Goal: Task Accomplishment & Management: Use online tool/utility

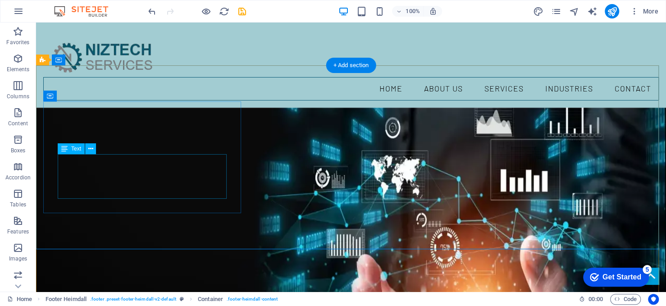
scroll to position [1768, 0]
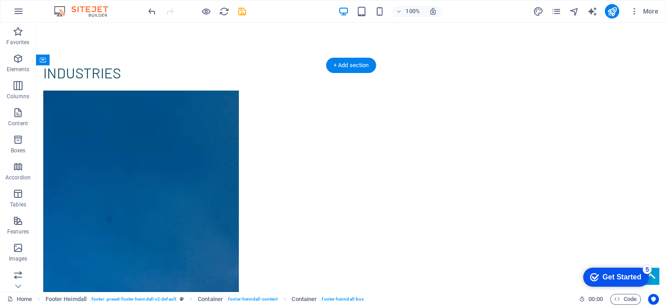
drag, startPoint x: 214, startPoint y: 114, endPoint x: 348, endPoint y: 107, distance: 134.5
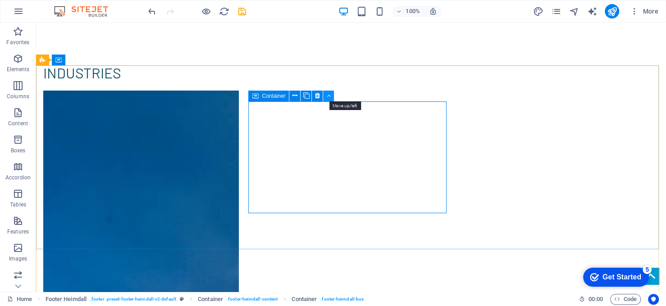
click at [328, 94] on icon at bounding box center [329, 95] width 4 height 9
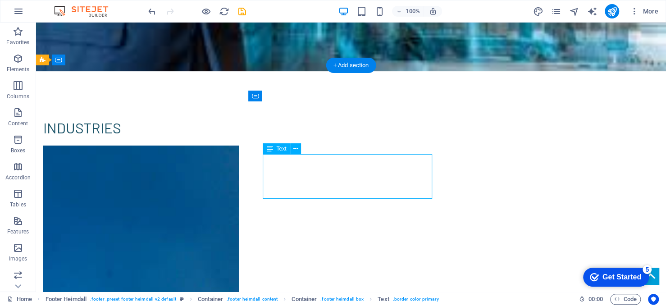
select select "%"
select select "px"
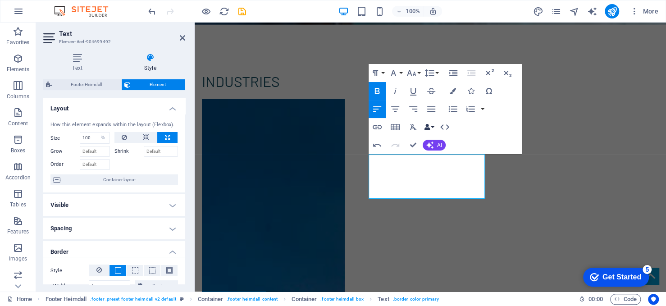
click at [432, 126] on button "Data Bindings" at bounding box center [429, 127] width 13 height 18
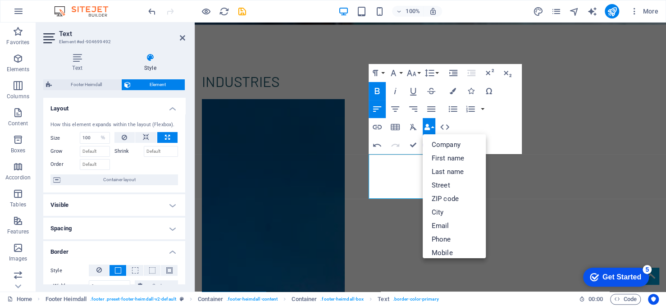
click at [432, 126] on button "Data Bindings" at bounding box center [429, 127] width 13 height 18
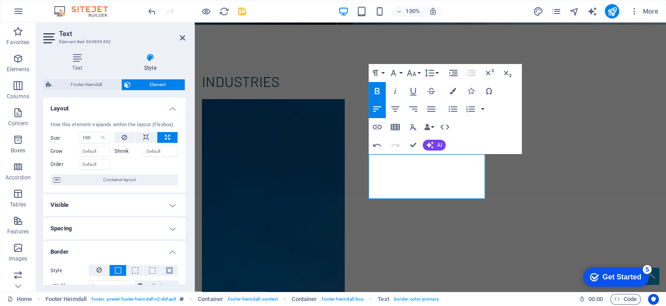
click at [395, 125] on icon "button" at bounding box center [395, 127] width 11 height 11
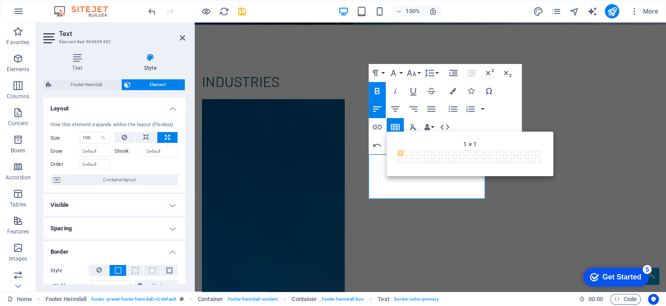
click at [399, 152] on span at bounding box center [400, 152] width 5 height 5
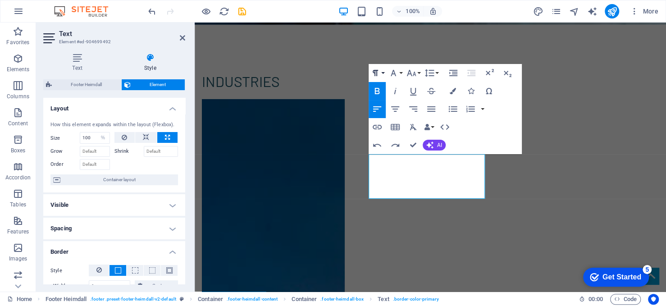
click at [381, 76] on button "Paragraph Format" at bounding box center [377, 73] width 17 height 18
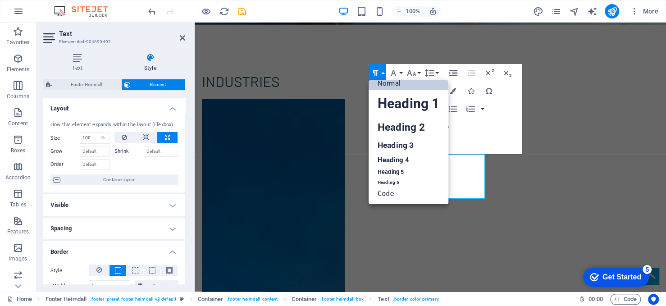
scroll to position [7, 0]
click at [381, 73] on button "Paragraph Format" at bounding box center [377, 73] width 17 height 18
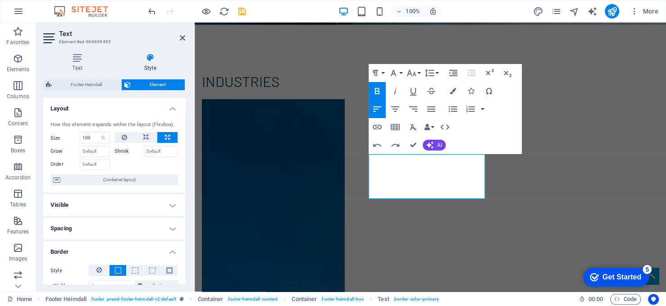
click at [376, 109] on icon "button" at bounding box center [377, 108] width 8 height 5
click at [380, 126] on icon "button" at bounding box center [377, 127] width 11 height 11
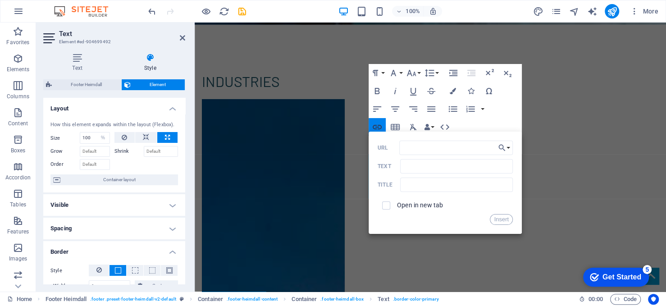
click at [380, 126] on icon "button" at bounding box center [377, 127] width 11 height 11
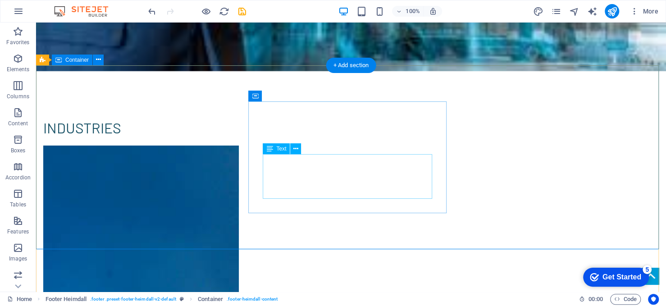
scroll to position [1768, 0]
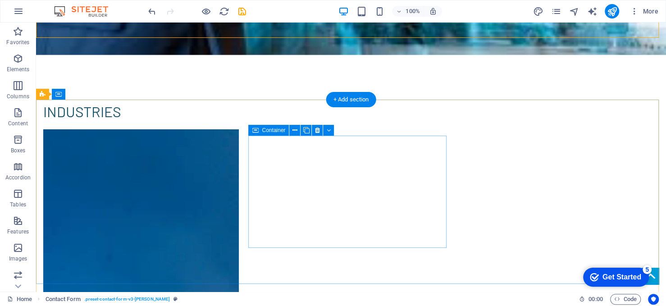
scroll to position [1733, 0]
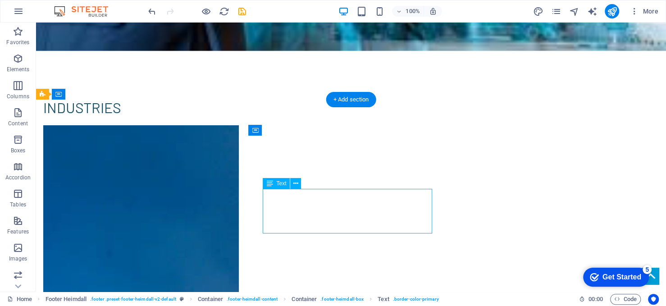
select select "%"
select select "px"
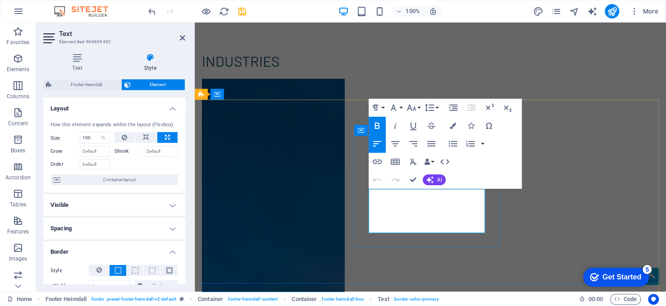
scroll to position [1678, 0]
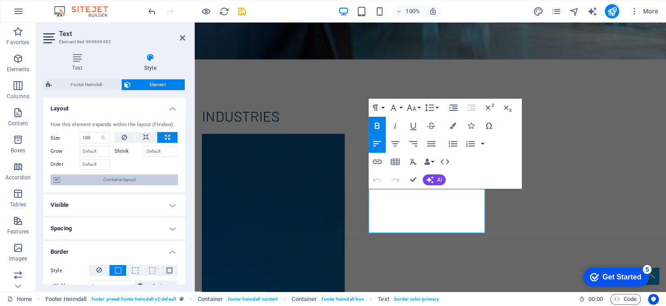
click at [136, 182] on span "Container layout" at bounding box center [119, 179] width 112 height 11
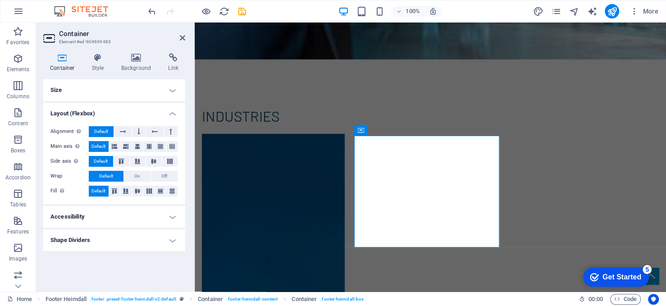
click at [99, 213] on h4 "Accessibility" at bounding box center [114, 217] width 142 height 22
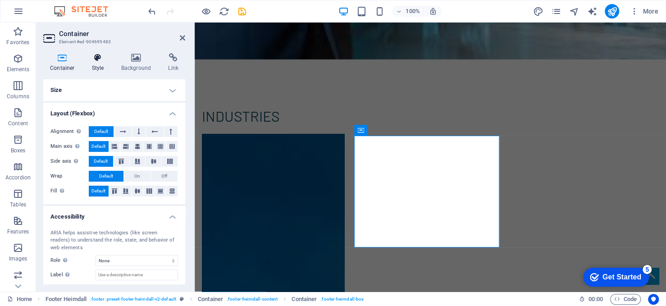
click at [96, 66] on h4 "Style" at bounding box center [99, 62] width 29 height 19
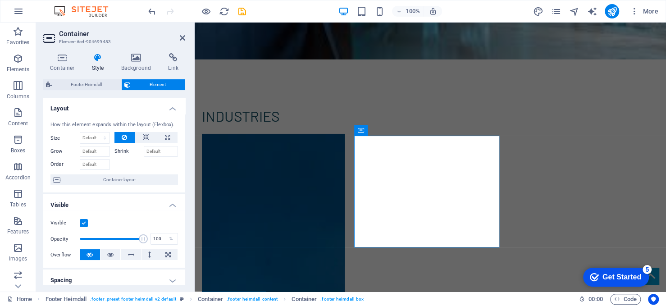
click at [87, 222] on label at bounding box center [84, 223] width 8 height 8
click at [0, 0] on input "Visible" at bounding box center [0, 0] width 0 height 0
click at [84, 222] on label at bounding box center [84, 223] width 8 height 8
click at [0, 0] on input "Visible" at bounding box center [0, 0] width 0 height 0
click at [109, 253] on icon at bounding box center [110, 254] width 6 height 11
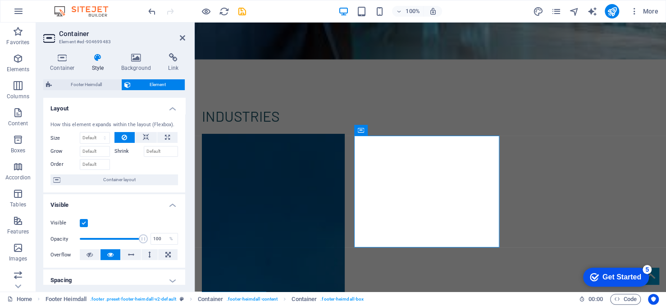
click at [109, 253] on icon at bounding box center [110, 254] width 6 height 11
click at [157, 153] on input "Shrink" at bounding box center [161, 151] width 35 height 11
click at [140, 139] on button at bounding box center [146, 137] width 22 height 11
click at [143, 136] on icon at bounding box center [146, 137] width 6 height 11
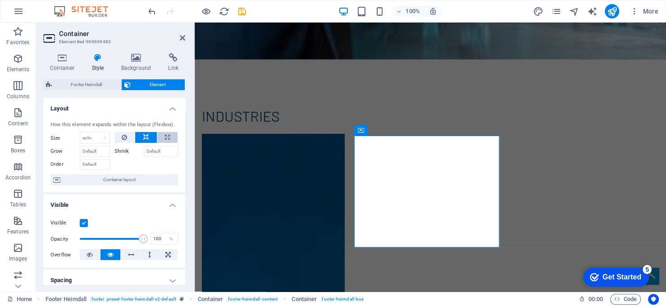
click at [159, 136] on button at bounding box center [167, 137] width 20 height 11
drag, startPoint x: 144, startPoint y: 137, endPoint x: 137, endPoint y: 137, distance: 7.7
click at [143, 137] on icon at bounding box center [146, 137] width 6 height 11
select select "DISABLED_OPTION_VALUE"
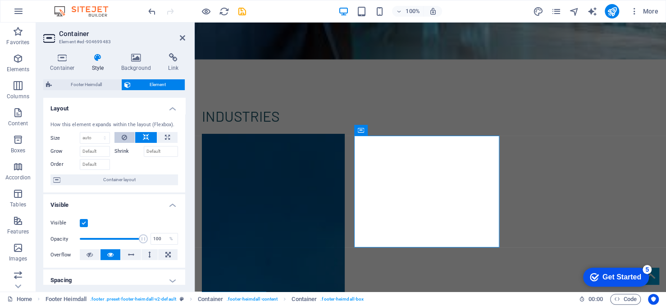
click at [126, 139] on icon at bounding box center [124, 137] width 5 height 11
click at [142, 135] on button at bounding box center [146, 137] width 22 height 11
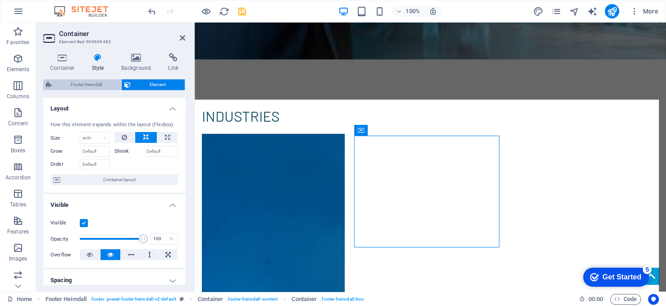
click at [102, 82] on span "Footer Heimdall" at bounding box center [87, 84] width 64 height 11
select select "rem"
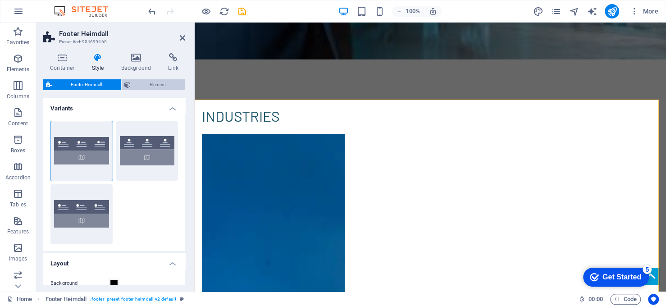
click at [148, 83] on span "Element" at bounding box center [157, 84] width 49 height 11
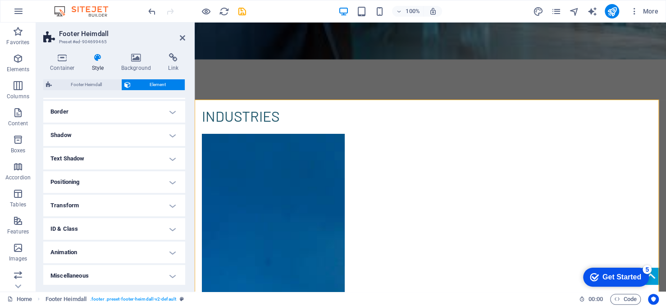
scroll to position [97, 0]
click at [146, 215] on ul "Layout How this element expands within the layout (Flexbox). Size Default auto …" at bounding box center [114, 142] width 142 height 284
click at [143, 225] on h4 "ID & Class" at bounding box center [114, 227] width 142 height 22
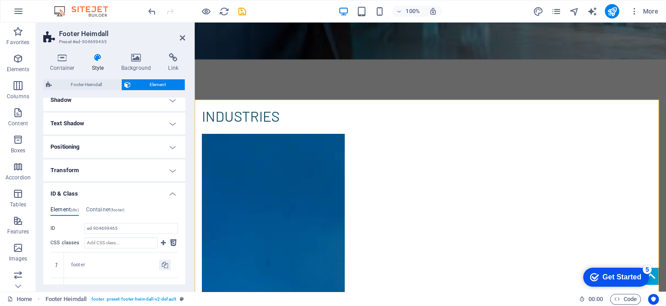
scroll to position [142, 0]
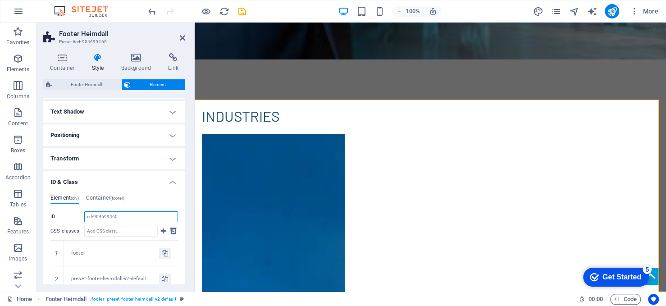
click at [120, 218] on input "ed-904699465" at bounding box center [131, 216] width 94 height 11
drag, startPoint x: 122, startPoint y: 218, endPoint x: 83, endPoint y: 218, distance: 38.7
click at [83, 218] on div "ID ed-904699465" at bounding box center [114, 216] width 128 height 11
click at [103, 200] on h4 "Container (footer)" at bounding box center [105, 200] width 38 height 10
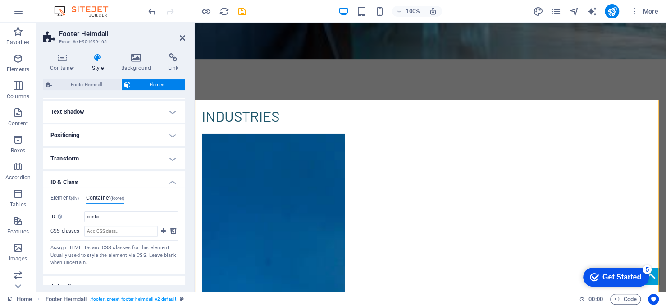
scroll to position [178, 0]
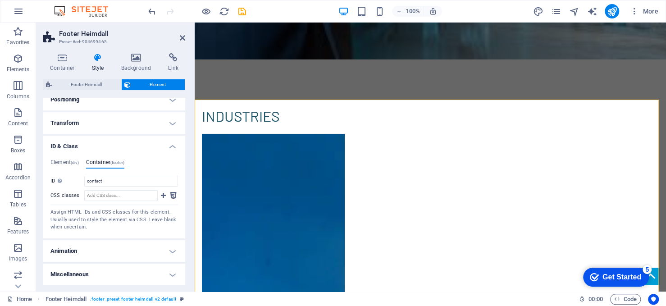
click at [125, 247] on h4 "Animation" at bounding box center [114, 251] width 142 height 22
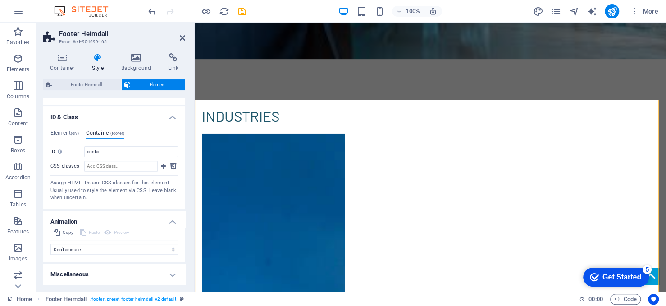
click at [129, 274] on h4 "Miscellaneous" at bounding box center [114, 275] width 142 height 22
click at [68, 135] on h4 "Element (div)" at bounding box center [64, 135] width 28 height 10
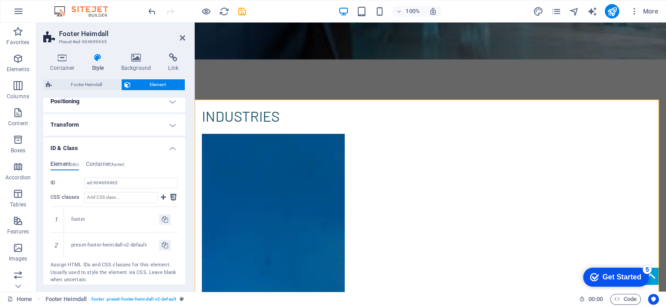
scroll to position [162, 0]
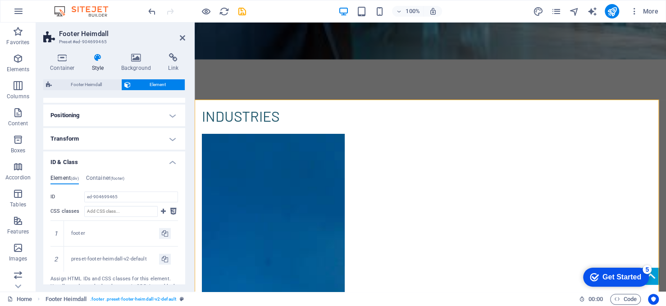
click at [105, 118] on h4 "Positioning" at bounding box center [114, 116] width 142 height 22
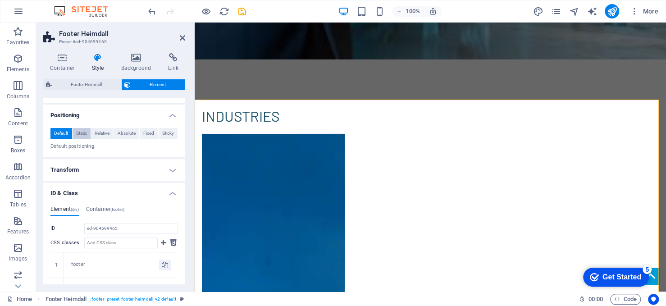
click at [78, 133] on span "Static" at bounding box center [81, 133] width 11 height 11
click at [97, 132] on span "Relative" at bounding box center [102, 133] width 15 height 11
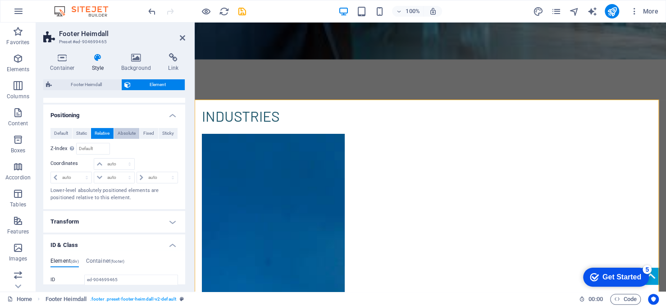
click at [122, 133] on span "Absolute" at bounding box center [127, 133] width 18 height 11
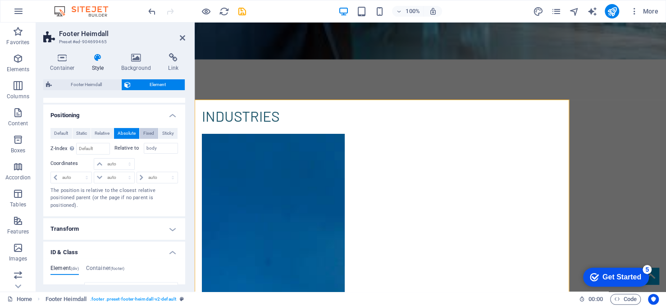
click at [143, 132] on span "Fixed" at bounding box center [148, 133] width 11 height 11
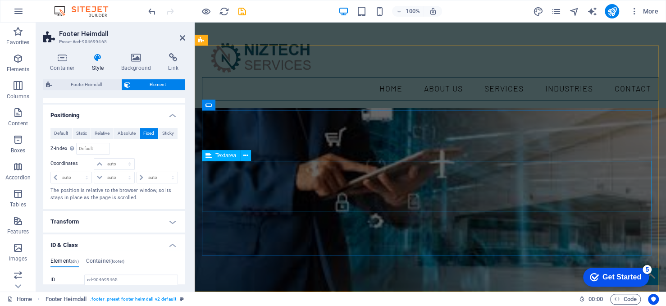
scroll to position [1380, 0]
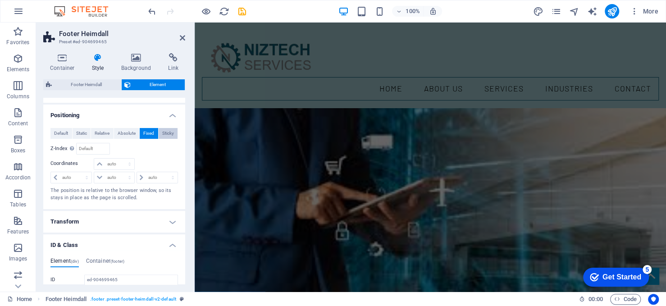
click at [174, 133] on button "Sticky" at bounding box center [168, 133] width 19 height 11
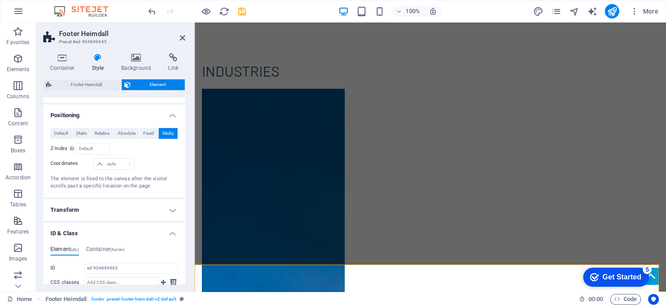
click at [170, 133] on span "Sticky" at bounding box center [168, 133] width 12 height 11
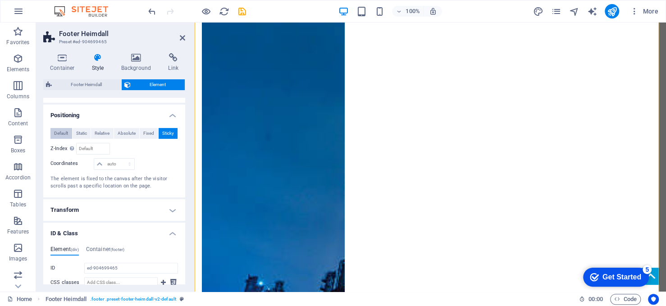
click at [65, 130] on span "Default" at bounding box center [61, 133] width 14 height 11
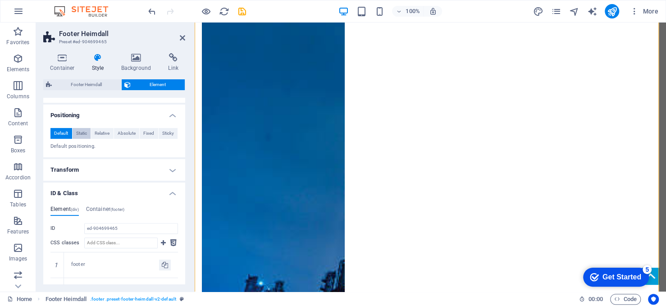
click at [87, 130] on span "Static" at bounding box center [81, 133] width 11 height 11
click at [103, 130] on span "Relative" at bounding box center [102, 133] width 15 height 11
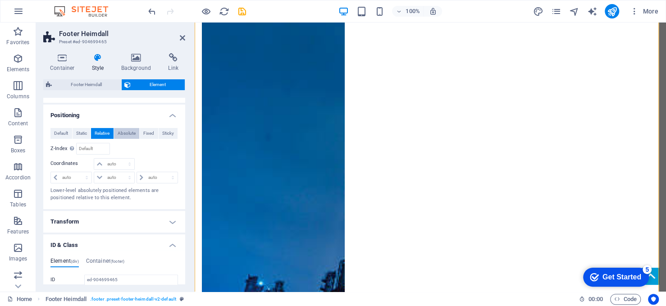
click at [121, 131] on span "Absolute" at bounding box center [127, 133] width 18 height 11
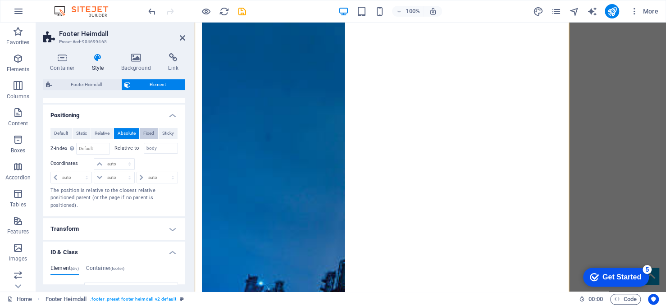
click at [141, 130] on button "Fixed" at bounding box center [149, 133] width 18 height 11
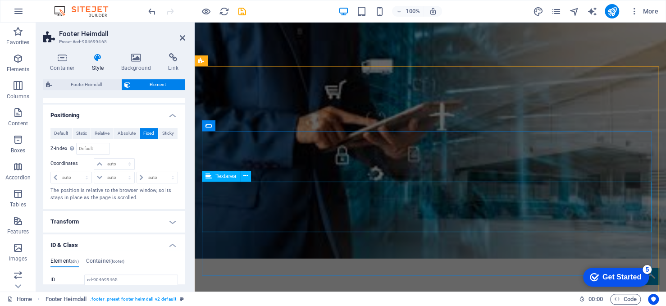
scroll to position [1487, 0]
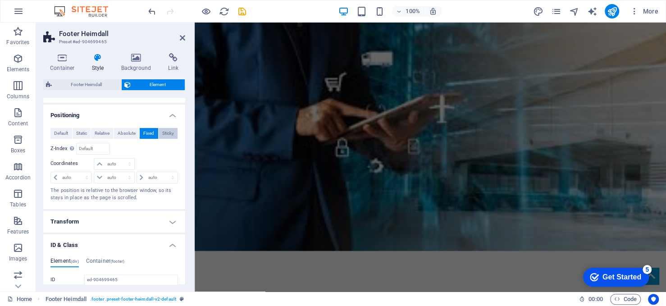
click at [167, 132] on span "Sticky" at bounding box center [168, 133] width 12 height 11
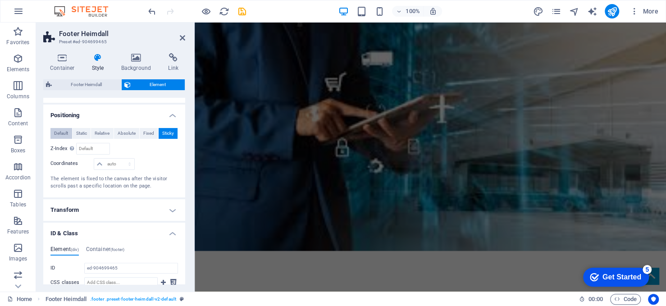
click at [64, 134] on span "Default" at bounding box center [61, 133] width 14 height 11
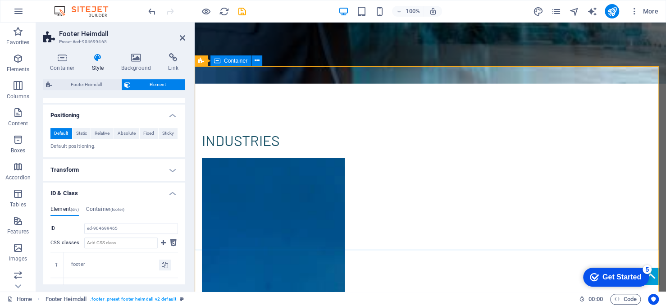
scroll to position [1712, 0]
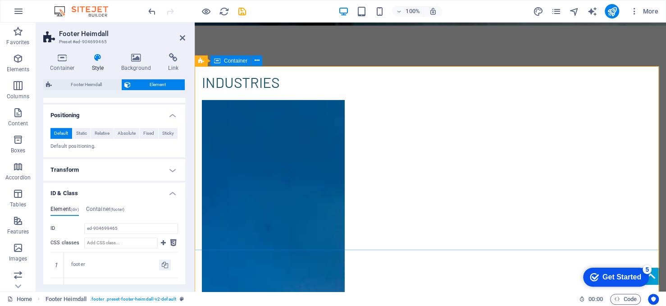
click at [233, 57] on div "Container" at bounding box center [230, 60] width 41 height 11
click at [233, 61] on span "Container" at bounding box center [235, 60] width 23 height 5
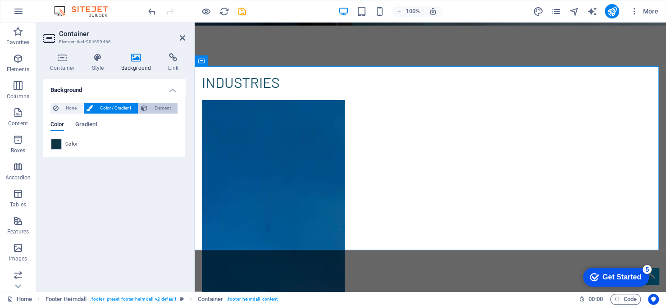
click at [162, 106] on span "Element" at bounding box center [162, 108] width 25 height 11
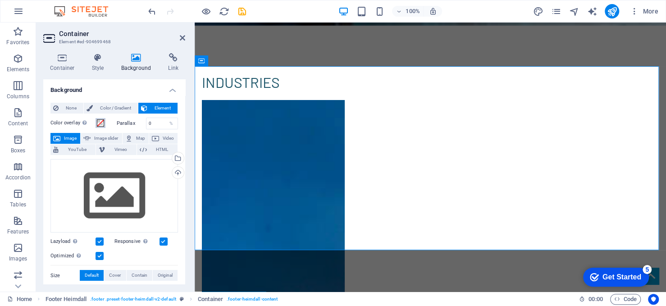
click at [100, 123] on span at bounding box center [100, 122] width 7 height 7
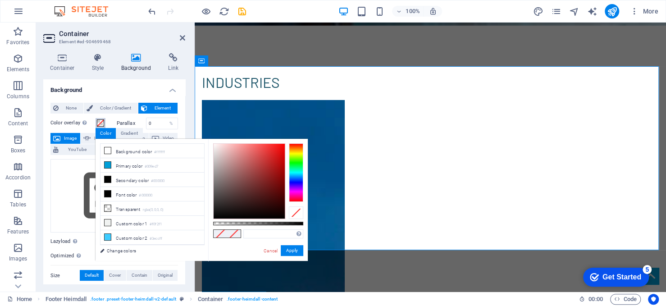
click at [100, 123] on span at bounding box center [100, 122] width 7 height 7
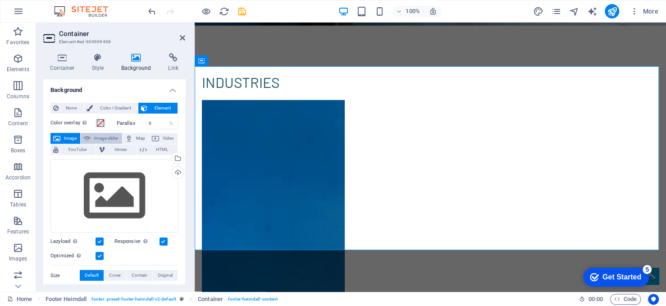
click at [108, 137] on span "Image slider" at bounding box center [106, 138] width 26 height 11
select select "ms"
select select "s"
select select "progressive"
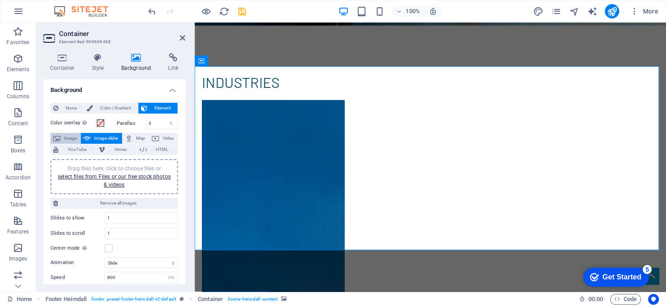
click at [70, 138] on span "Image" at bounding box center [70, 138] width 14 height 11
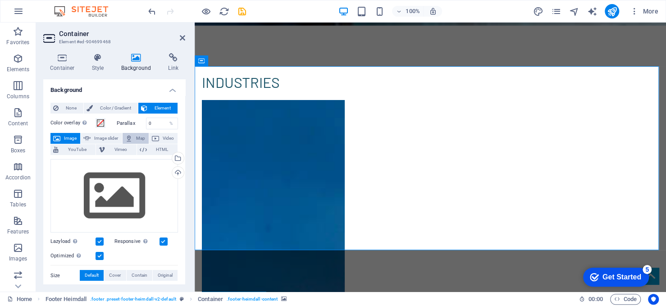
click at [135, 134] on span "Map" at bounding box center [140, 138] width 11 height 11
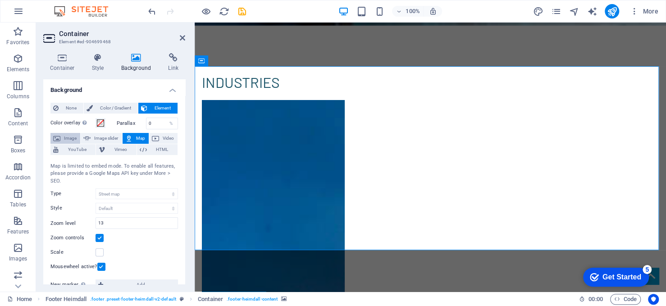
click at [68, 137] on span "Image" at bounding box center [70, 138] width 14 height 11
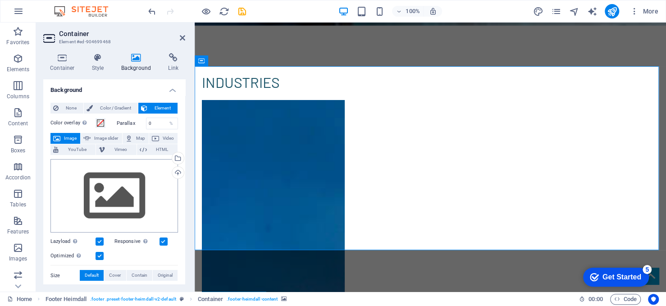
scroll to position [45, 0]
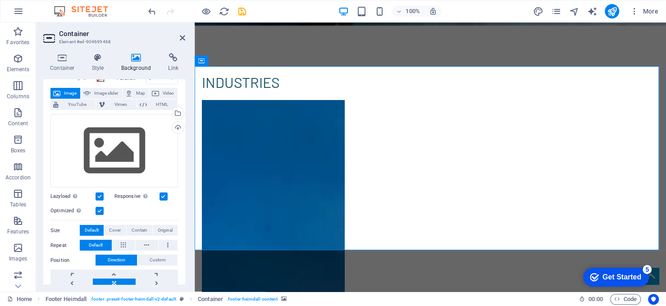
click at [100, 196] on label at bounding box center [100, 196] width 8 height 8
click at [0, 0] on input "Lazyload Loading images after the page loads improves page speed." at bounding box center [0, 0] width 0 height 0
click at [100, 196] on label at bounding box center [100, 196] width 8 height 8
click at [0, 0] on input "Lazyload Loading images after the page loads improves page speed." at bounding box center [0, 0] width 0 height 0
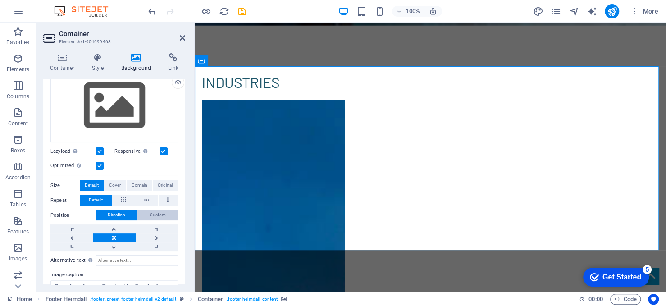
click at [146, 211] on button "Custom" at bounding box center [157, 215] width 40 height 11
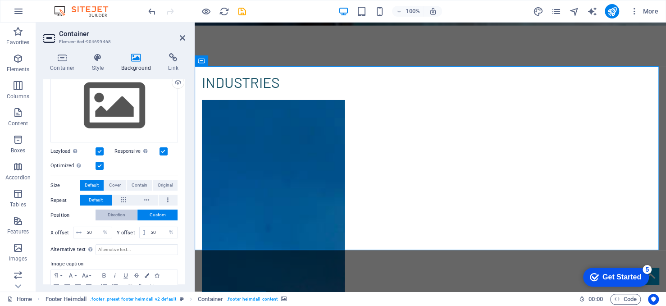
click at [124, 211] on span "Direction" at bounding box center [117, 215] width 18 height 11
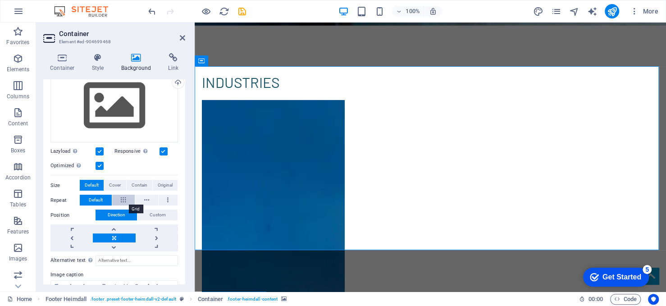
click at [124, 197] on icon at bounding box center [123, 200] width 5 height 11
click at [111, 182] on span "Cover" at bounding box center [115, 185] width 12 height 11
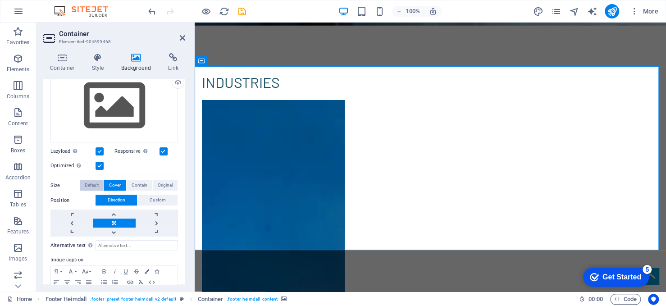
click at [94, 184] on span "Default" at bounding box center [92, 185] width 14 height 11
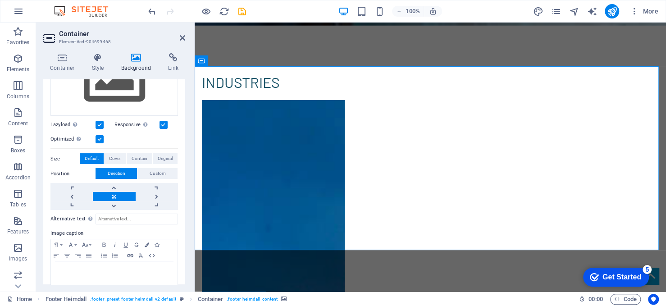
scroll to position [127, 0]
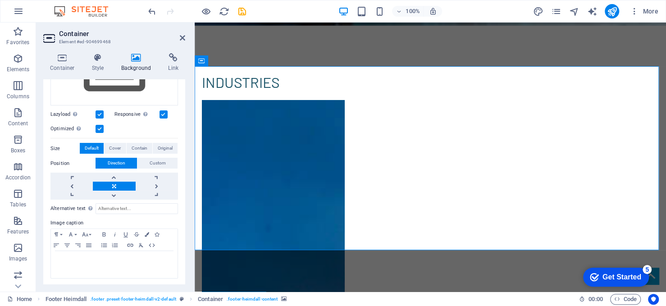
click at [162, 114] on label at bounding box center [163, 114] width 8 height 8
click at [0, 0] on input "Responsive Automatically load retina image and smartphone optimized sizes." at bounding box center [0, 0] width 0 height 0
click at [162, 114] on label at bounding box center [163, 114] width 8 height 8
click at [0, 0] on input "Responsive Automatically load retina image and smartphone optimized sizes." at bounding box center [0, 0] width 0 height 0
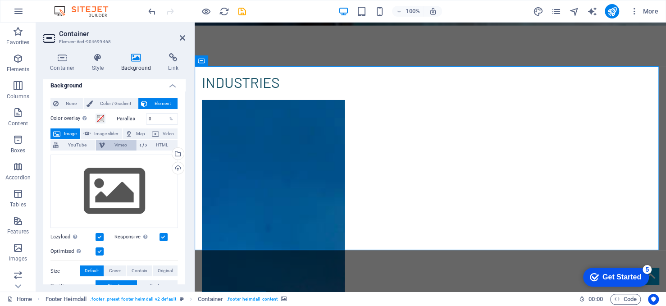
scroll to position [0, 0]
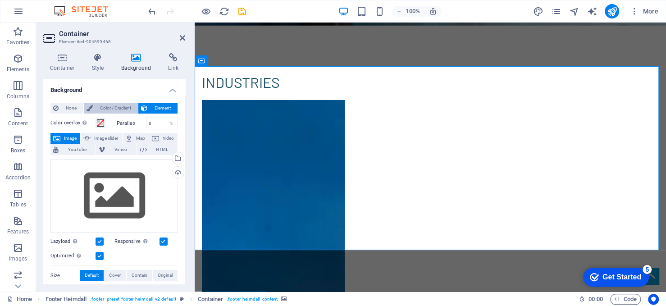
click at [109, 109] on span "Color / Gradient" at bounding box center [116, 108] width 40 height 11
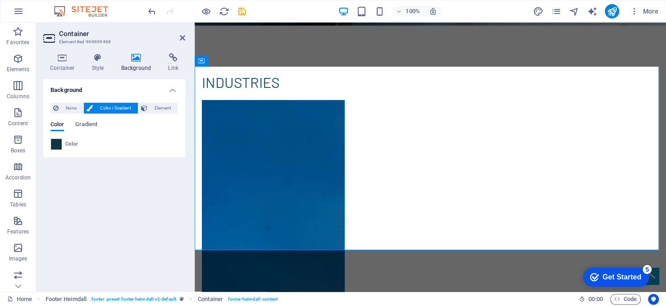
click at [60, 145] on span at bounding box center [56, 144] width 10 height 10
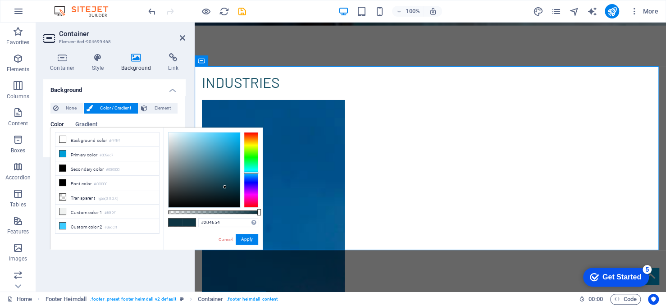
click at [213, 182] on div at bounding box center [204, 169] width 71 height 75
type input "#194554"
click at [218, 182] on div at bounding box center [204, 169] width 71 height 75
click at [244, 235] on button "Apply" at bounding box center [247, 239] width 23 height 11
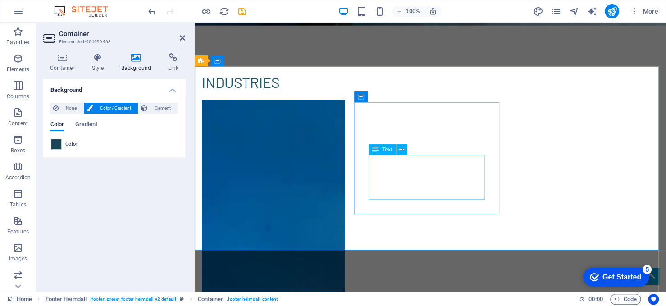
select select "%"
select select "px"
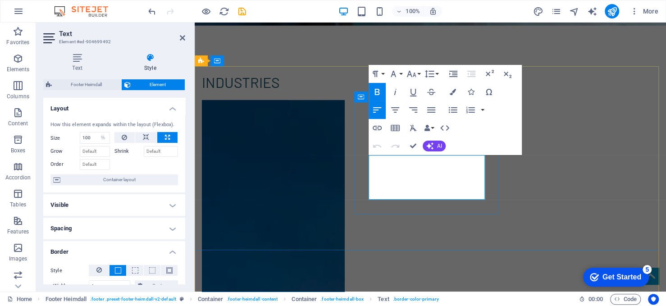
click at [453, 91] on icon "button" at bounding box center [453, 92] width 6 height 6
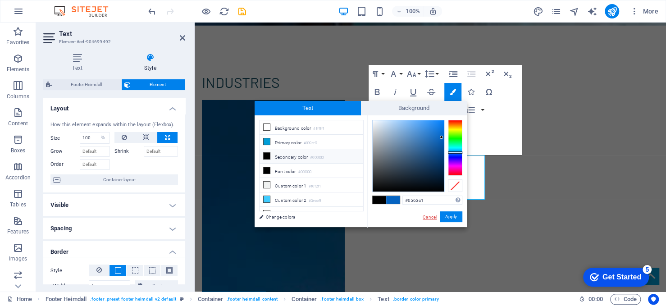
click at [436, 214] on link "Cancel" at bounding box center [430, 217] width 16 height 7
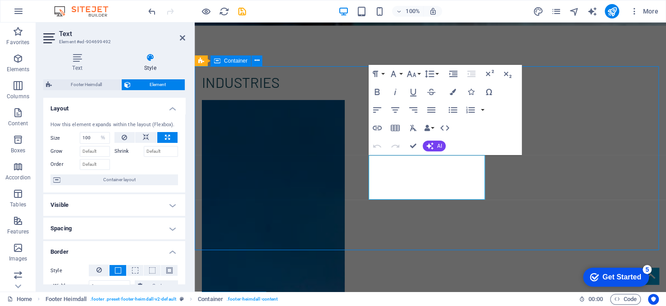
scroll to position [1767, 0]
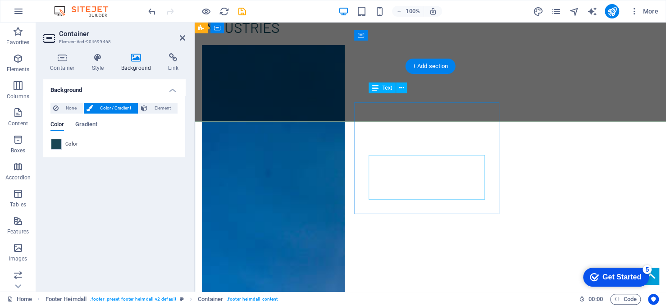
scroll to position [1712, 0]
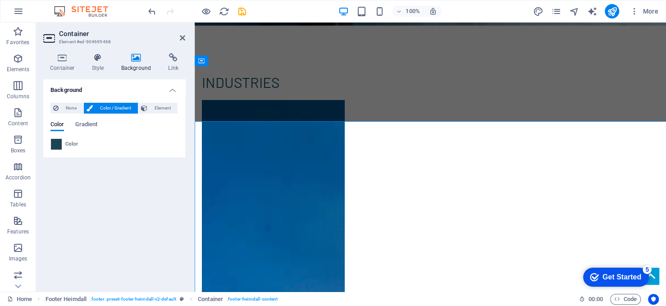
click at [56, 143] on span at bounding box center [56, 144] width 10 height 10
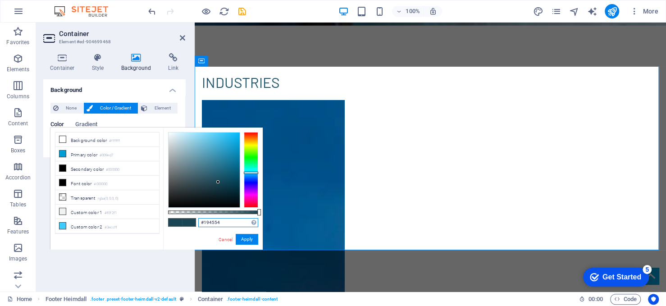
click at [214, 221] on input "#194554" at bounding box center [228, 222] width 60 height 9
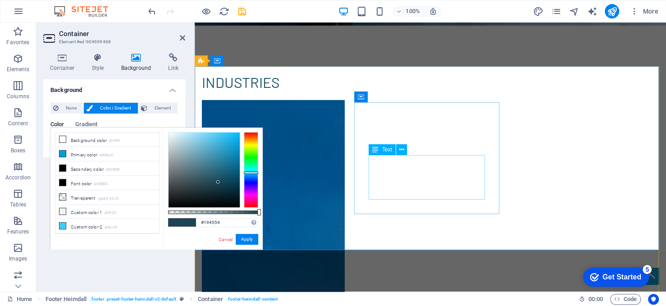
select select "%"
select select "px"
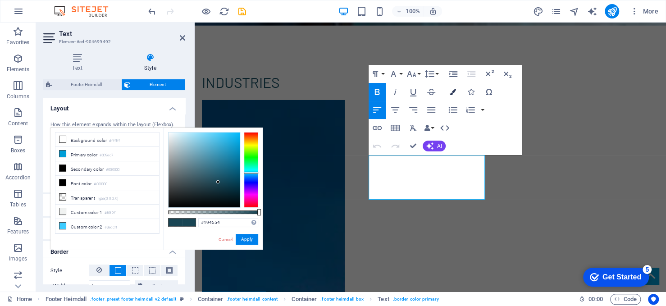
click at [452, 92] on icon "button" at bounding box center [453, 92] width 6 height 6
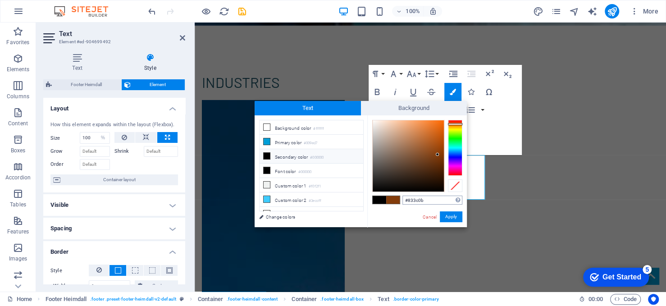
drag, startPoint x: 430, startPoint y: 197, endPoint x: 402, endPoint y: 197, distance: 27.9
click at [402, 197] on input "#833c0b" at bounding box center [432, 200] width 60 height 9
type input "#194554"
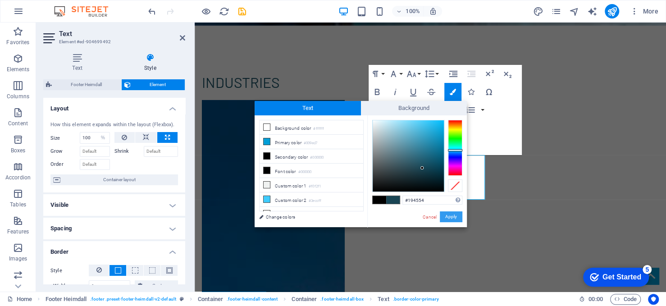
click at [456, 218] on button "Apply" at bounding box center [451, 216] width 23 height 11
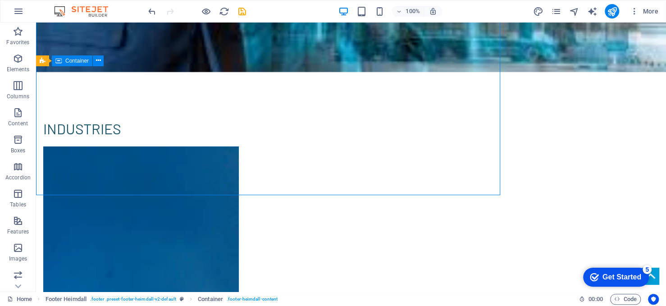
scroll to position [1767, 0]
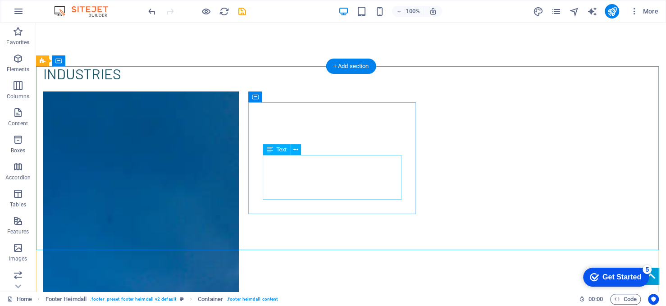
select select "%"
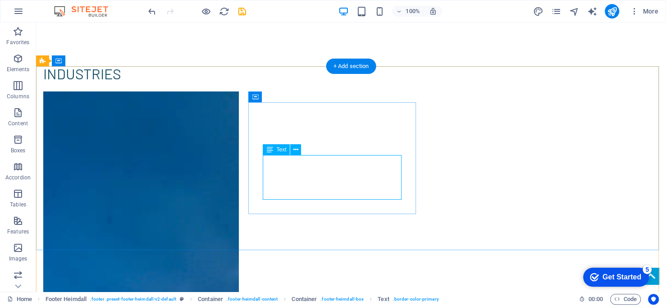
select select "px"
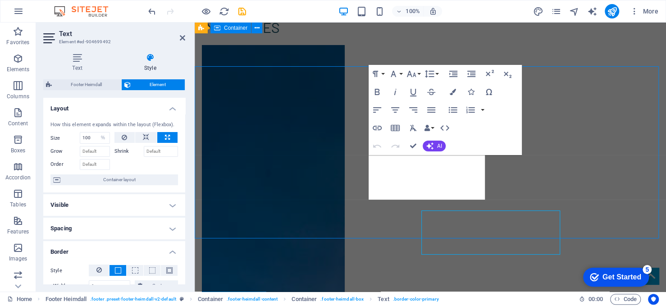
scroll to position [1712, 0]
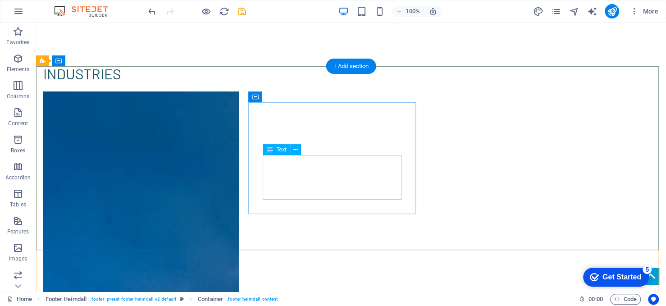
drag, startPoint x: 352, startPoint y: 196, endPoint x: 200, endPoint y: 195, distance: 152.7
select select "%"
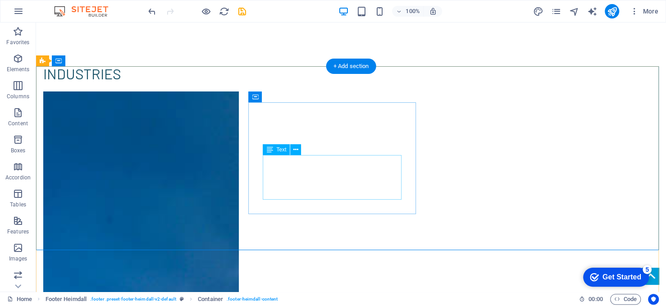
select select "px"
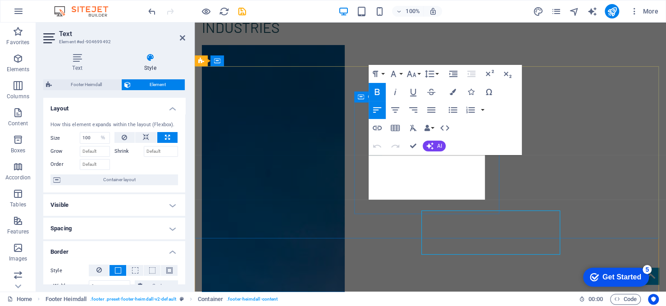
scroll to position [1712, 0]
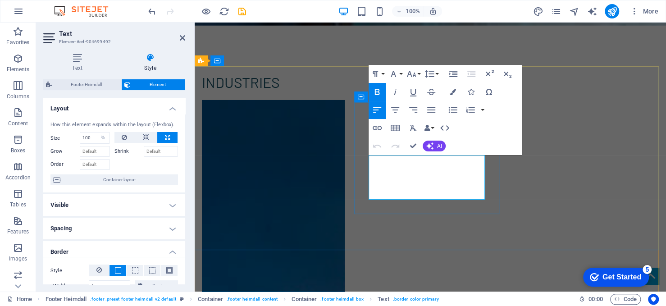
drag, startPoint x: 423, startPoint y: 194, endPoint x: 384, endPoint y: 194, distance: 38.7
click at [455, 95] on icon "button" at bounding box center [453, 92] width 6 height 6
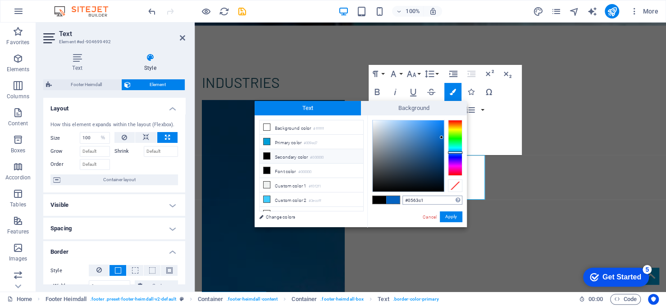
click at [424, 197] on input "#0563c1" at bounding box center [432, 200] width 60 height 9
type input "#194554"
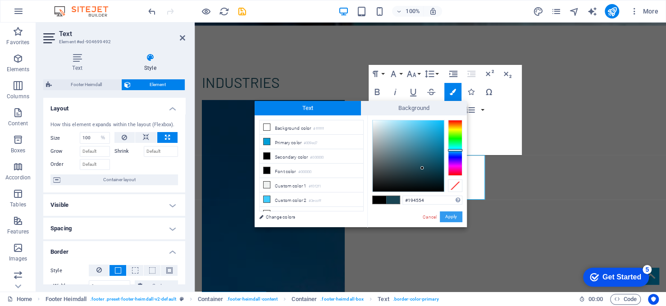
drag, startPoint x: 255, startPoint y: 191, endPoint x: 449, endPoint y: 214, distance: 195.9
click at [449, 214] on button "Apply" at bounding box center [451, 216] width 23 height 11
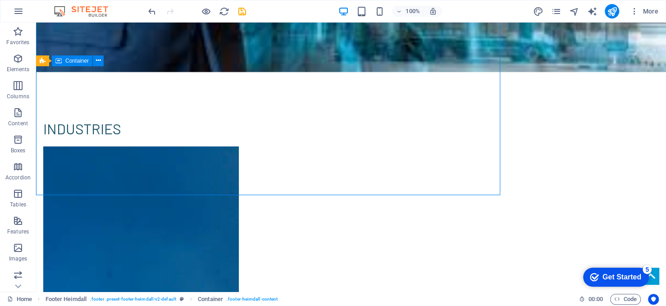
scroll to position [1767, 0]
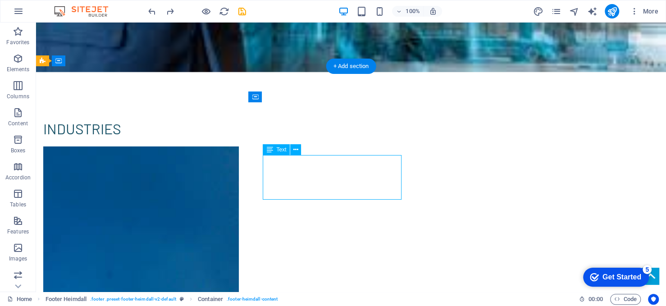
select select "%"
select select "px"
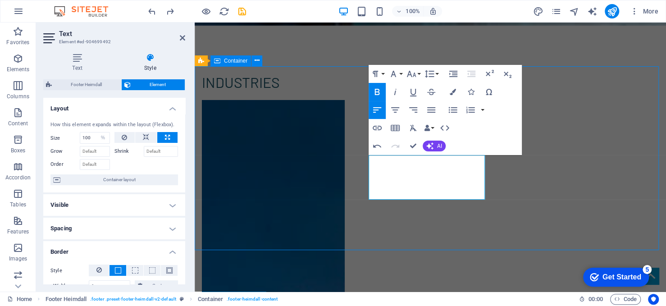
scroll to position [1767, 0]
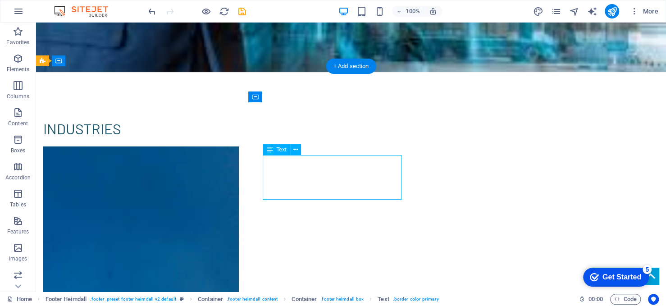
select select "%"
select select "px"
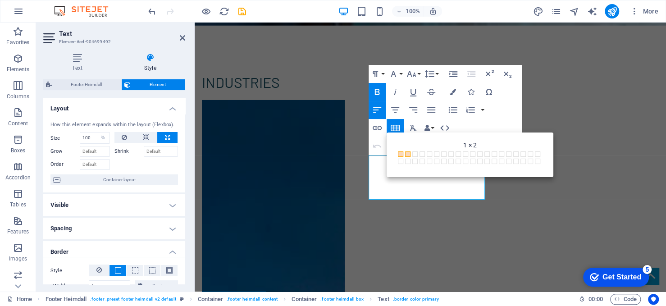
click at [406, 155] on span at bounding box center [407, 153] width 5 height 5
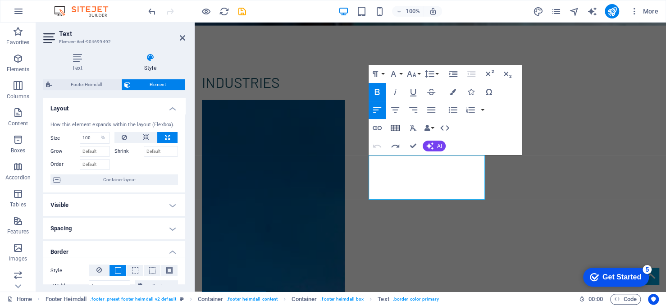
click at [401, 128] on button "Insert Table" at bounding box center [395, 128] width 17 height 18
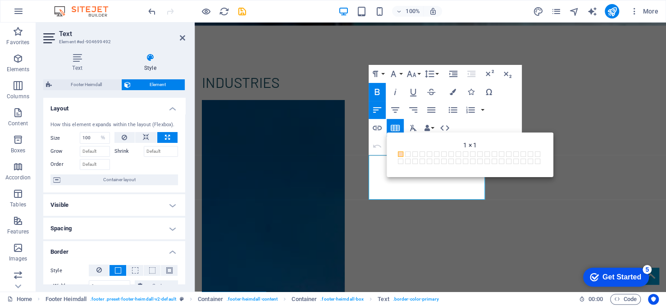
click at [400, 155] on span at bounding box center [400, 153] width 5 height 5
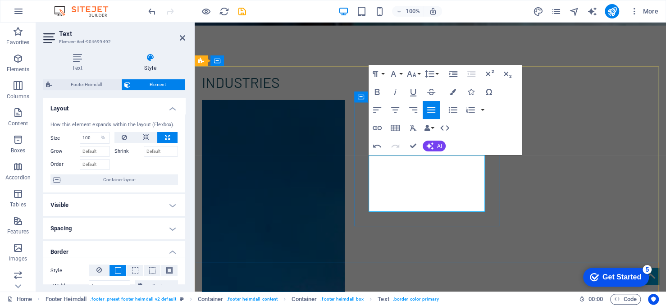
drag, startPoint x: 451, startPoint y: 208, endPoint x: 372, endPoint y: 176, distance: 85.7
drag, startPoint x: 369, startPoint y: 172, endPoint x: 414, endPoint y: 196, distance: 50.0
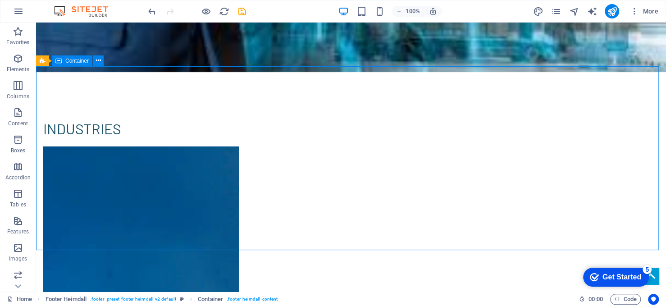
scroll to position [1767, 0]
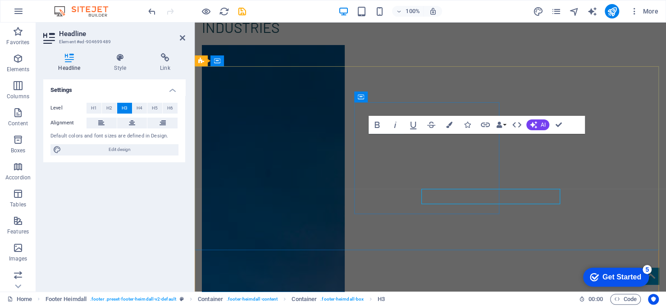
scroll to position [1712, 0]
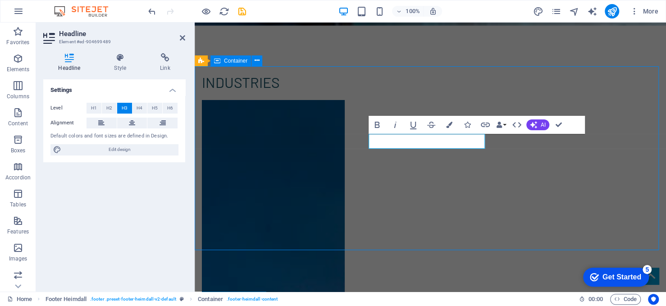
scroll to position [1767, 0]
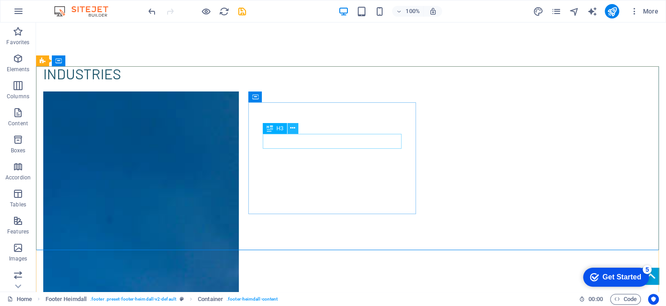
click at [296, 130] on button at bounding box center [292, 128] width 11 height 11
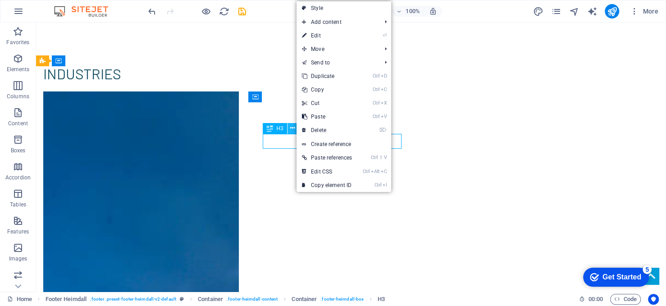
click at [295, 130] on icon at bounding box center [292, 127] width 5 height 9
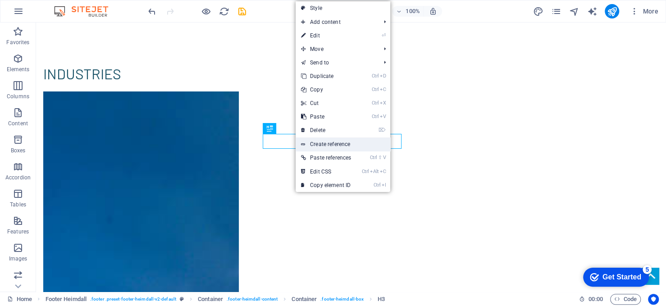
click at [332, 147] on link "Create reference" at bounding box center [343, 144] width 95 height 14
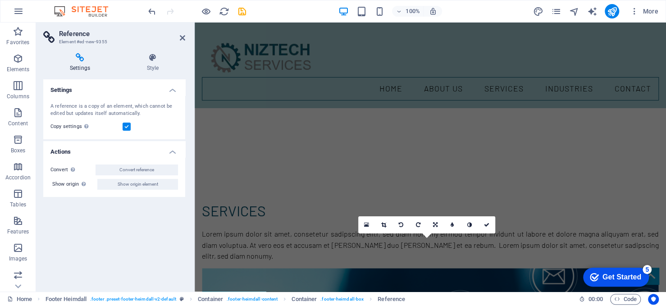
scroll to position [806, 0]
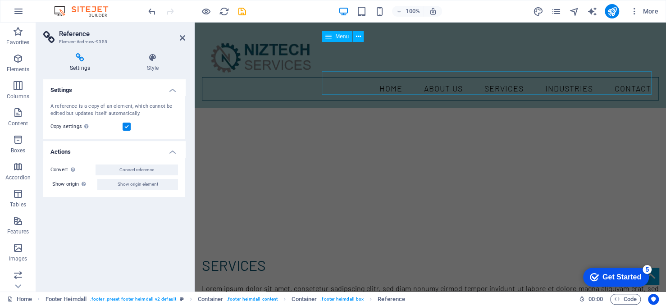
click at [629, 77] on nav "Home ABOUT US SERVICES INDUSTRIES CONTACT" at bounding box center [430, 88] width 457 height 23
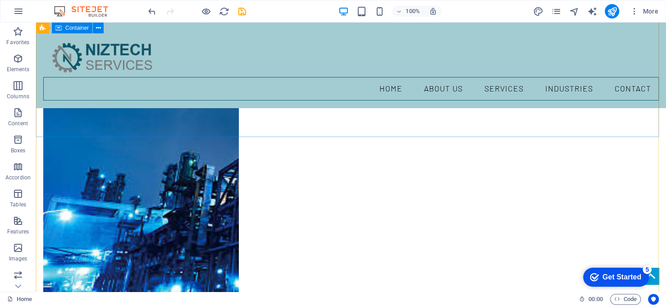
scroll to position [1737, 0]
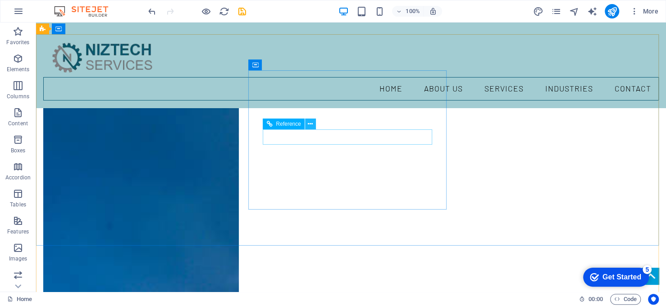
click at [310, 123] on icon at bounding box center [310, 123] width 5 height 9
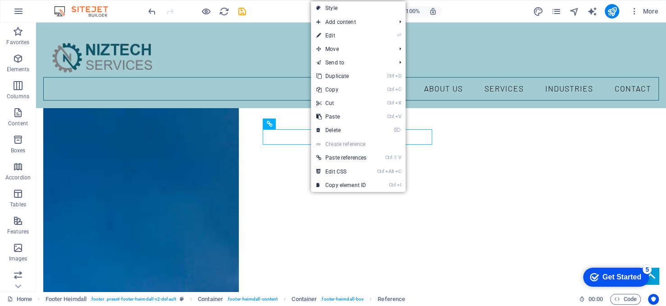
click at [326, 146] on link "Create reference" at bounding box center [358, 144] width 95 height 14
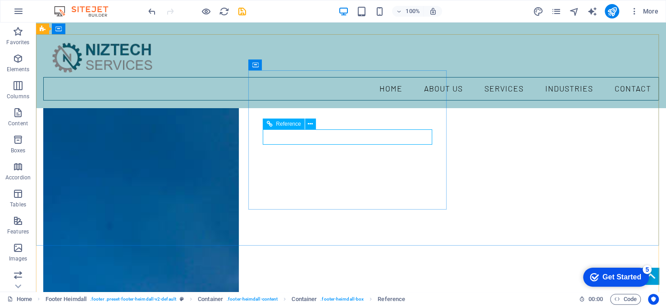
click at [277, 122] on span "Reference" at bounding box center [288, 123] width 25 height 5
click at [269, 124] on icon at bounding box center [269, 123] width 6 height 11
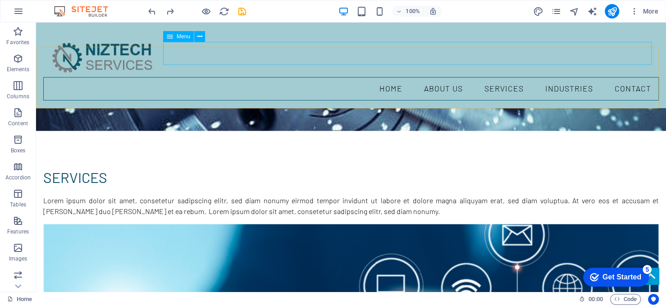
scroll to position [791, 0]
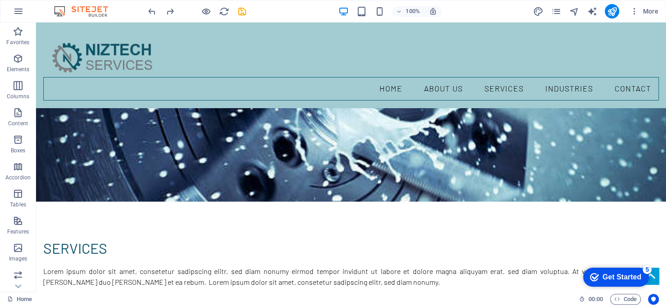
click at [243, 11] on icon "save" at bounding box center [242, 11] width 10 height 10
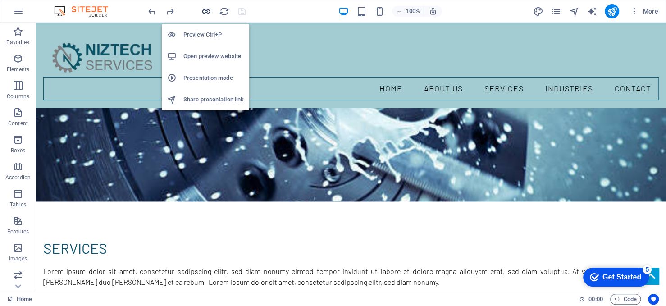
click at [204, 11] on icon "button" at bounding box center [206, 11] width 10 height 10
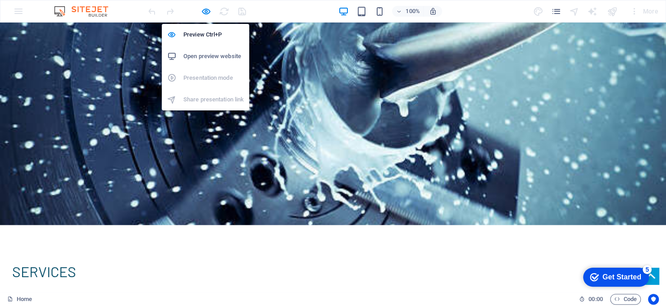
scroll to position [788, 0]
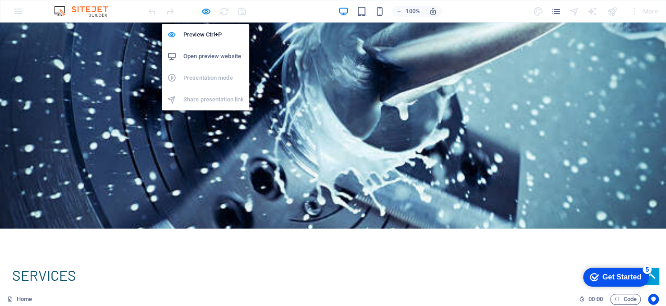
click at [214, 55] on h6 "Open preview website" at bounding box center [213, 56] width 60 height 11
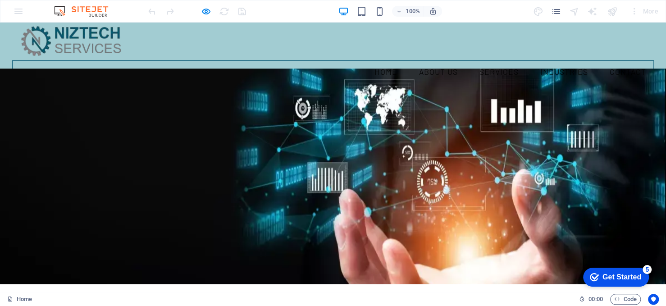
scroll to position [0, 0]
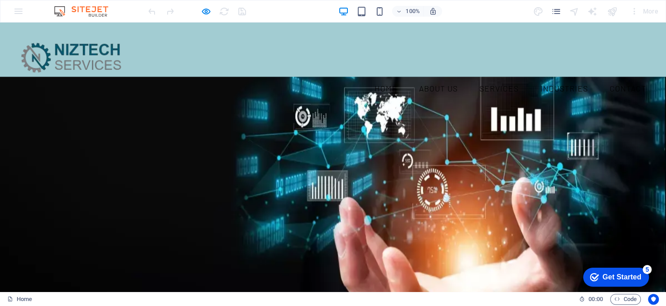
click at [310, 77] on ul "Home ABOUT US SERVICES INDUSTRIES CONTACT" at bounding box center [333, 88] width 641 height 23
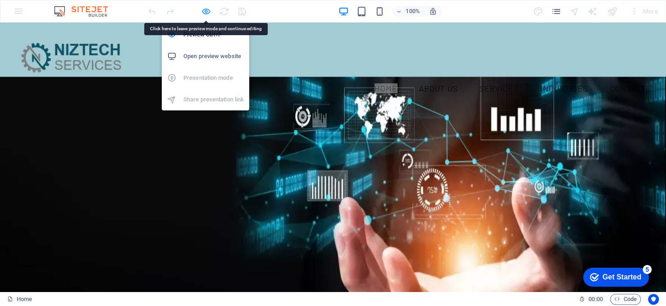
click at [203, 9] on icon "button" at bounding box center [206, 11] width 10 height 10
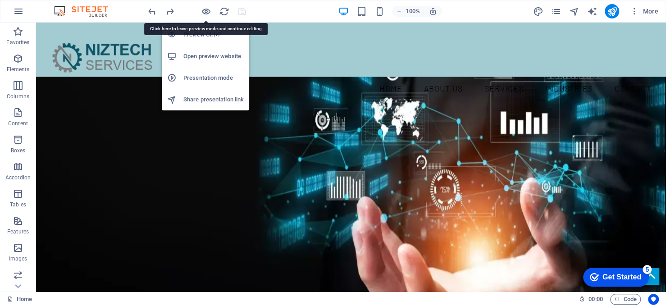
click at [320, 77] on nav "Home ABOUT US SERVICES INDUSTRIES CONTACT" at bounding box center [350, 88] width 615 height 23
select select
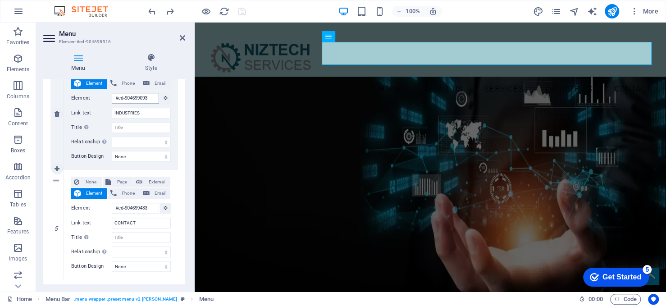
scroll to position [451, 0]
click at [131, 219] on input "CONTACT" at bounding box center [141, 221] width 59 height 11
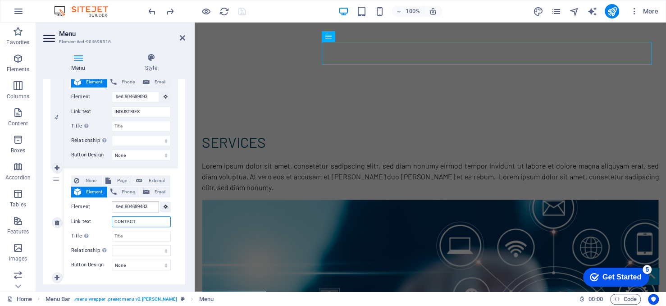
scroll to position [1713, 0]
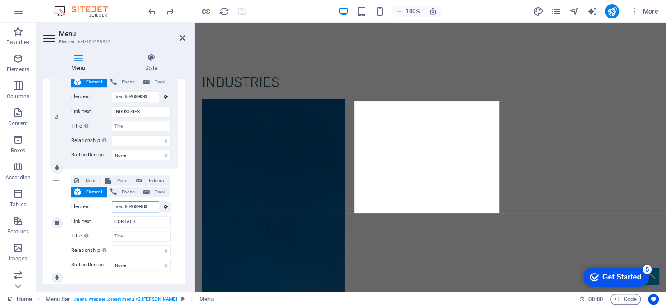
click at [141, 205] on input "#ed-904699483" at bounding box center [135, 206] width 47 height 11
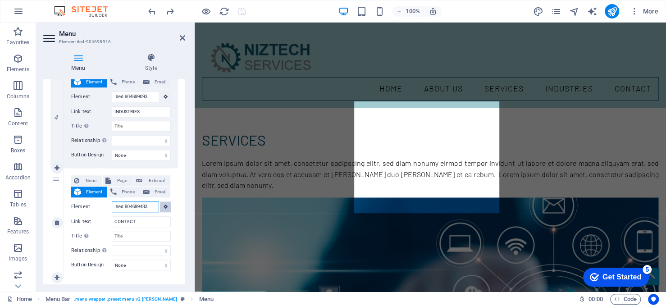
scroll to position [0, 0]
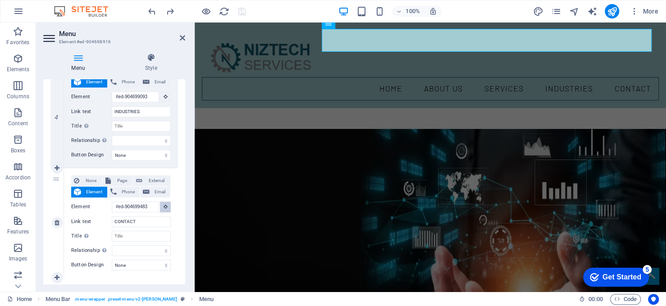
click at [167, 205] on button at bounding box center [165, 206] width 11 height 11
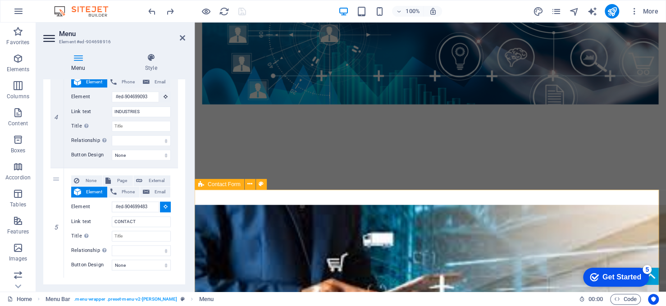
scroll to position [1442, 0]
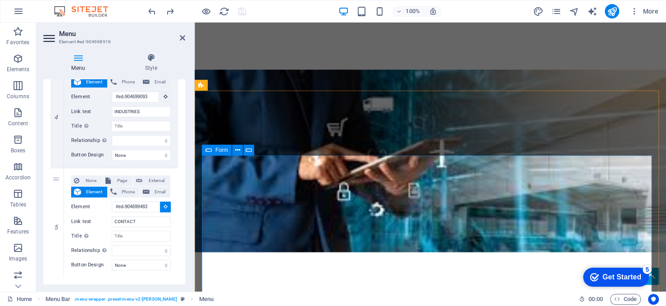
select select
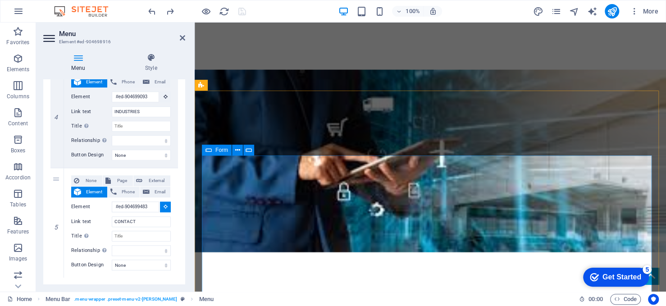
type input "#ed-904699438"
select select
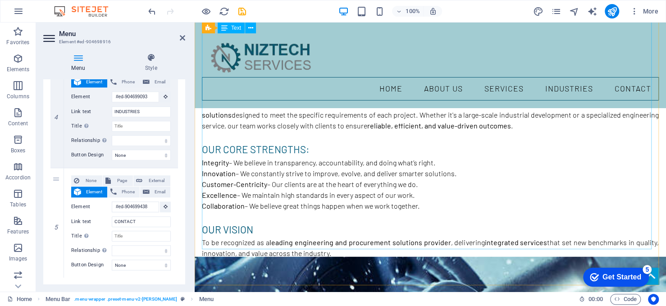
scroll to position [0, 0]
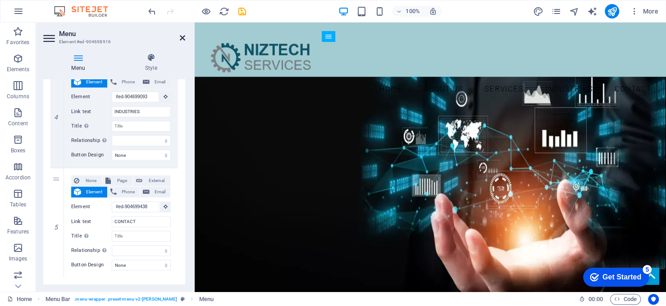
click at [182, 35] on icon at bounding box center [182, 37] width 5 height 7
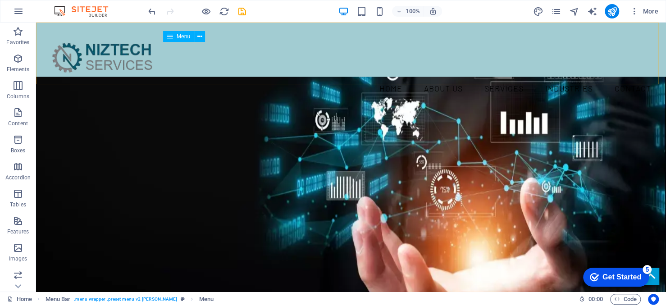
click at [240, 10] on icon "save" at bounding box center [242, 11] width 10 height 10
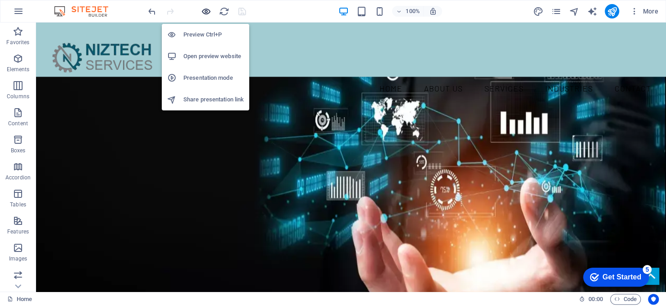
click at [205, 11] on icon "button" at bounding box center [206, 11] width 10 height 10
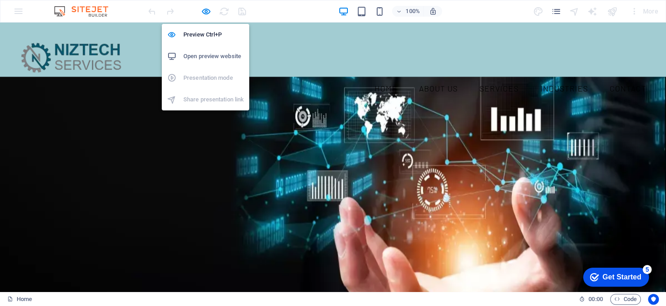
click at [211, 54] on h6 "Open preview website" at bounding box center [213, 56] width 60 height 11
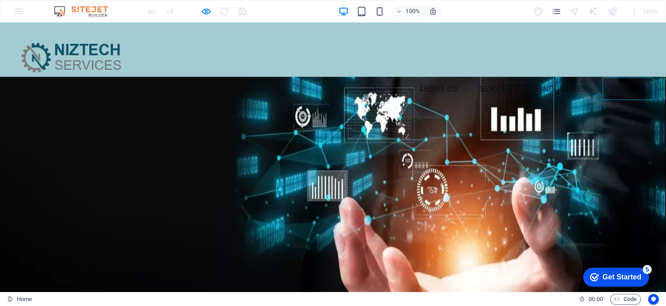
click at [627, 77] on link "CONTACT" at bounding box center [627, 88] width 51 height 23
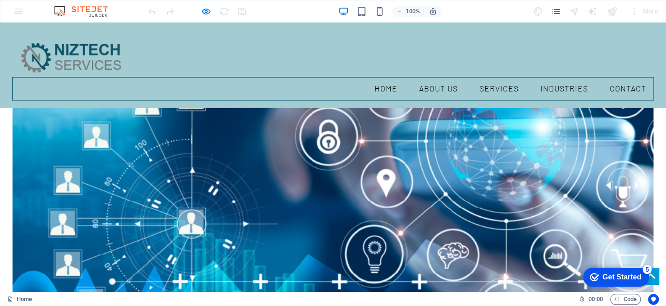
scroll to position [1011, 0]
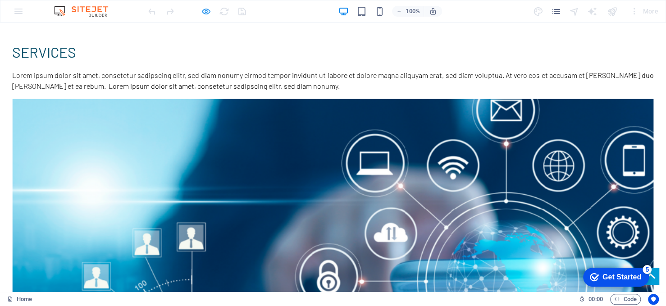
click at [201, 11] on icon "button" at bounding box center [206, 11] width 10 height 10
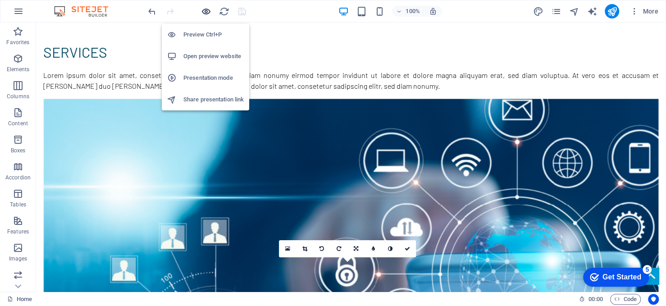
click at [200, 36] on h6 "Preview Ctrl+P" at bounding box center [213, 34] width 60 height 11
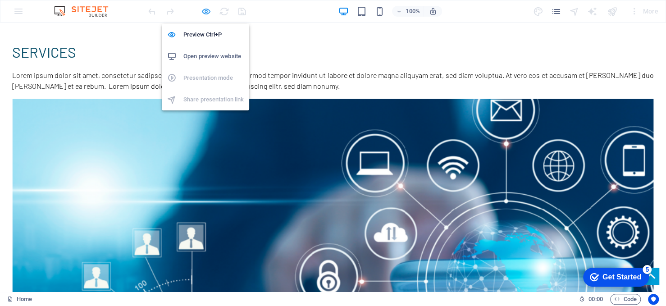
click at [204, 9] on icon "button" at bounding box center [206, 11] width 10 height 10
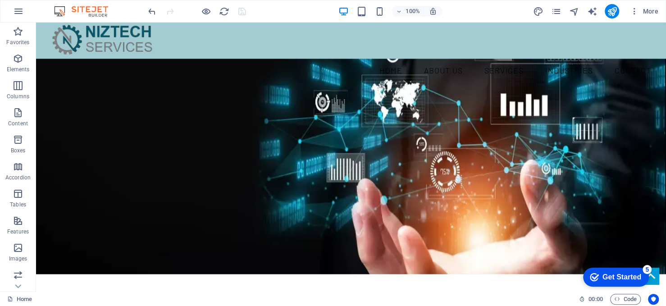
scroll to position [0, 0]
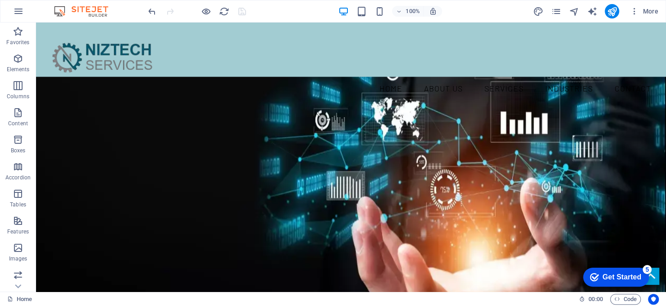
click at [623, 77] on nav "Home ABOUT US SERVICES INDUSTRIES CONTACT" at bounding box center [350, 88] width 615 height 23
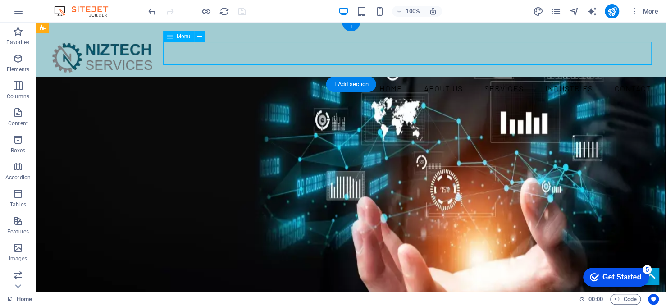
click at [623, 77] on nav "Home ABOUT US SERVICES INDUSTRIES CONTACT" at bounding box center [350, 88] width 615 height 23
select select
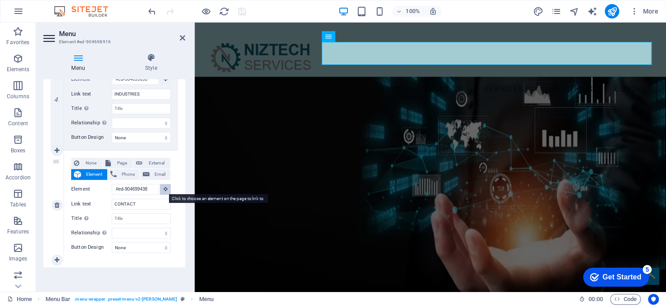
drag, startPoint x: 165, startPoint y: 188, endPoint x: 14, endPoint y: 169, distance: 151.7
click at [165, 188] on icon at bounding box center [166, 189] width 4 height 5
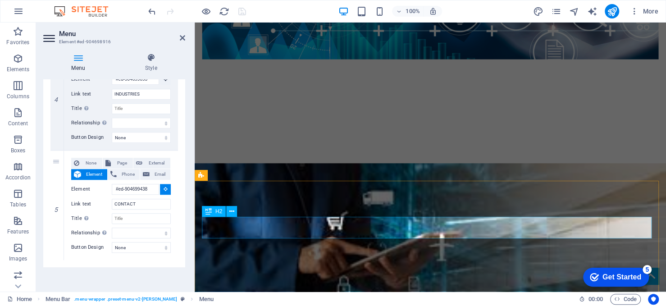
select select
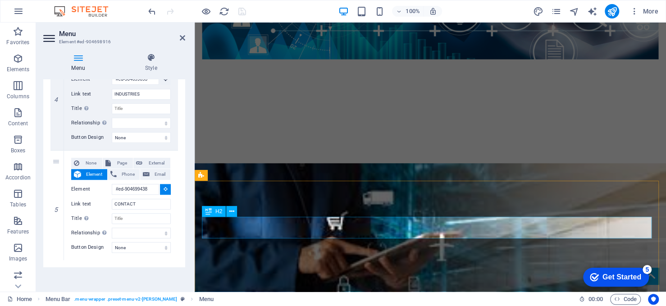
type input "#ed-904699432"
select select
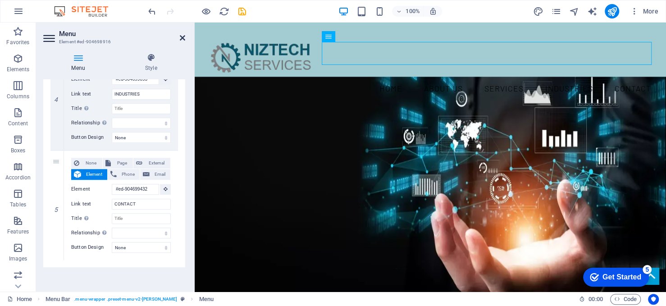
click at [181, 37] on icon at bounding box center [182, 37] width 5 height 7
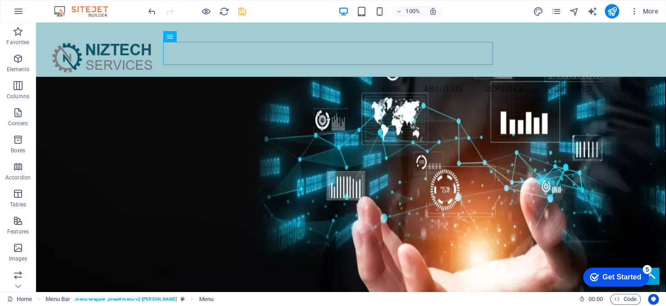
click at [243, 8] on icon "save" at bounding box center [242, 11] width 10 height 10
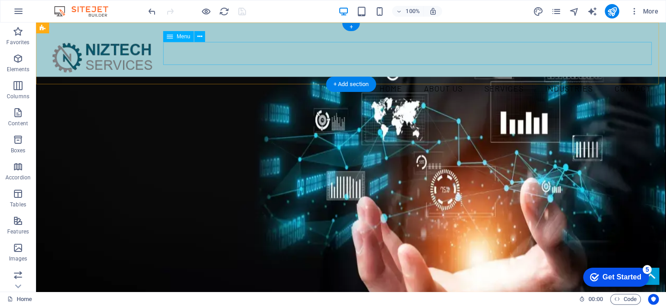
click at [506, 77] on nav "Home ABOUT US SERVICES INDUSTRIES CONTACT" at bounding box center [350, 88] width 615 height 23
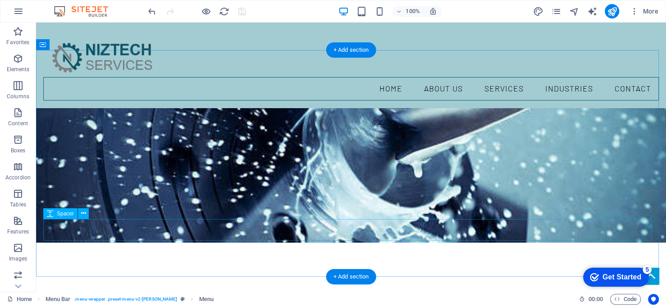
scroll to position [586, 0]
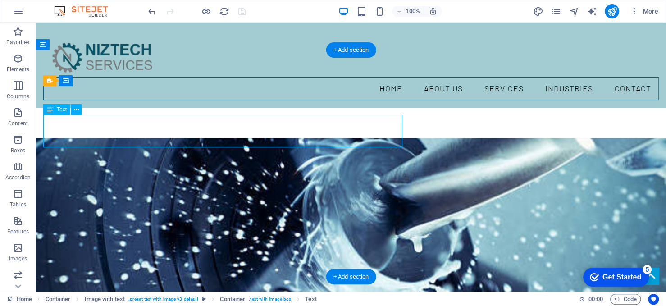
drag, startPoint x: 164, startPoint y: 143, endPoint x: 62, endPoint y: 143, distance: 101.8
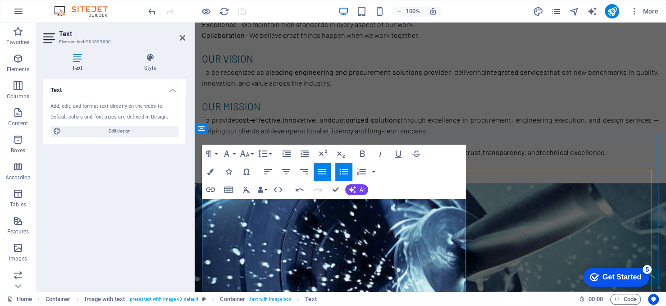
drag, startPoint x: 445, startPoint y: 275, endPoint x: 201, endPoint y: 227, distance: 248.4
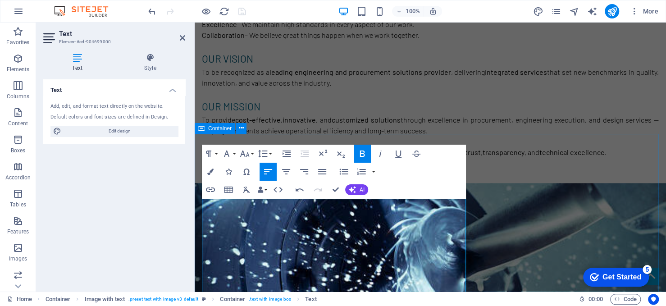
drag, startPoint x: 278, startPoint y: 260, endPoint x: 197, endPoint y: 236, distance: 84.2
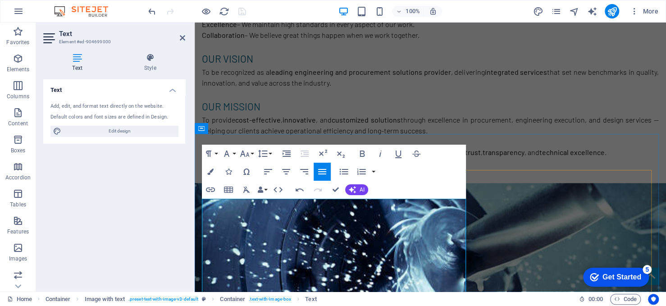
drag, startPoint x: 401, startPoint y: 247, endPoint x: 191, endPoint y: 246, distance: 210.0
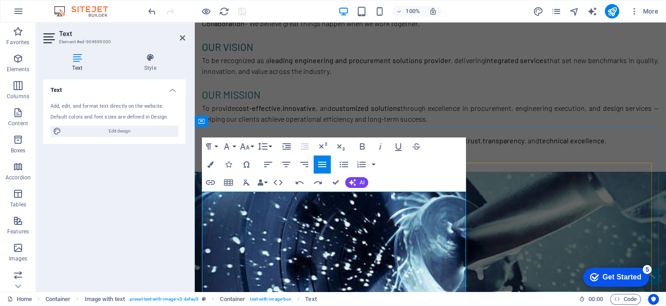
scroll to position [631, 0]
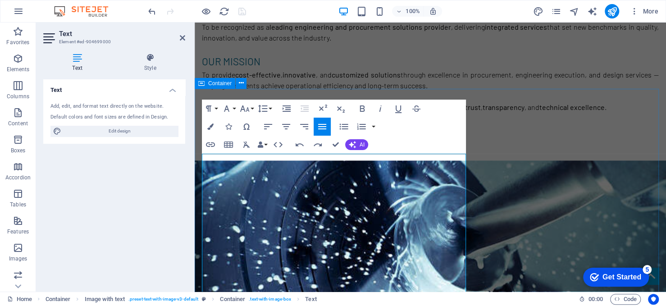
drag, startPoint x: 422, startPoint y: 271, endPoint x: 196, endPoint y: 221, distance: 231.3
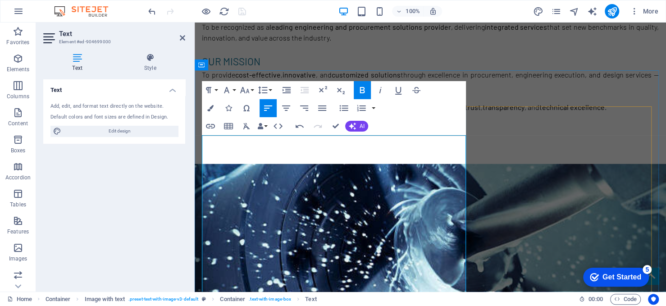
scroll to position [676, 0]
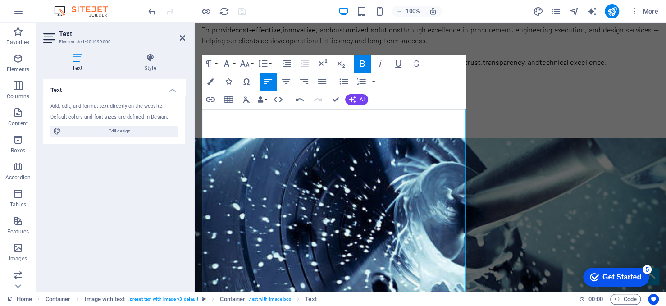
drag, startPoint x: 371, startPoint y: 255, endPoint x: 383, endPoint y: 231, distance: 27.4
click at [180, 36] on icon at bounding box center [182, 37] width 5 height 7
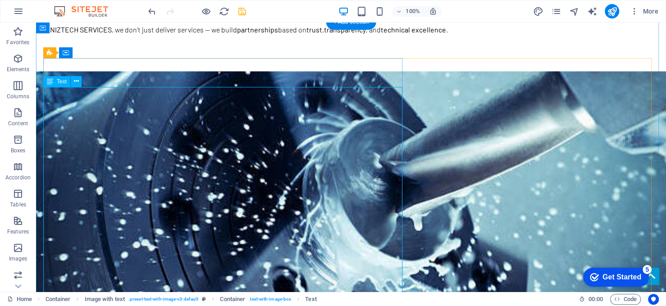
scroll to position [721, 0]
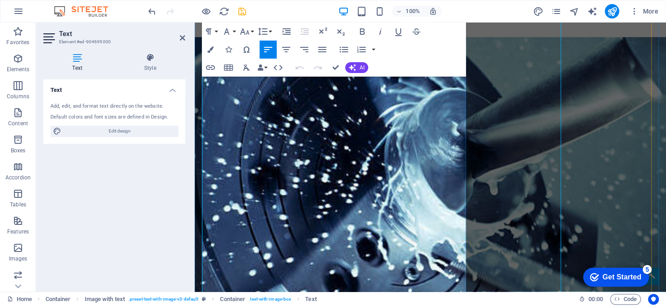
drag, startPoint x: 349, startPoint y: 212, endPoint x: 197, endPoint y: 165, distance: 158.8
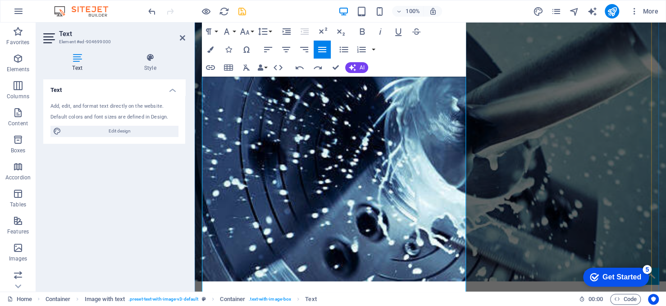
scroll to position [788, 0]
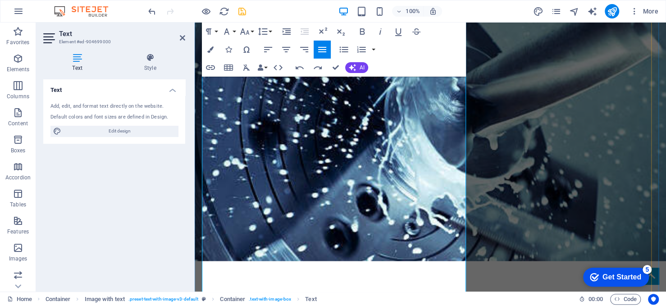
drag, startPoint x: 357, startPoint y: 189, endPoint x: 209, endPoint y: 146, distance: 154.6
drag, startPoint x: 400, startPoint y: 219, endPoint x: 201, endPoint y: 176, distance: 203.7
drag, startPoint x: 366, startPoint y: 250, endPoint x: 210, endPoint y: 208, distance: 160.9
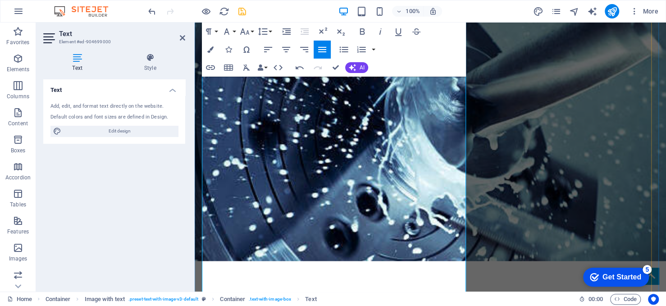
drag, startPoint x: 462, startPoint y: 249, endPoint x: 205, endPoint y: 220, distance: 258.9
drag, startPoint x: 371, startPoint y: 276, endPoint x: 207, endPoint y: 253, distance: 165.5
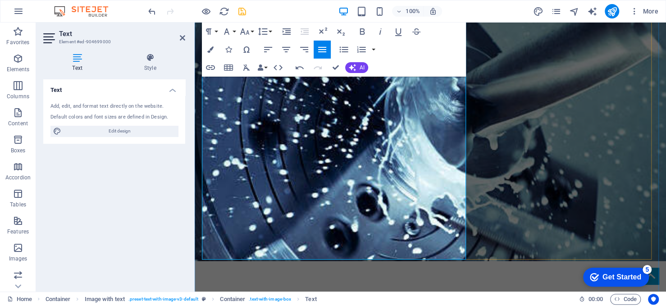
drag, startPoint x: 372, startPoint y: 256, endPoint x: 227, endPoint y: 243, distance: 145.2
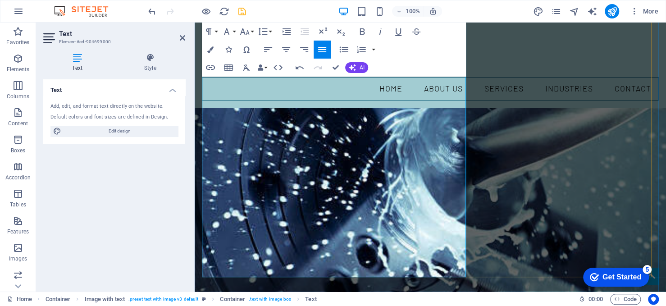
scroll to position [697, 0]
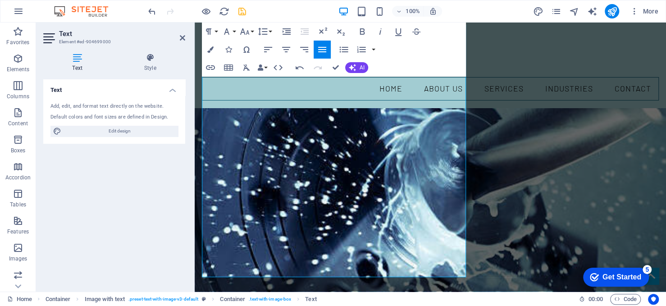
drag, startPoint x: 333, startPoint y: 260, endPoint x: 164, endPoint y: 69, distance: 254.1
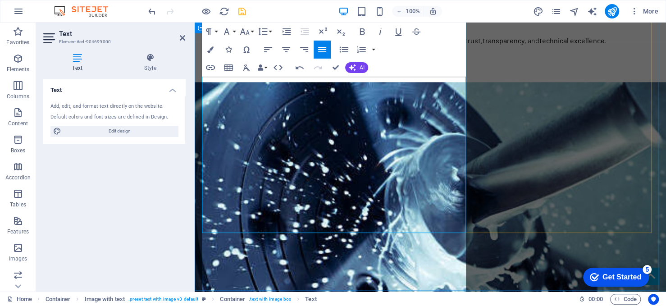
scroll to position [788, 0]
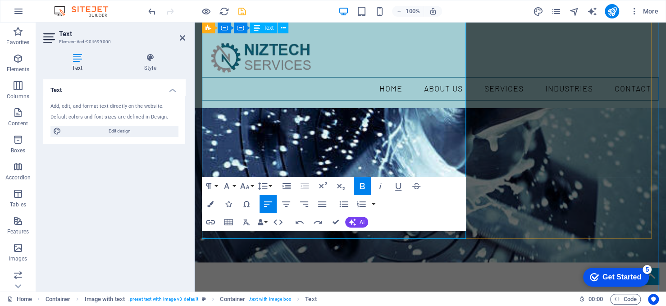
scroll to position [743, 0]
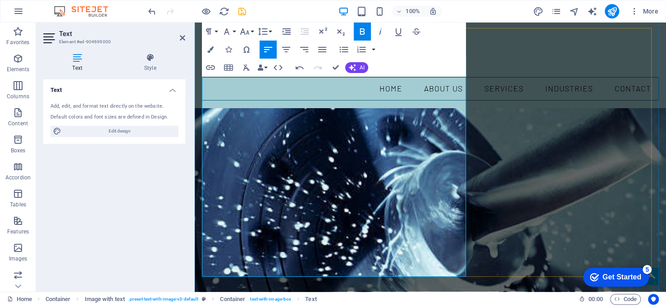
scroll to position [652, 0]
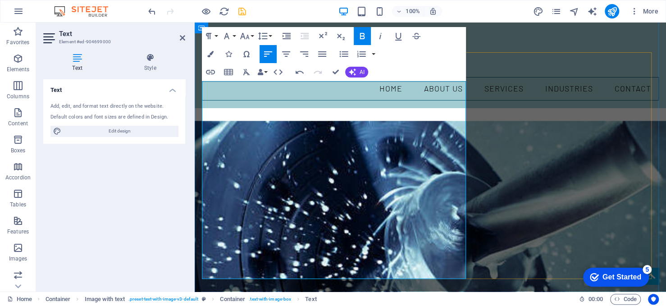
scroll to position [607, 0]
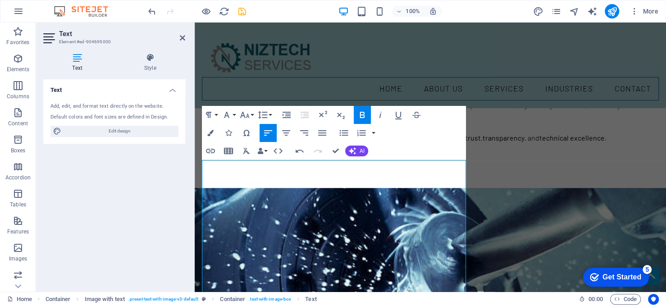
scroll to position [562, 0]
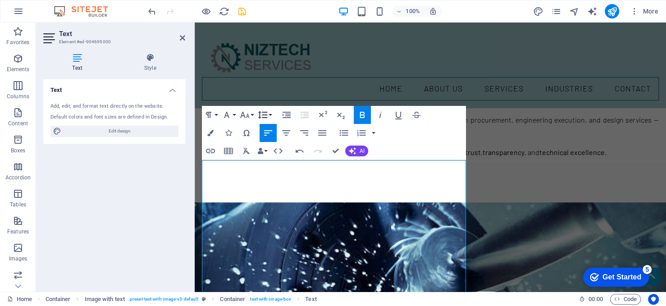
click at [271, 116] on button "Line Height" at bounding box center [264, 115] width 17 height 18
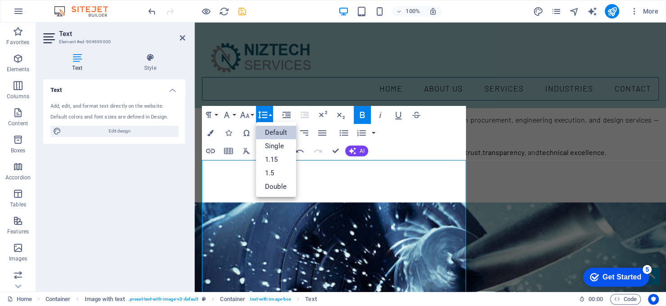
scroll to position [0, 0]
click at [275, 132] on link "Default" at bounding box center [276, 133] width 40 height 14
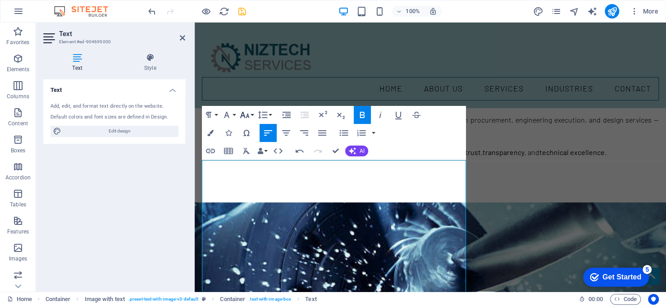
click at [247, 112] on icon "button" at bounding box center [244, 114] width 11 height 11
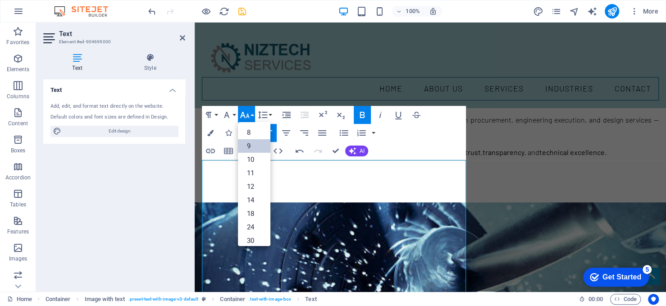
click at [250, 148] on link "9" at bounding box center [254, 146] width 32 height 14
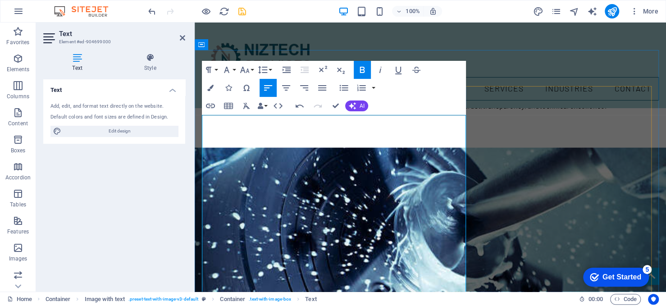
scroll to position [607, 0]
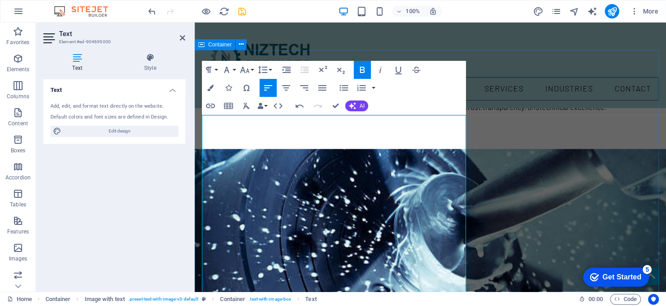
drag, startPoint x: 333, startPoint y: 214, endPoint x: 196, endPoint y: 112, distance: 171.7
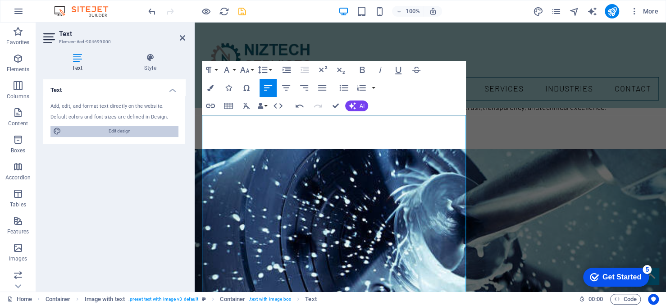
click at [119, 132] on span "Edit design" at bounding box center [119, 131] width 111 height 11
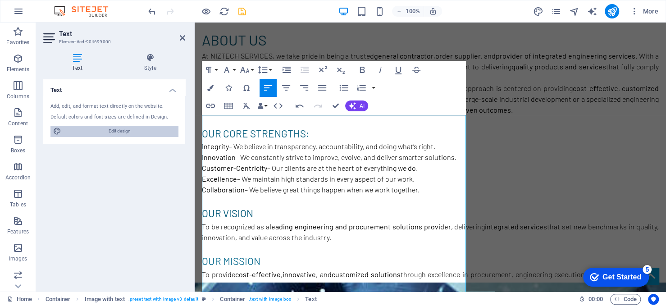
select select "rem"
select select "300"
select select "px"
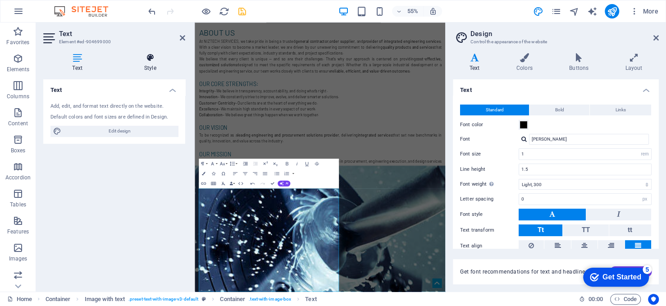
click at [150, 59] on icon at bounding box center [150, 57] width 70 height 9
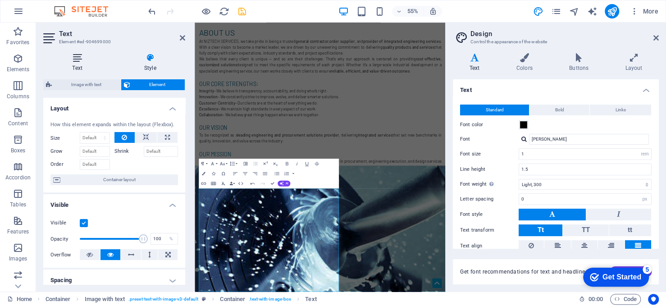
click at [78, 59] on icon at bounding box center [77, 57] width 68 height 9
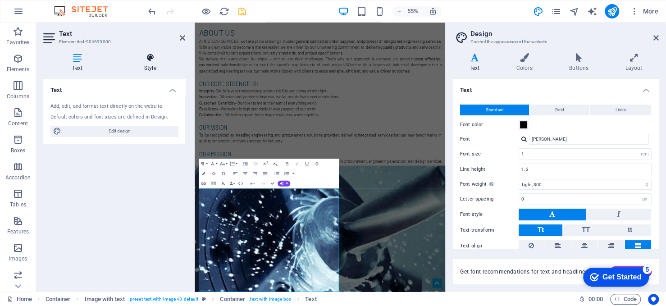
click at [148, 56] on icon at bounding box center [150, 57] width 70 height 9
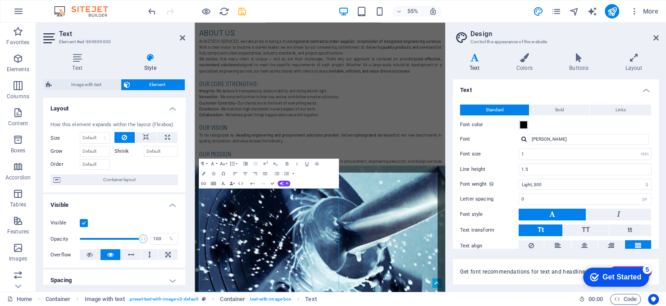
click at [101, 84] on span "Image with text" at bounding box center [87, 84] width 64 height 11
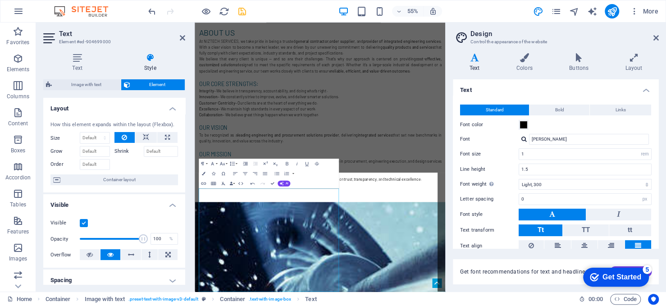
scroll to position [853, 0]
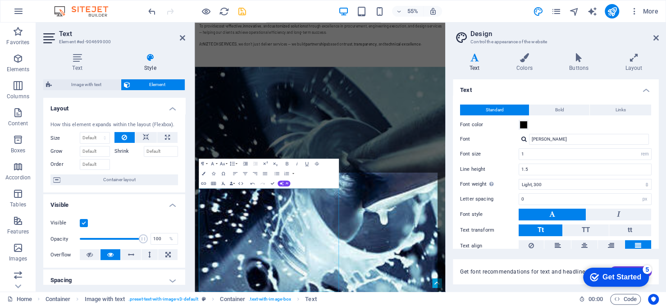
select select "rem"
select select "px"
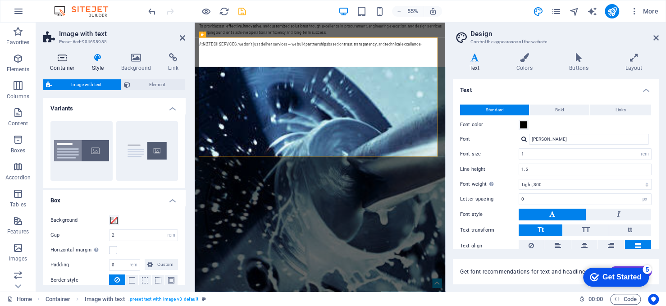
click at [69, 64] on h4 "Container" at bounding box center [64, 62] width 42 height 19
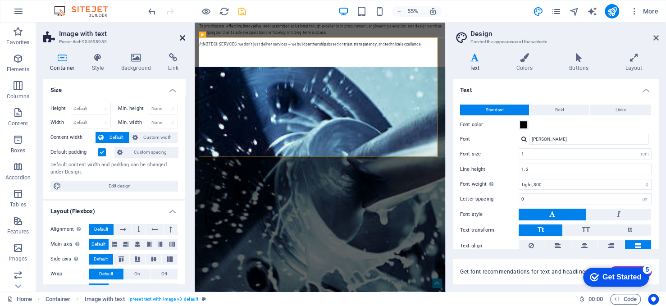
click at [181, 36] on icon at bounding box center [182, 37] width 5 height 7
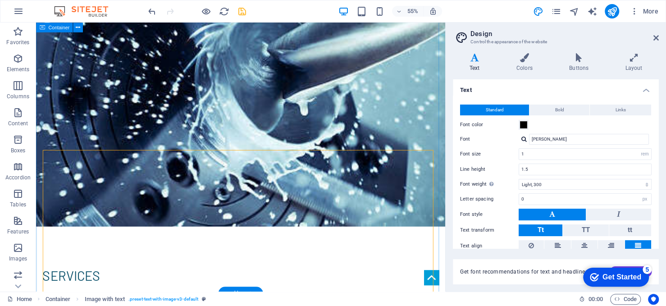
scroll to position [739, 0]
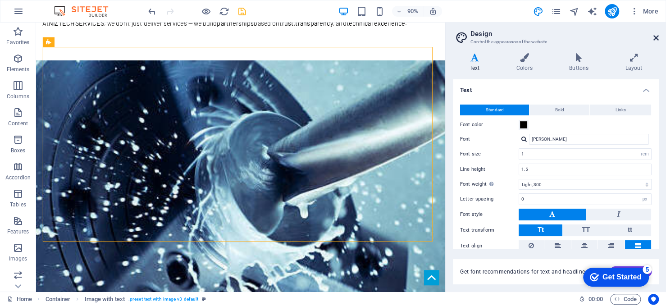
click at [654, 37] on icon at bounding box center [655, 37] width 5 height 7
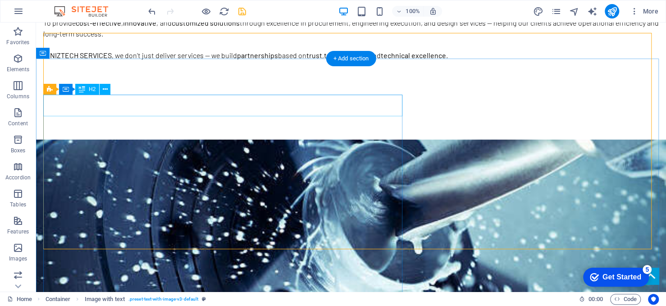
scroll to position [684, 0]
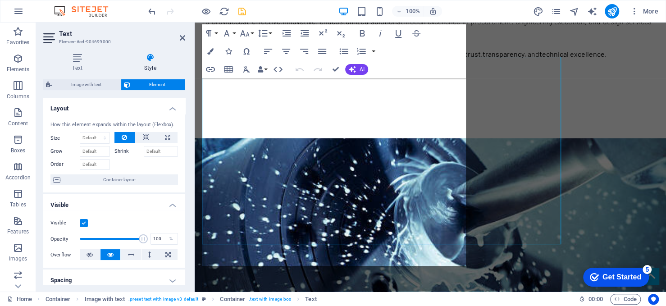
scroll to position [706, 0]
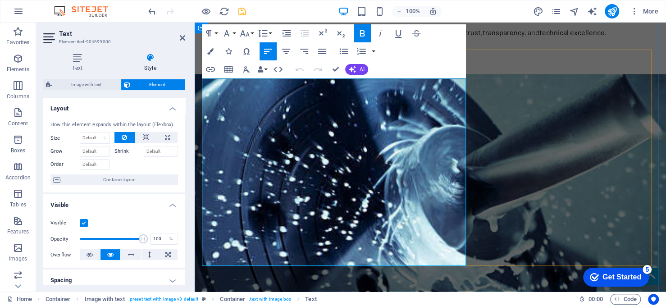
drag, startPoint x: 239, startPoint y: 178, endPoint x: 204, endPoint y: 86, distance: 98.4
click at [227, 32] on icon "button" at bounding box center [226, 33] width 11 height 11
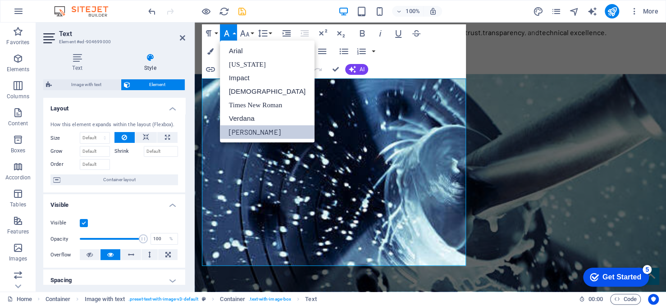
scroll to position [0, 0]
click at [248, 30] on icon "button" at bounding box center [244, 33] width 11 height 11
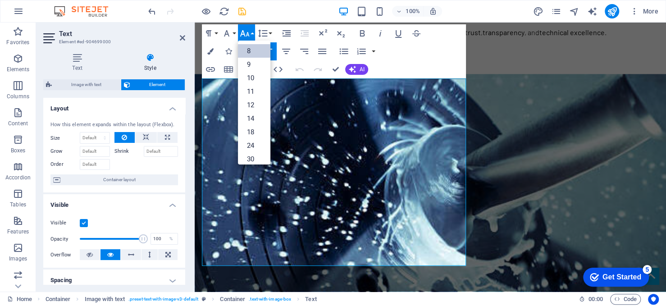
click at [248, 47] on link "8" at bounding box center [254, 51] width 32 height 14
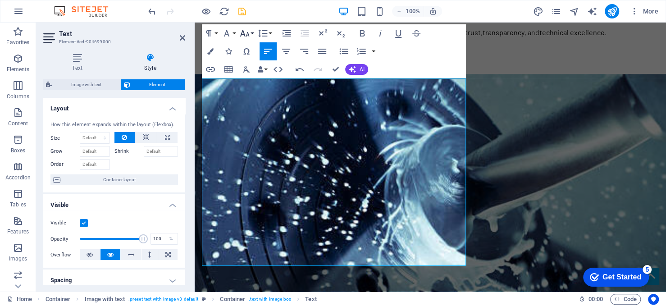
click at [250, 34] on button "Font Size" at bounding box center [246, 33] width 17 height 18
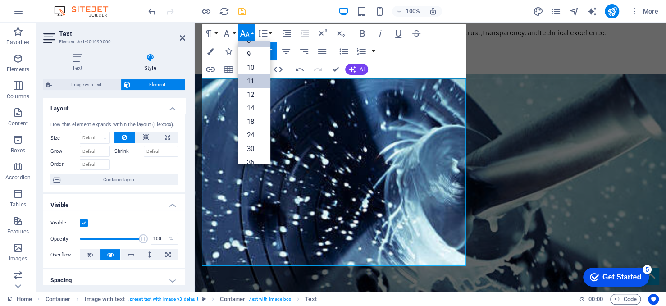
click at [255, 79] on link "11" at bounding box center [254, 81] width 32 height 14
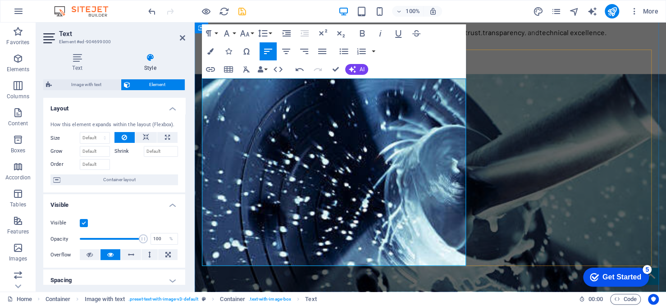
drag, startPoint x: 265, startPoint y: 251, endPoint x: 441, endPoint y: 69, distance: 252.7
click at [269, 33] on button "Line Height" at bounding box center [264, 33] width 17 height 18
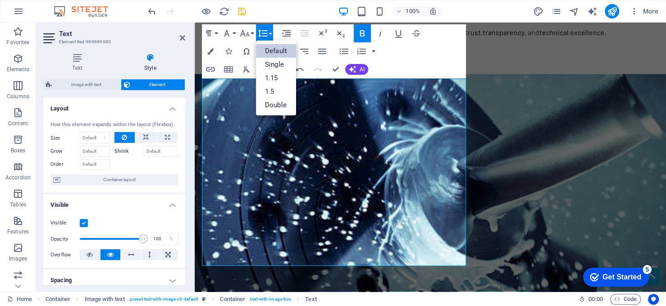
scroll to position [0, 0]
click at [275, 49] on link "Default" at bounding box center [276, 51] width 40 height 14
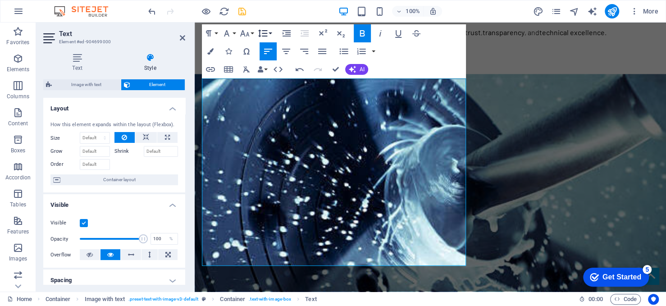
click at [269, 32] on button "Line Height" at bounding box center [264, 33] width 17 height 18
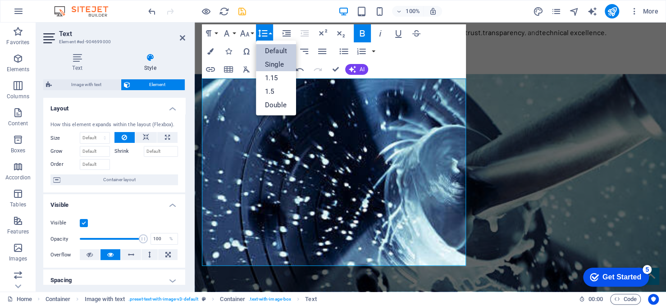
click at [274, 62] on link "Single" at bounding box center [276, 65] width 40 height 14
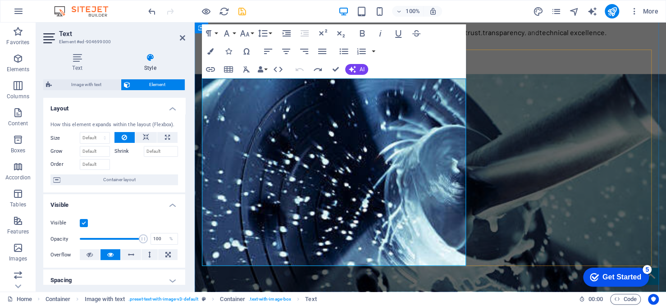
drag, startPoint x: 331, startPoint y: 246, endPoint x: 189, endPoint y: 55, distance: 237.6
click at [252, 29] on button "Font Size" at bounding box center [246, 33] width 17 height 18
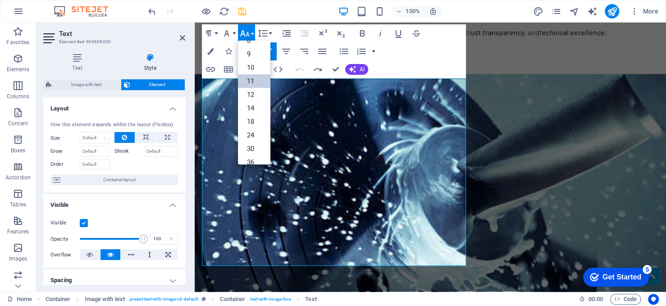
click at [257, 81] on link "11" at bounding box center [254, 81] width 32 height 14
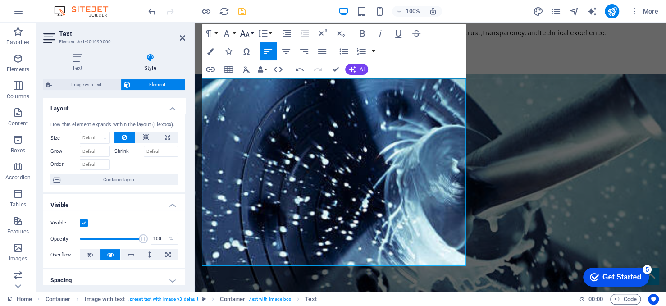
click at [253, 30] on button "Font Size" at bounding box center [246, 33] width 17 height 18
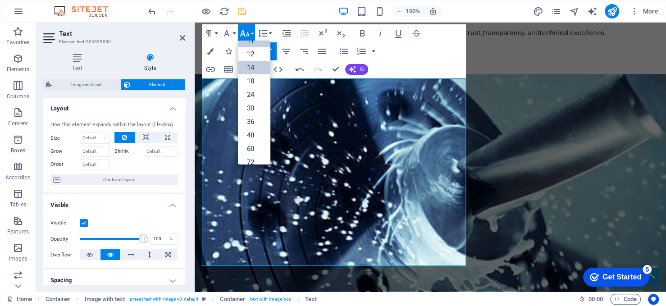
click at [258, 67] on link "14" at bounding box center [254, 68] width 32 height 14
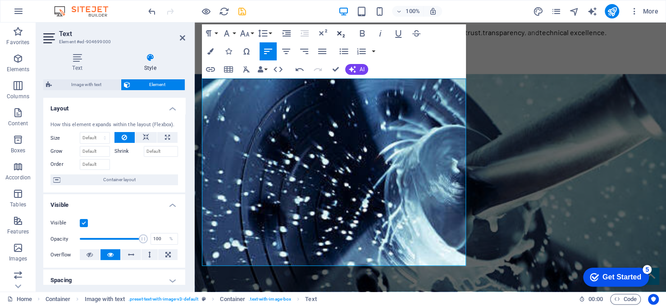
click at [340, 31] on icon "button" at bounding box center [340, 33] width 11 height 11
click at [320, 32] on icon "button" at bounding box center [323, 32] width 8 height 6
click at [265, 34] on icon "button" at bounding box center [262, 33] width 11 height 11
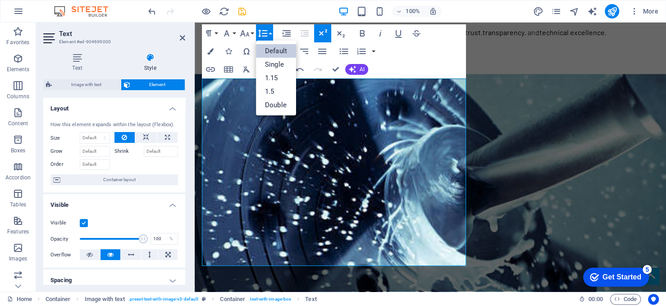
scroll to position [0, 0]
click at [278, 105] on link "Double" at bounding box center [276, 105] width 40 height 14
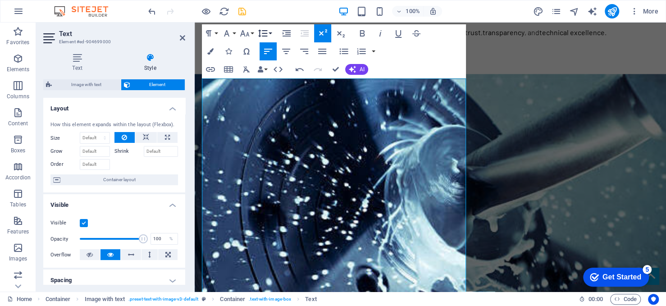
click at [273, 32] on button "Line Height" at bounding box center [264, 33] width 17 height 18
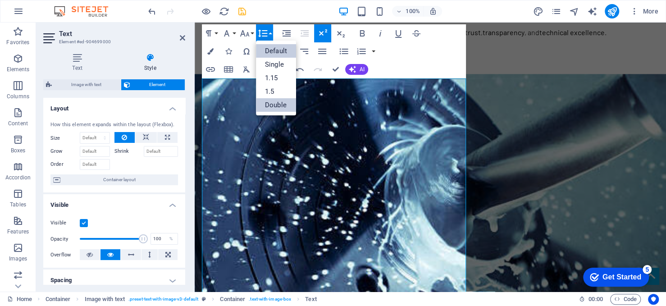
click at [271, 47] on link "Default" at bounding box center [276, 51] width 40 height 14
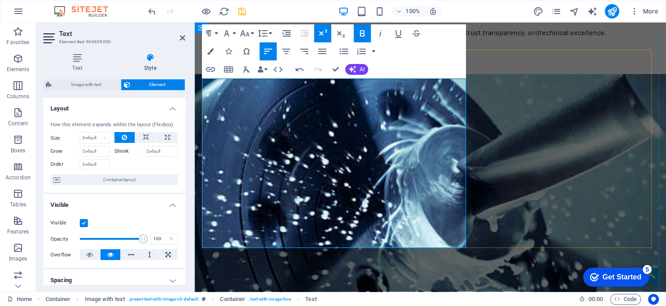
drag, startPoint x: 258, startPoint y: 227, endPoint x: 204, endPoint y: 87, distance: 149.8
drag, startPoint x: 269, startPoint y: 229, endPoint x: 519, endPoint y: 77, distance: 293.1
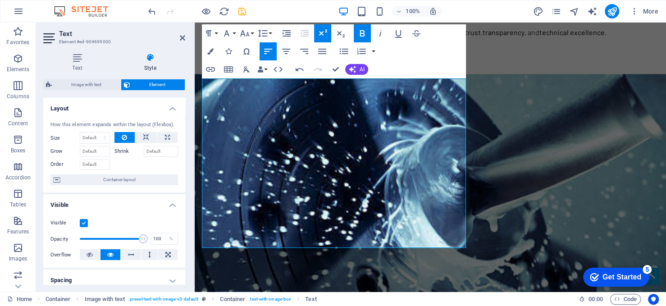
click at [269, 32] on button "Line Height" at bounding box center [264, 33] width 17 height 18
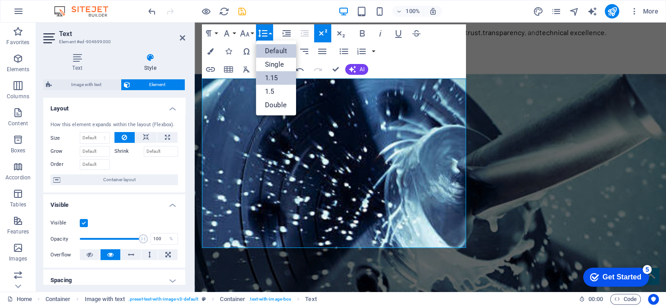
click at [273, 77] on link "1.15" at bounding box center [276, 78] width 40 height 14
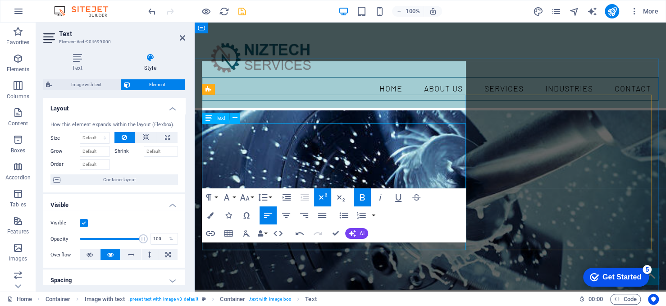
scroll to position [661, 0]
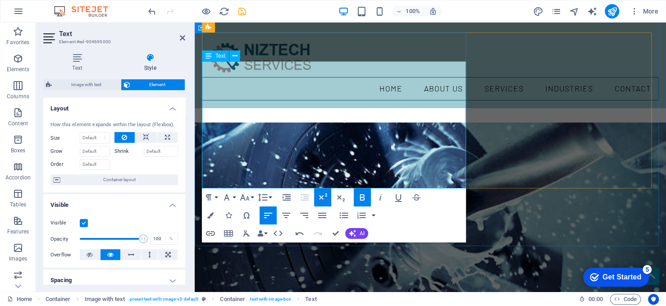
drag, startPoint x: 273, startPoint y: 172, endPoint x: 205, endPoint y: 92, distance: 105.1
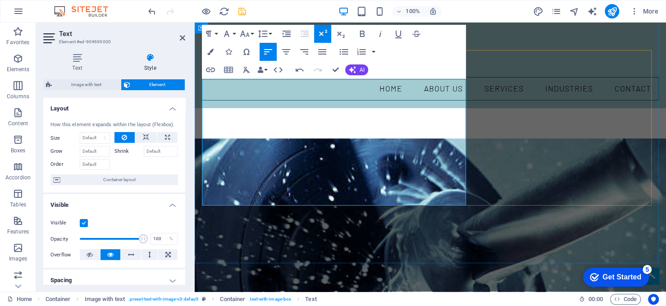
scroll to position [570, 0]
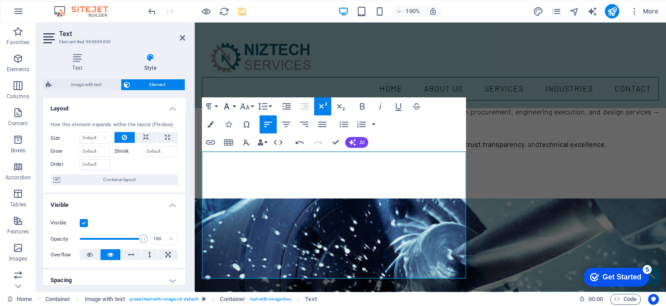
click at [234, 106] on button "Font Family" at bounding box center [228, 106] width 17 height 18
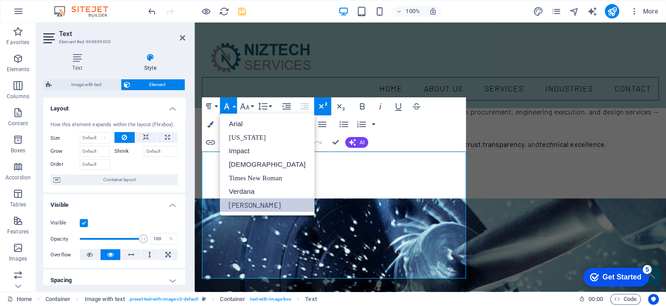
scroll to position [0, 0]
click at [247, 105] on icon "button" at bounding box center [244, 106] width 11 height 11
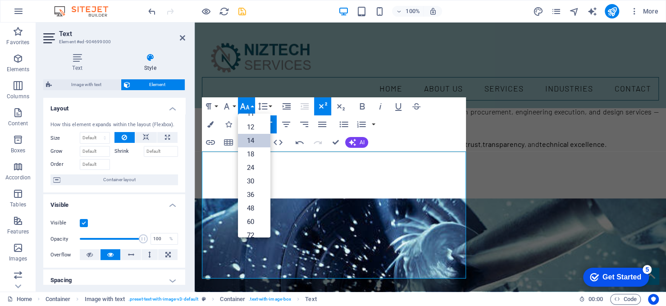
click at [252, 141] on link "14" at bounding box center [254, 141] width 32 height 14
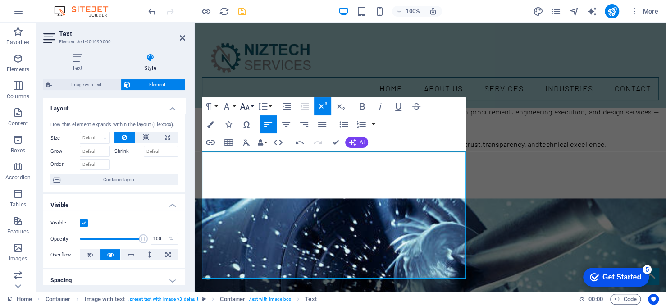
click at [250, 107] on icon "button" at bounding box center [244, 106] width 11 height 11
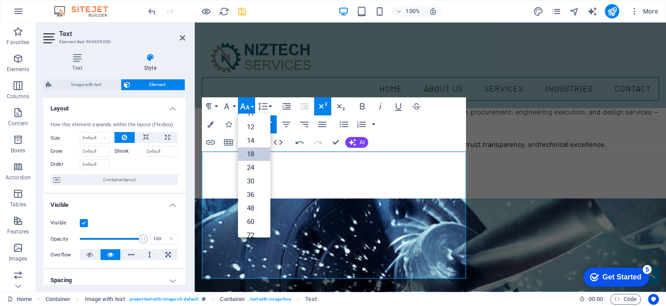
click at [255, 154] on link "18" at bounding box center [254, 154] width 32 height 14
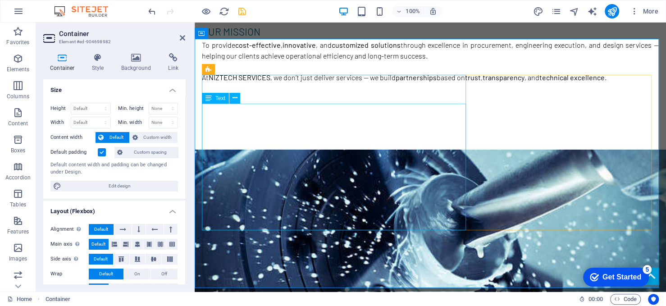
scroll to position [706, 0]
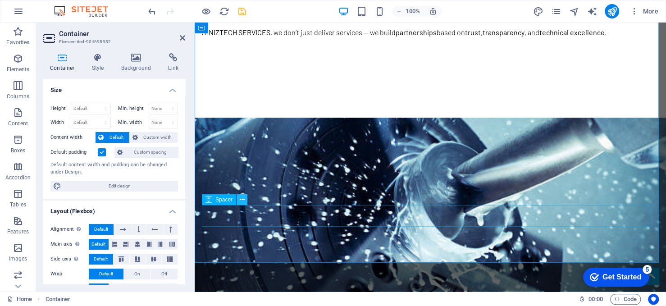
click at [245, 202] on button at bounding box center [242, 199] width 11 height 11
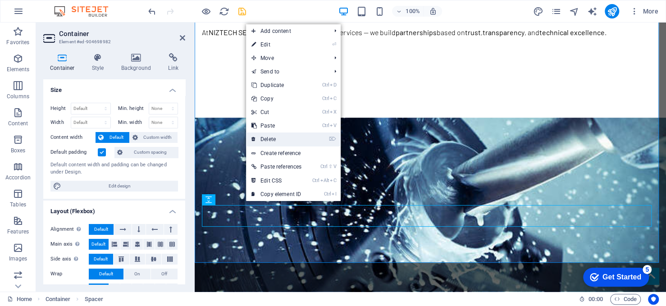
drag, startPoint x: 275, startPoint y: 135, endPoint x: 80, endPoint y: 113, distance: 196.3
click at [275, 135] on link "⌦ Delete" at bounding box center [276, 139] width 61 height 14
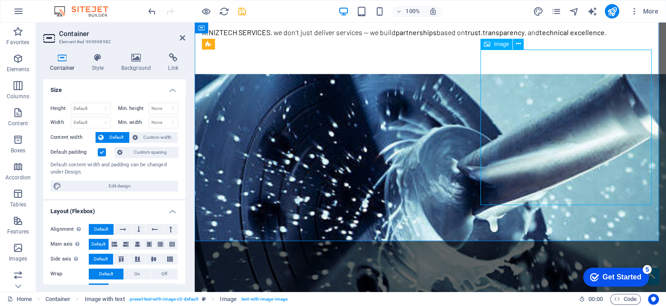
select select "%"
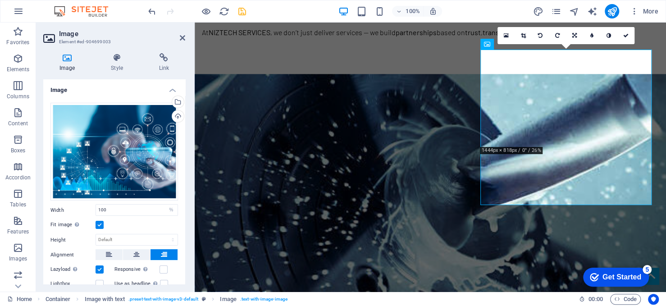
scroll to position [45, 0]
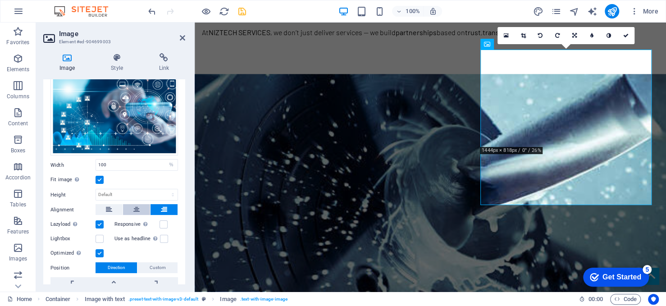
click at [133, 210] on icon at bounding box center [136, 209] width 6 height 11
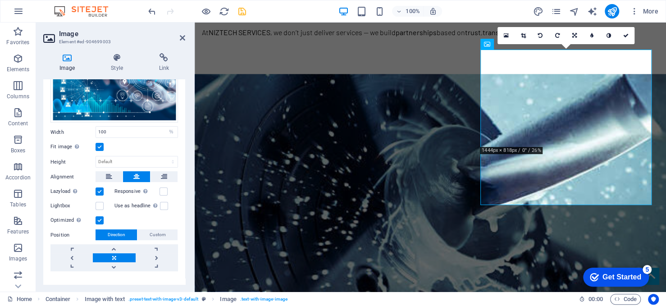
scroll to position [90, 0]
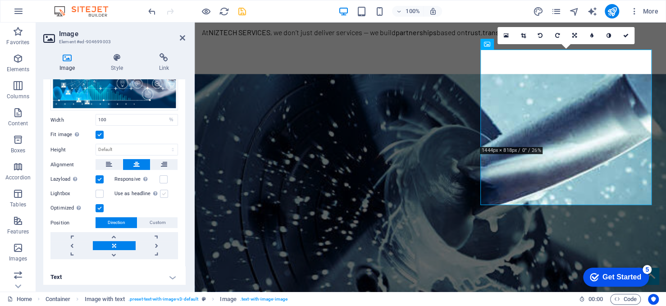
click at [163, 193] on label at bounding box center [164, 194] width 8 height 8
click at [0, 0] on input "Use as headline The image will be wrapped in an H1 headline tag. Useful for giv…" at bounding box center [0, 0] width 0 height 0
click at [163, 193] on label at bounding box center [164, 194] width 8 height 8
click at [0, 0] on input "Use as headline The image will be wrapped in an H1 headline tag. Useful for giv…" at bounding box center [0, 0] width 0 height 0
click at [98, 190] on label at bounding box center [100, 194] width 8 height 8
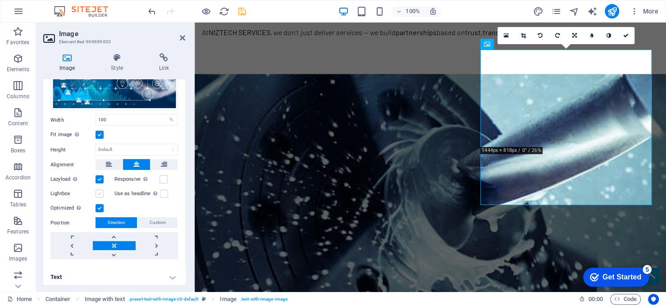
click at [0, 0] on input "Lightbox" at bounding box center [0, 0] width 0 height 0
click at [99, 190] on label at bounding box center [100, 194] width 8 height 8
click at [0, 0] on input "Lightbox" at bounding box center [0, 0] width 0 height 0
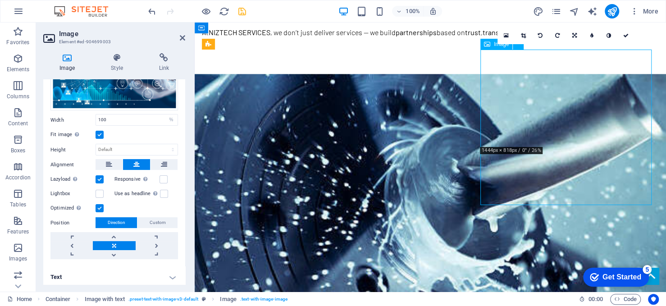
drag, startPoint x: 573, startPoint y: 118, endPoint x: 572, endPoint y: 145, distance: 27.5
drag, startPoint x: 574, startPoint y: 119, endPoint x: 566, endPoint y: 162, distance: 43.0
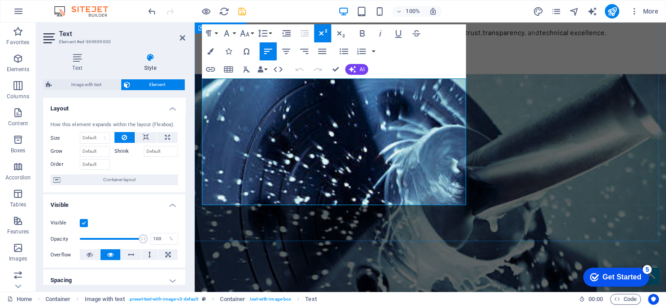
drag, startPoint x: 278, startPoint y: 188, endPoint x: 196, endPoint y: 83, distance: 133.2
click at [341, 33] on icon "button" at bounding box center [340, 33] width 11 height 11
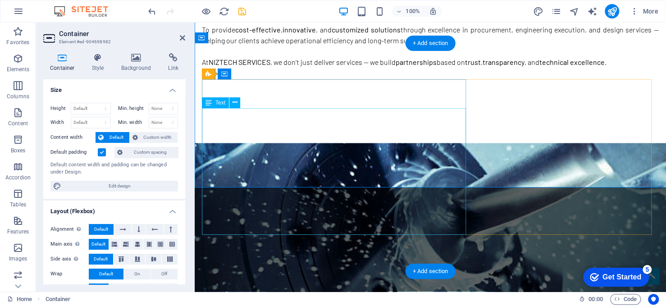
scroll to position [901, 0]
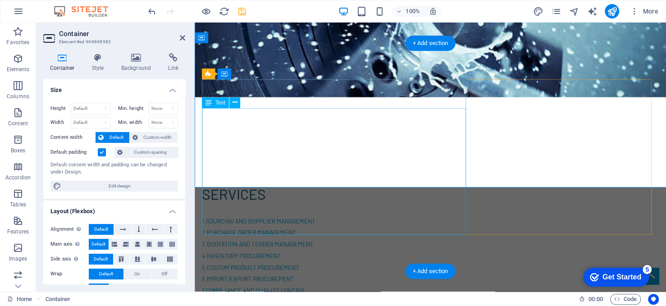
drag, startPoint x: 351, startPoint y: 176, endPoint x: 276, endPoint y: 187, distance: 75.2
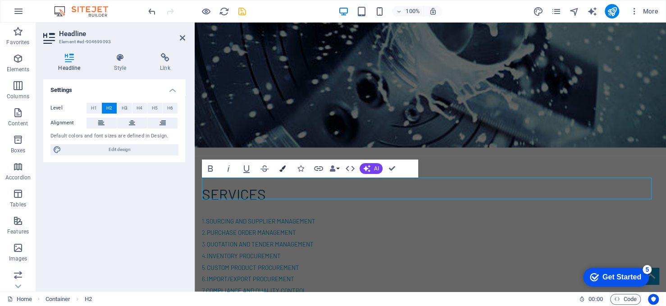
click at [285, 166] on icon "button" at bounding box center [282, 168] width 6 height 6
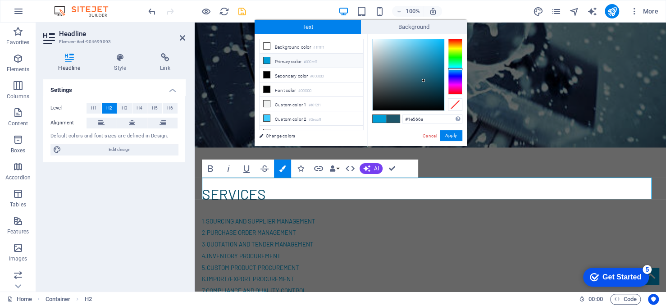
drag, startPoint x: 423, startPoint y: 118, endPoint x: 401, endPoint y: 118, distance: 22.1
click at [401, 118] on div "#1e566a Supported formats #0852ed rgb(8, 82, 237) rgba(8, 82, 237, 90%) hsv(221…" at bounding box center [417, 155] width 100 height 242
copy span "INDUSTRIES"
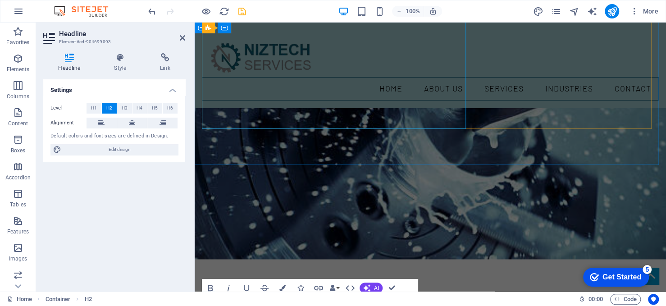
scroll to position [631, 0]
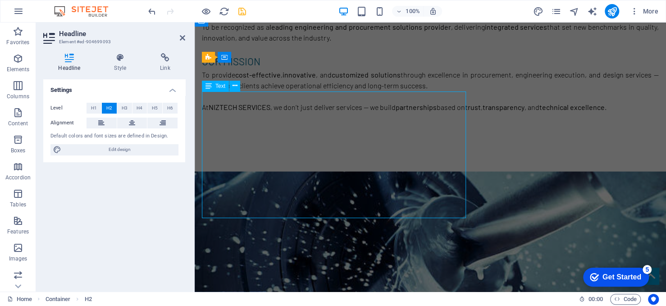
scroll to position [652, 0]
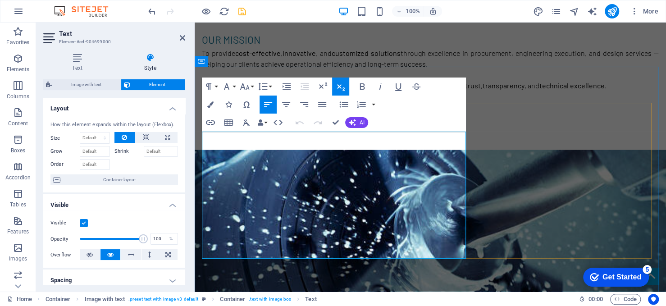
drag, startPoint x: 277, startPoint y: 245, endPoint x: 463, endPoint y: 140, distance: 214.3
click at [210, 103] on icon "button" at bounding box center [210, 104] width 6 height 6
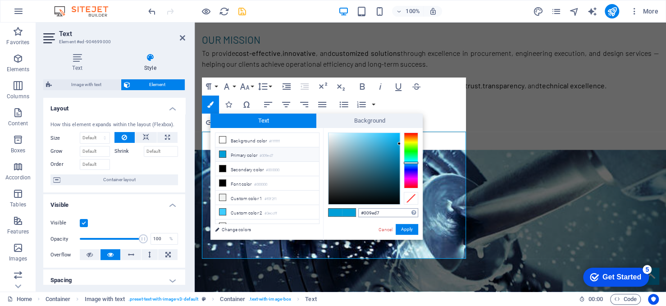
click at [389, 216] on input "#009ed7" at bounding box center [388, 212] width 60 height 9
click at [387, 214] on input "#009ed7" at bounding box center [388, 212] width 60 height 9
type input "#1e566a"
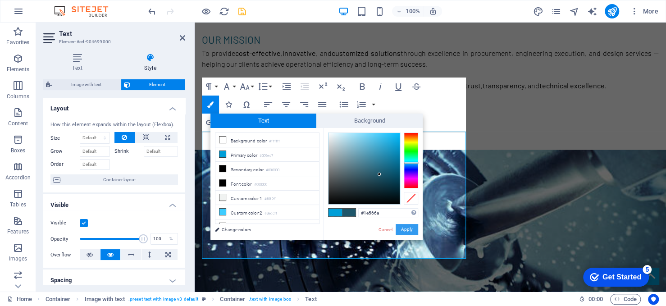
click at [405, 229] on button "Apply" at bounding box center [407, 229] width 23 height 11
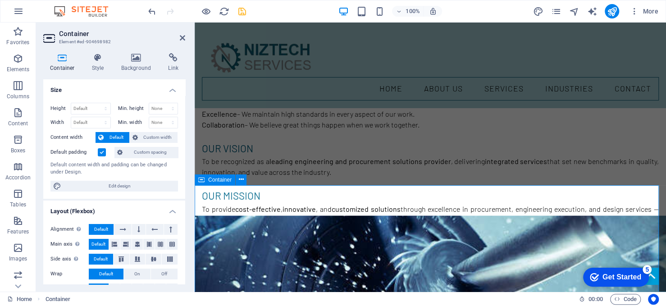
scroll to position [472, 0]
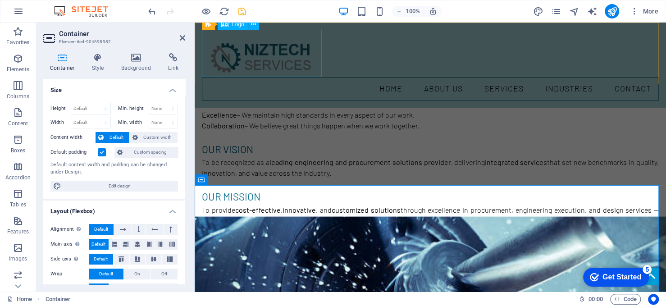
click at [309, 75] on div at bounding box center [430, 53] width 457 height 47
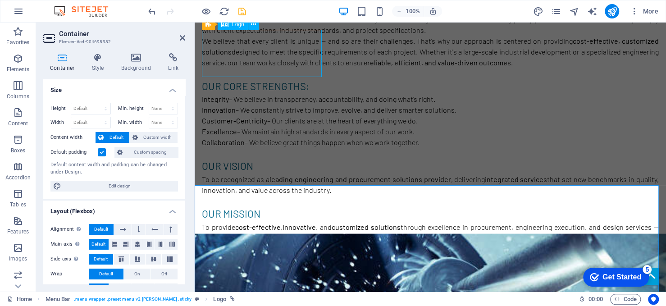
select select "px"
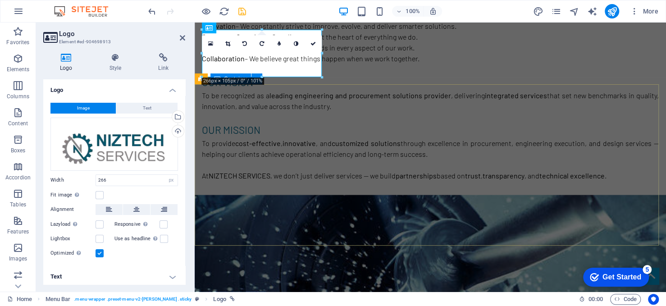
scroll to position [0, 0]
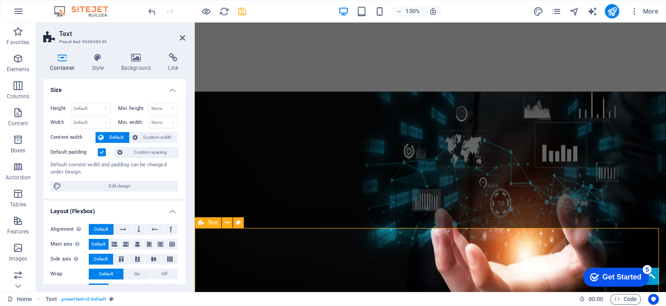
scroll to position [225, 0]
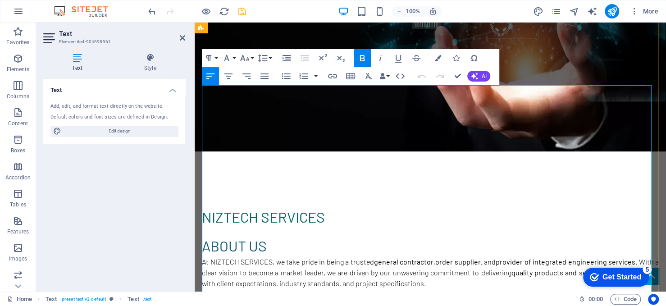
click at [250, 237] on strong "About Us" at bounding box center [234, 245] width 65 height 17
click at [232, 59] on button "Font Family" at bounding box center [228, 58] width 17 height 18
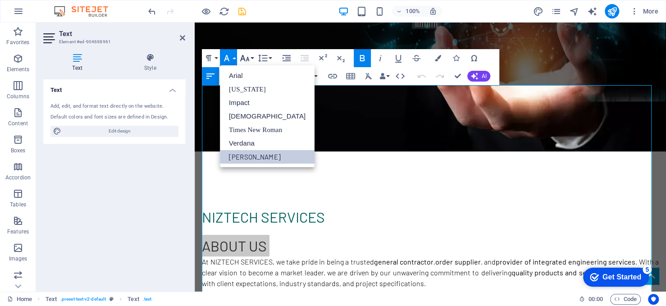
scroll to position [0, 0]
click at [251, 59] on button "Font Size" at bounding box center [246, 58] width 17 height 18
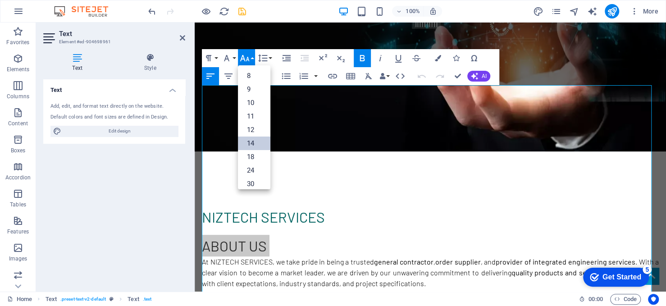
drag, startPoint x: 260, startPoint y: 142, endPoint x: 65, endPoint y: 120, distance: 195.9
click at [260, 142] on link "14" at bounding box center [254, 144] width 32 height 14
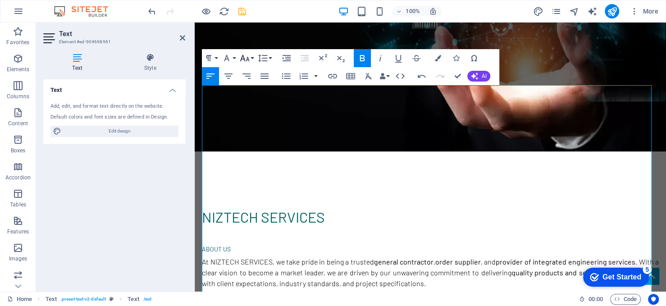
click at [251, 56] on button "Font Size" at bounding box center [246, 58] width 17 height 18
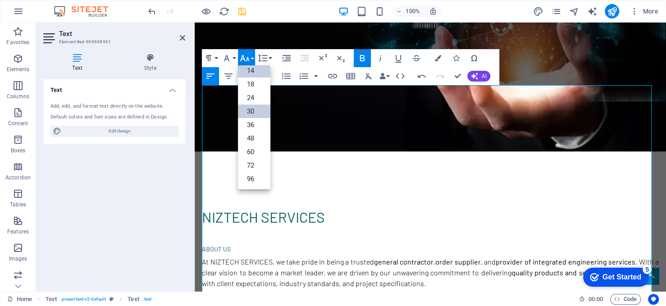
scroll to position [72, 0]
click at [259, 127] on link "36" at bounding box center [254, 125] width 32 height 14
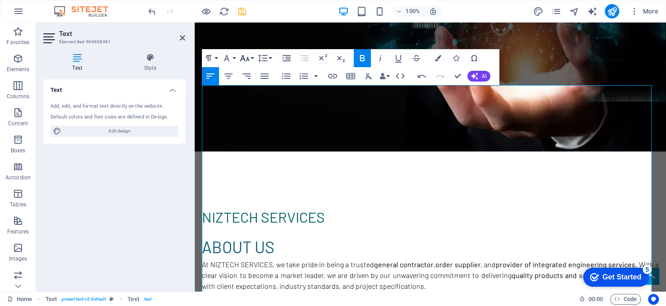
click at [248, 59] on icon "button" at bounding box center [244, 58] width 9 height 6
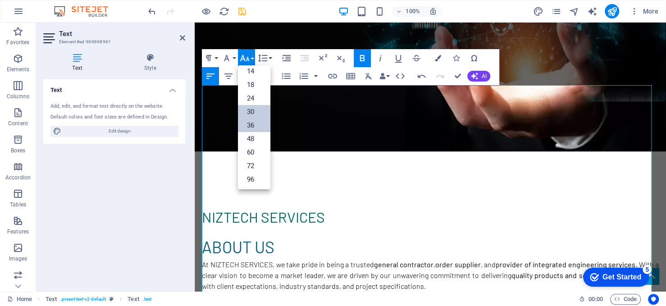
click at [253, 114] on link "30" at bounding box center [254, 112] width 32 height 14
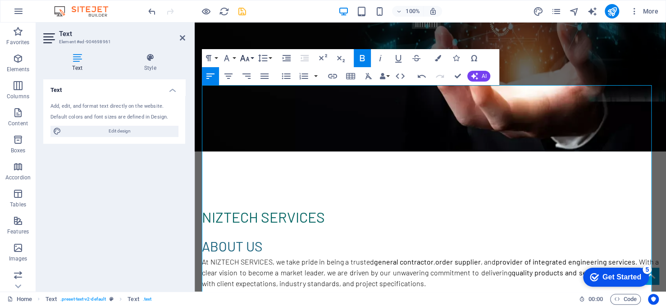
click at [253, 56] on button "Font Size" at bounding box center [246, 58] width 17 height 18
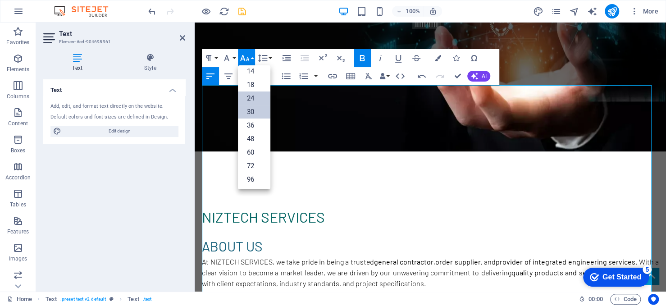
click at [263, 97] on link "24" at bounding box center [254, 98] width 32 height 14
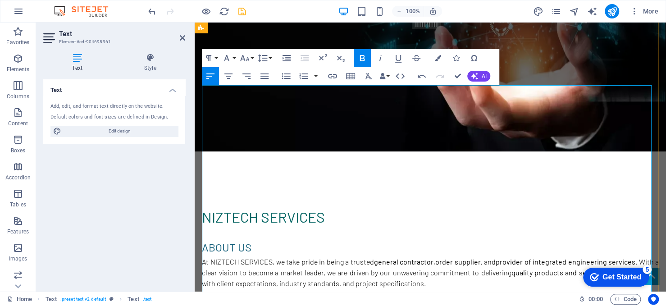
click at [264, 235] on h2 "About Us" at bounding box center [430, 246] width 457 height 22
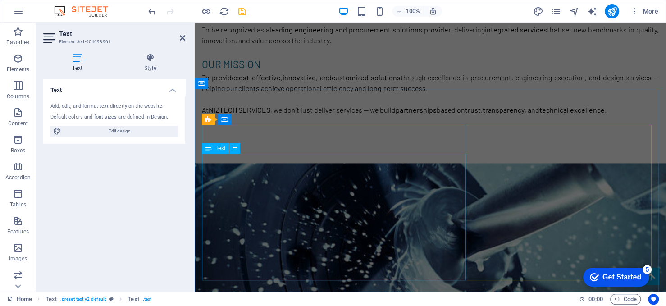
scroll to position [631, 0]
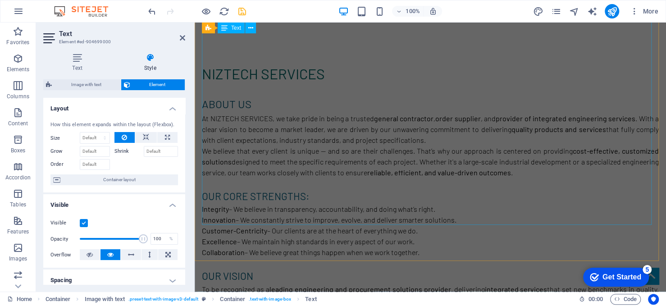
click at [282, 212] on div "About Us At NIZTECH SERVICES, we take pride in being a trusted general contract…" at bounding box center [430, 232] width 457 height 283
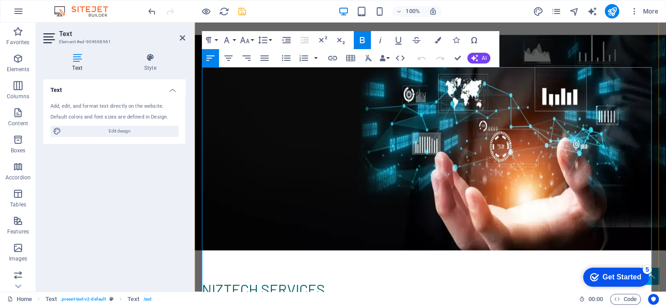
scroll to position [243, 0]
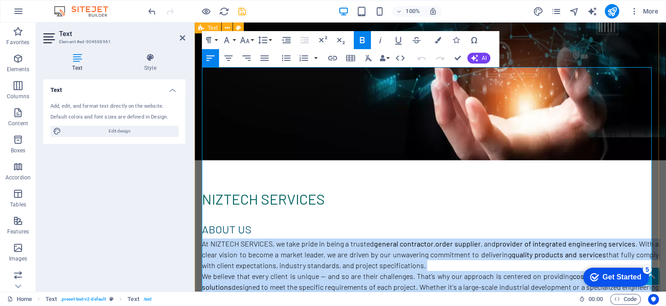
drag, startPoint x: 550, startPoint y: 149, endPoint x: 197, endPoint y: 96, distance: 356.8
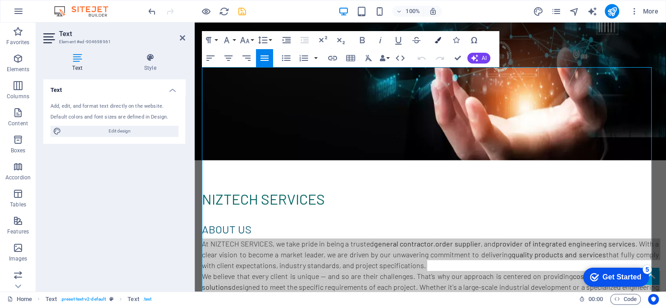
click at [437, 38] on icon "button" at bounding box center [438, 40] width 6 height 6
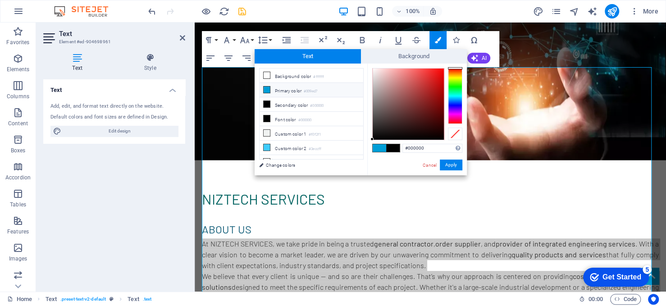
click at [458, 97] on div at bounding box center [455, 96] width 14 height 56
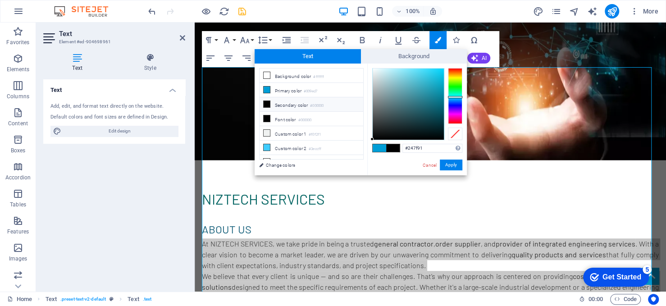
click at [426, 99] on div at bounding box center [408, 103] width 71 height 71
click at [431, 107] on div at bounding box center [408, 103] width 71 height 71
type input "#14a2bc"
click at [436, 87] on div at bounding box center [408, 103] width 71 height 71
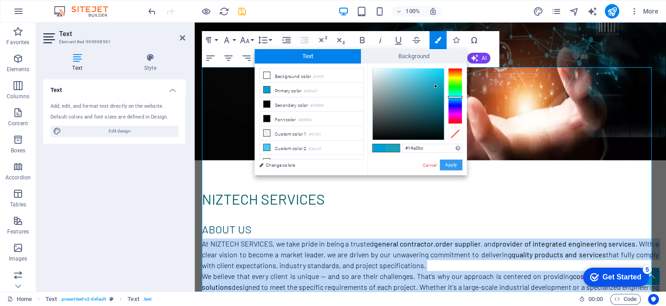
click at [449, 166] on button "Apply" at bounding box center [451, 164] width 23 height 11
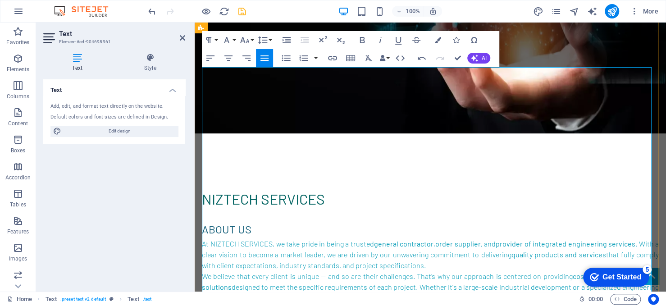
click at [241, 10] on icon "save" at bounding box center [242, 11] width 10 height 10
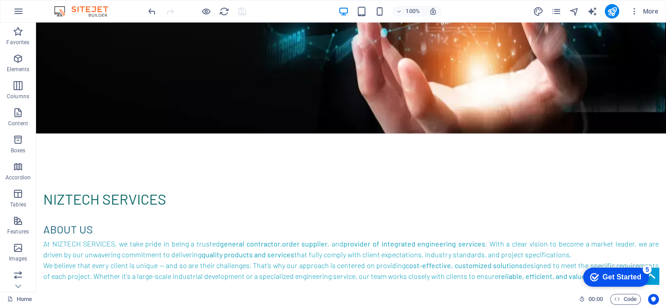
click at [246, 13] on div at bounding box center [196, 11] width 101 height 14
click at [223, 11] on icon "reload" at bounding box center [224, 11] width 10 height 10
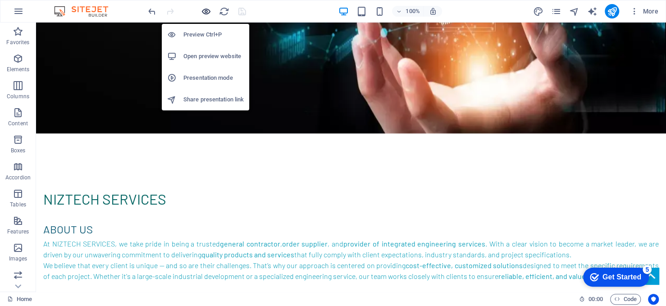
click at [201, 11] on icon "button" at bounding box center [206, 11] width 10 height 10
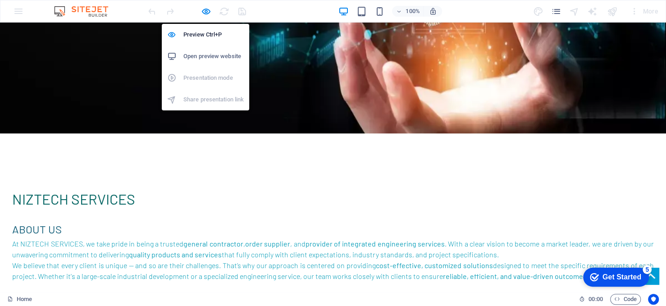
click at [210, 56] on h6 "Open preview website" at bounding box center [213, 56] width 60 height 11
click at [208, 13] on icon "button" at bounding box center [206, 11] width 10 height 10
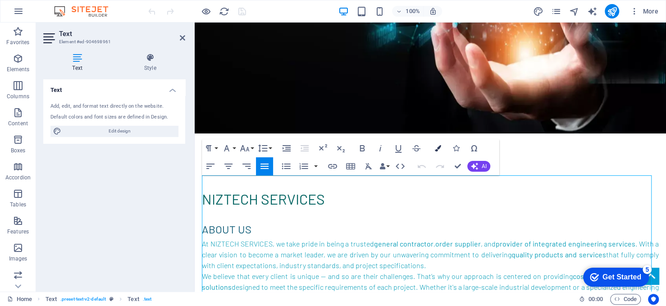
click at [442, 146] on button "Colors" at bounding box center [437, 148] width 17 height 18
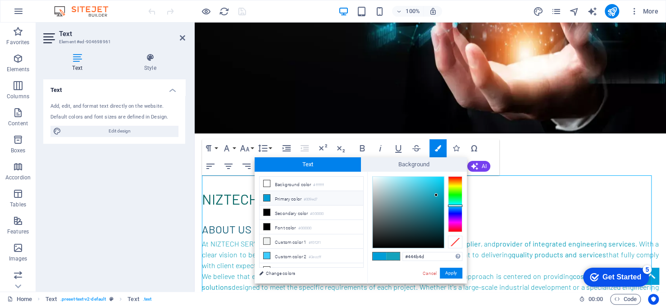
click at [381, 226] on div at bounding box center [408, 212] width 71 height 71
click at [454, 272] on button "Apply" at bounding box center [451, 273] width 23 height 11
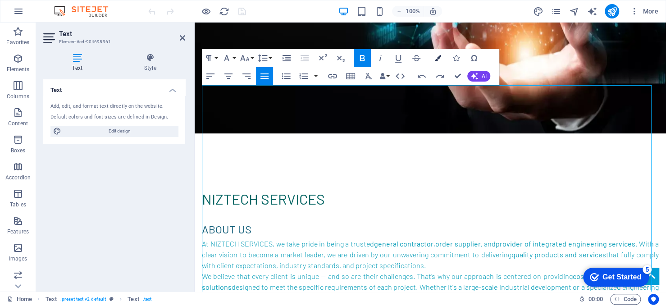
click at [437, 57] on icon "button" at bounding box center [438, 58] width 6 height 6
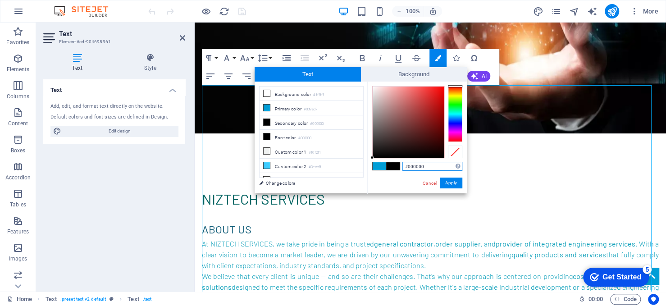
click at [425, 164] on input "#000000" at bounding box center [432, 166] width 60 height 9
click at [451, 181] on button "Apply" at bounding box center [451, 183] width 23 height 11
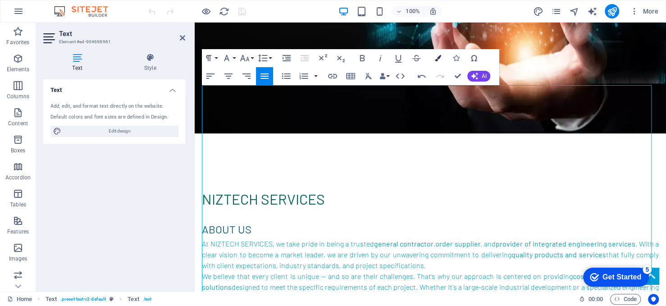
click at [437, 58] on icon "button" at bounding box center [438, 58] width 6 height 6
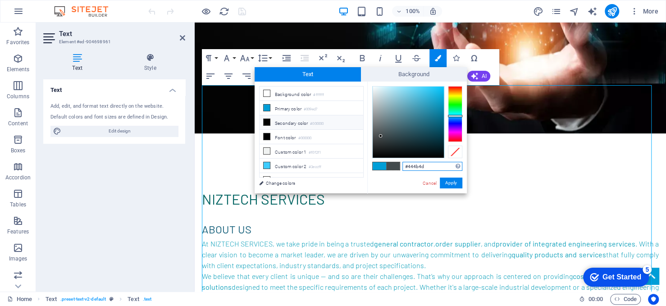
click at [423, 163] on input "#444b4d" at bounding box center [432, 166] width 60 height 9
click at [424, 163] on input "#444b4d" at bounding box center [432, 166] width 60 height 9
paste input "000000"
type input "#000000"
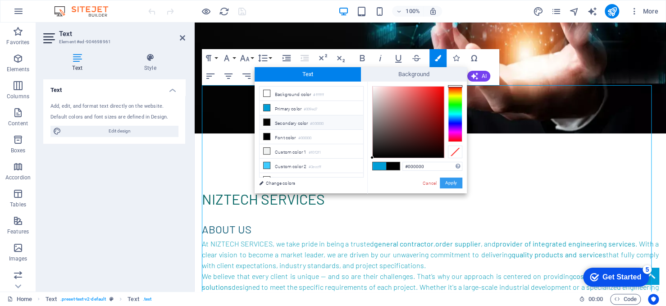
click at [444, 182] on button "Apply" at bounding box center [451, 183] width 23 height 11
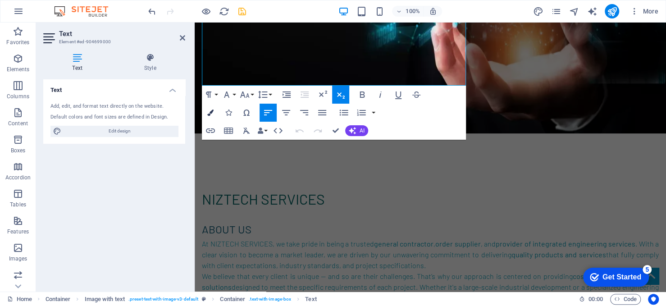
click at [207, 109] on icon "button" at bounding box center [210, 112] width 6 height 6
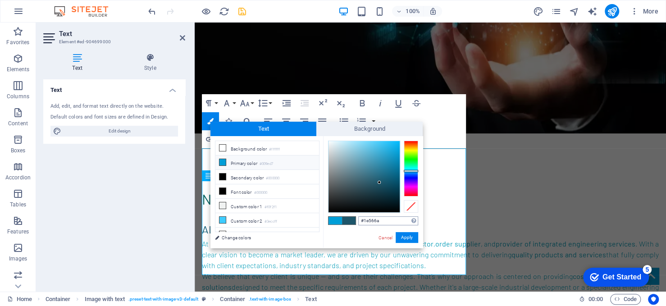
click at [382, 220] on input "#1e566a" at bounding box center [388, 220] width 60 height 9
click at [383, 220] on input "#1e566a" at bounding box center [388, 220] width 60 height 9
type input "#000000"
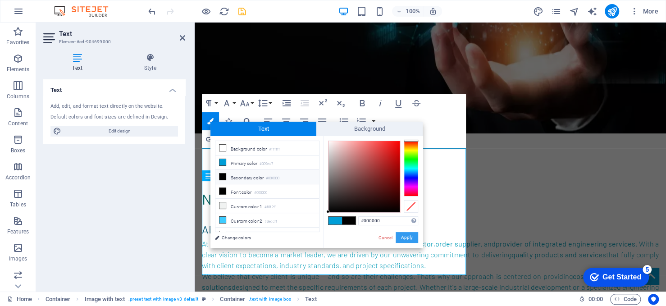
click at [402, 233] on button "Apply" at bounding box center [407, 237] width 23 height 11
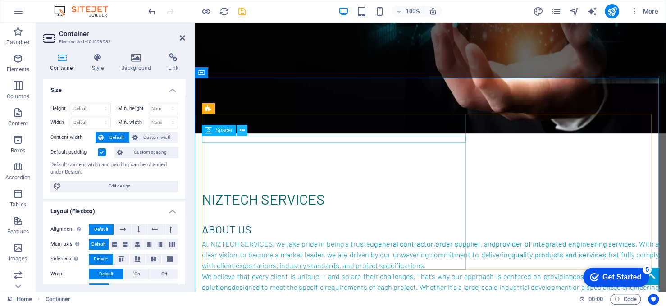
click at [240, 132] on icon at bounding box center [242, 130] width 5 height 9
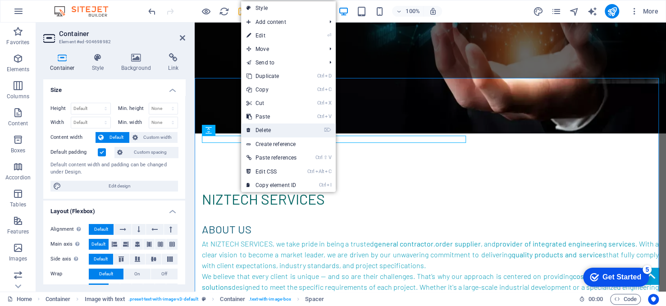
click at [256, 132] on link "⌦ Delete" at bounding box center [271, 130] width 61 height 14
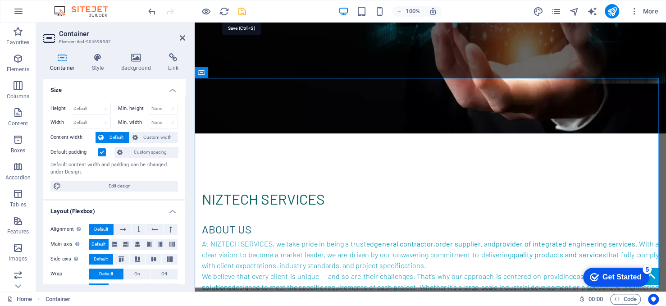
click at [240, 7] on icon "save" at bounding box center [242, 11] width 10 height 10
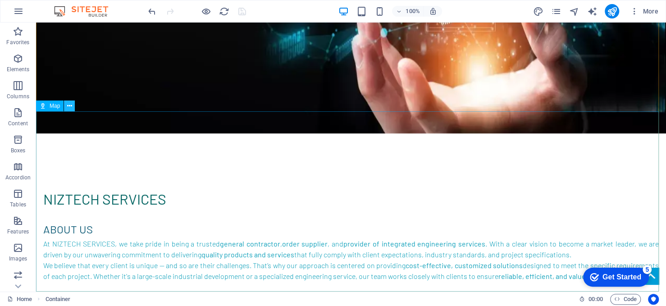
click at [70, 108] on icon at bounding box center [69, 105] width 5 height 9
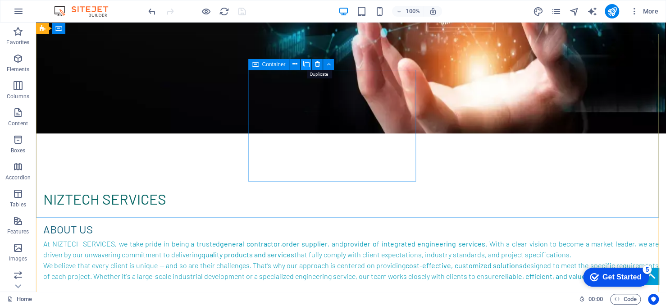
click at [303, 61] on icon at bounding box center [306, 63] width 6 height 9
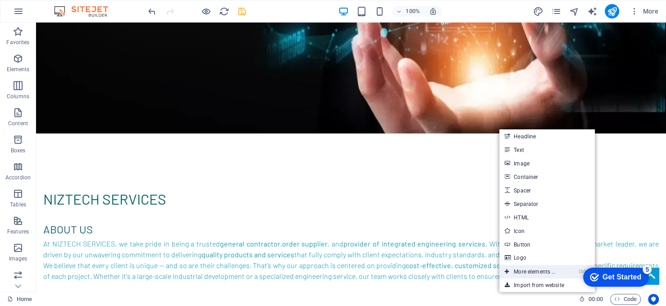
click at [552, 273] on link "Ctrl ⏎ More elements ..." at bounding box center [530, 272] width 62 height 14
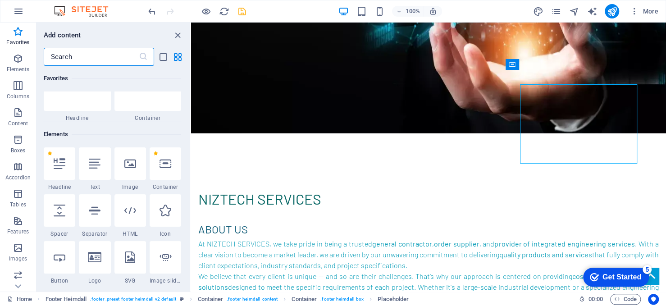
scroll to position [6, 0]
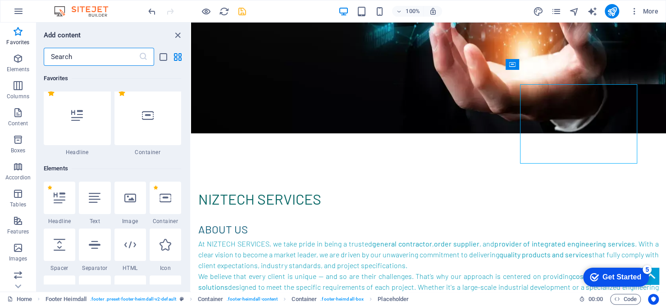
click at [111, 55] on input "text" at bounding box center [91, 57] width 95 height 18
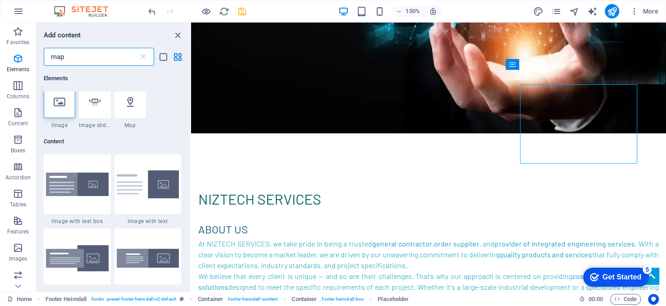
scroll to position [0, 0]
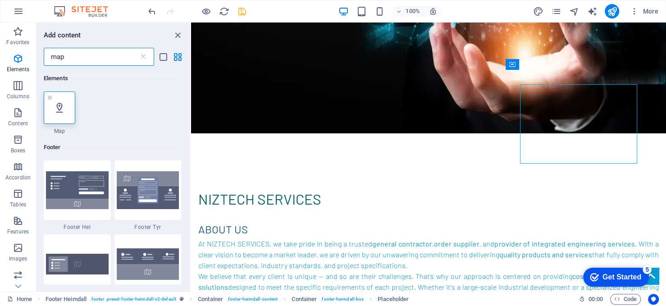
type input "map"
click at [59, 107] on icon at bounding box center [60, 108] width 12 height 12
click at [191, 107] on div "Text H2 Text Drag here to replace the existing content. Press “Ctrl” if you wan…" at bounding box center [428, 157] width 475 height 269
select select "1"
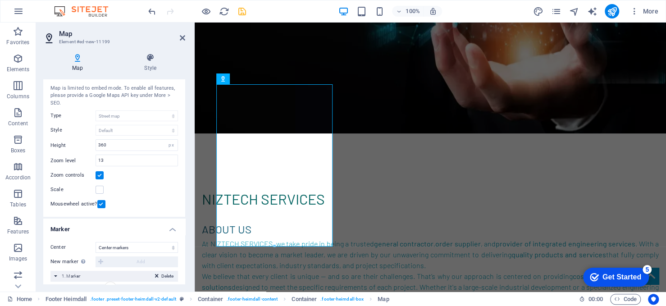
scroll to position [130, 0]
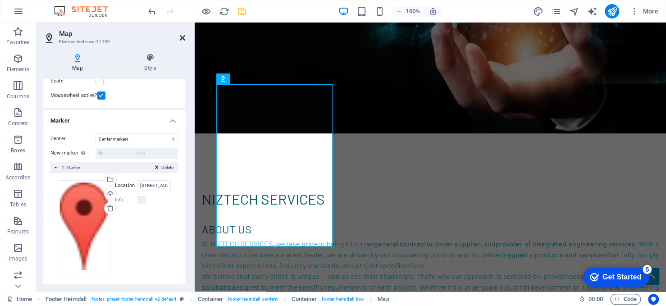
click at [183, 38] on icon at bounding box center [182, 37] width 5 height 7
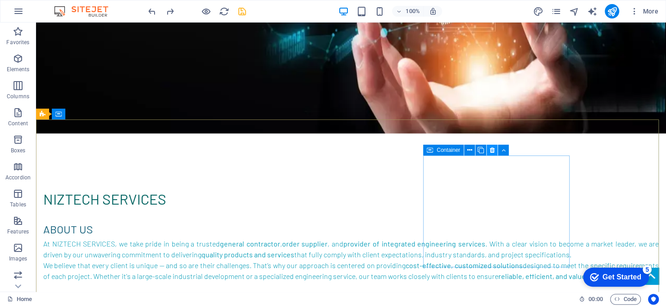
click at [492, 149] on icon at bounding box center [492, 150] width 5 height 9
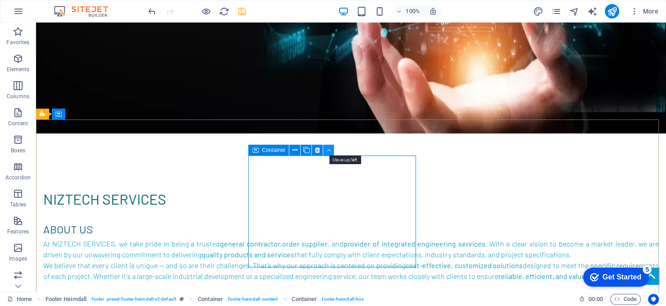
click at [332, 151] on button at bounding box center [328, 150] width 11 height 11
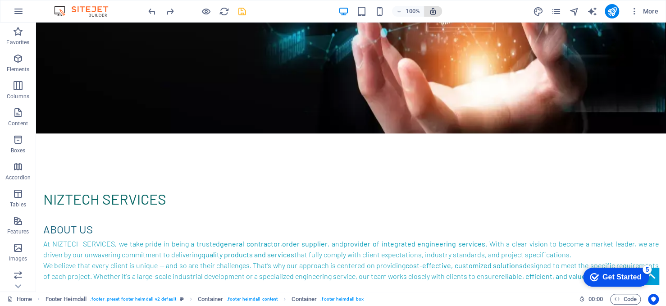
click at [434, 12] on icon "button" at bounding box center [433, 11] width 8 height 8
click at [402, 13] on span "100%" at bounding box center [408, 11] width 24 height 11
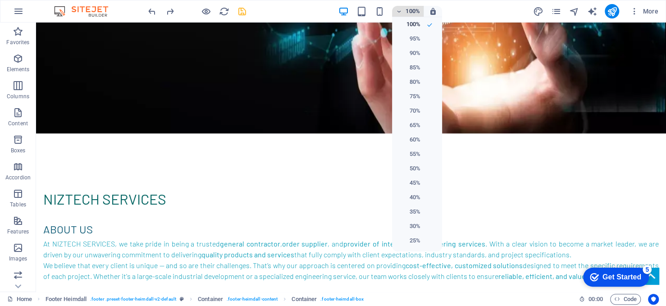
click at [402, 13] on div at bounding box center [333, 153] width 666 height 306
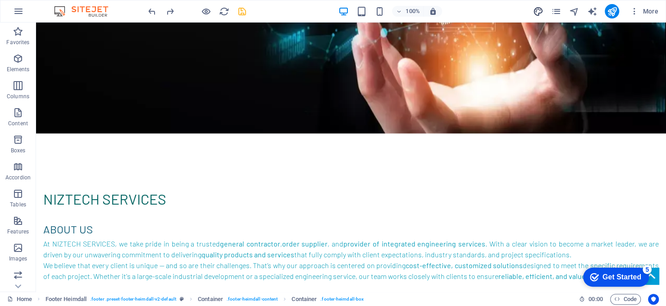
click at [538, 10] on icon "design" at bounding box center [538, 11] width 10 height 10
select select "rem"
select select "300"
select select "px"
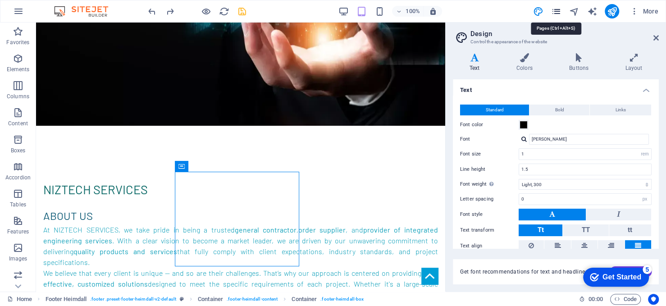
click at [558, 7] on icon "pages" at bounding box center [556, 11] width 10 height 10
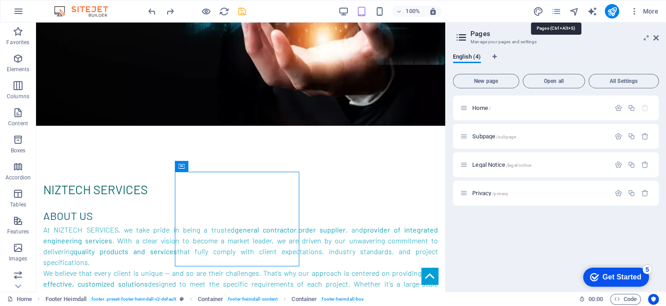
click at [551, 6] on icon "pages" at bounding box center [556, 11] width 10 height 10
click at [596, 9] on icon "text_generator" at bounding box center [592, 11] width 10 height 10
select select "English"
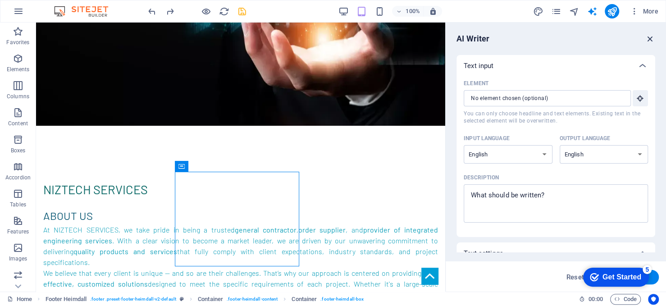
click at [650, 36] on icon "button" at bounding box center [650, 39] width 10 height 10
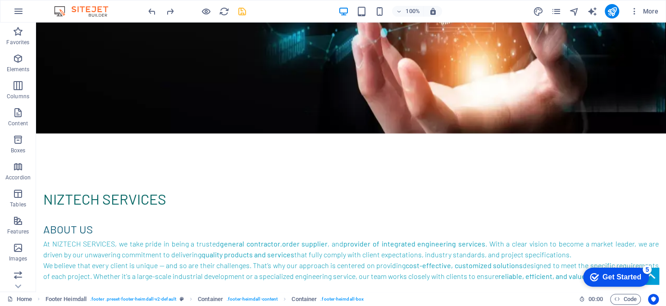
click at [237, 10] on icon "save" at bounding box center [242, 11] width 10 height 10
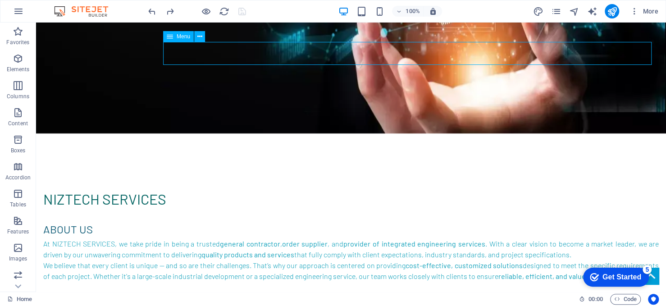
select select
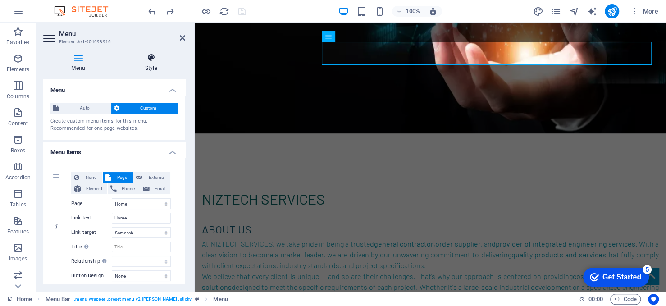
click at [136, 69] on h4 "Style" at bounding box center [151, 62] width 68 height 19
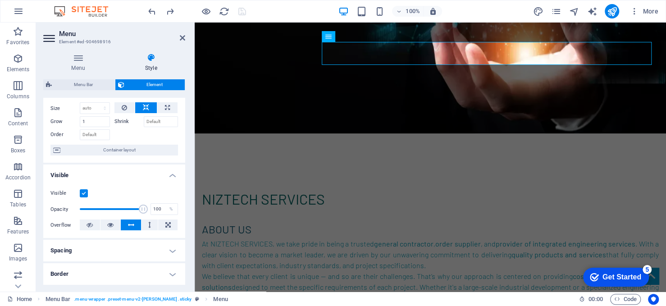
scroll to position [90, 0]
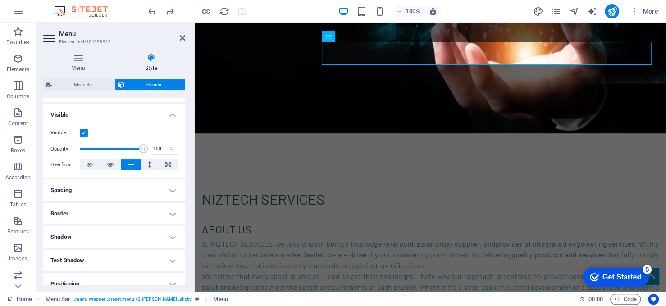
click at [112, 188] on h4 "Spacing" at bounding box center [114, 190] width 142 height 22
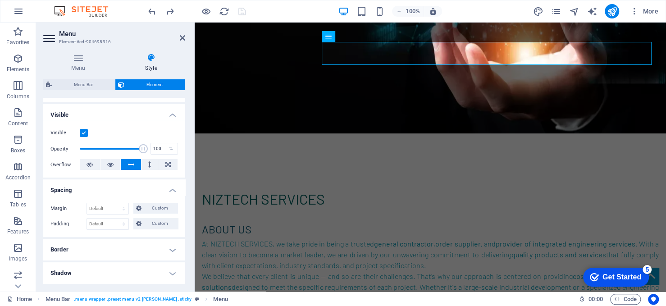
click at [116, 250] on h4 "Border" at bounding box center [114, 250] width 142 height 22
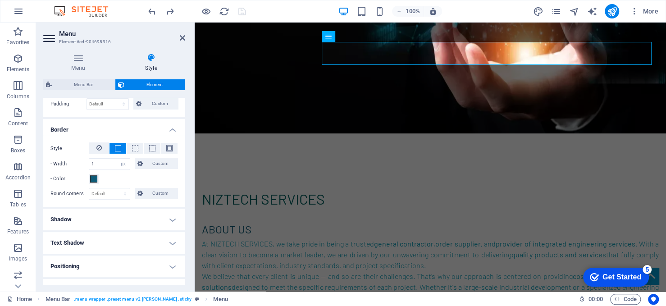
scroll to position [225, 0]
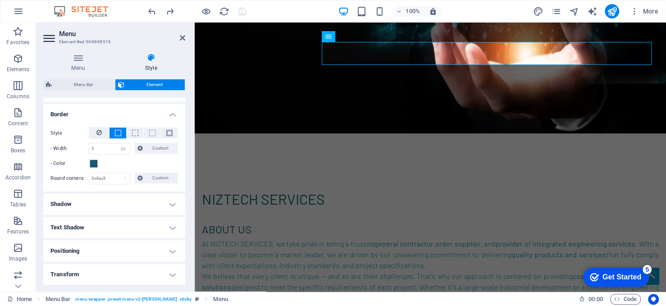
click at [120, 226] on h4 "Text Shadow" at bounding box center [114, 228] width 142 height 22
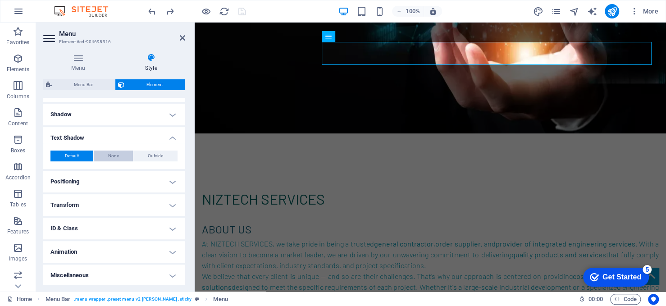
click at [114, 153] on span "None" at bounding box center [113, 155] width 11 height 11
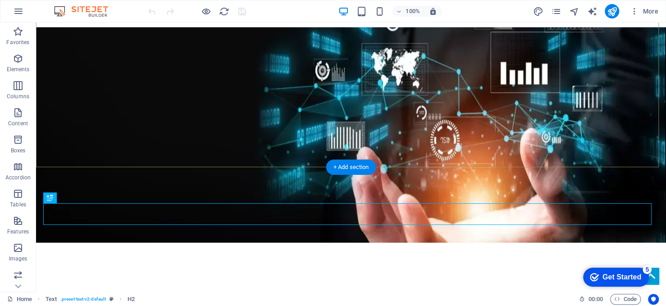
scroll to position [135, 0]
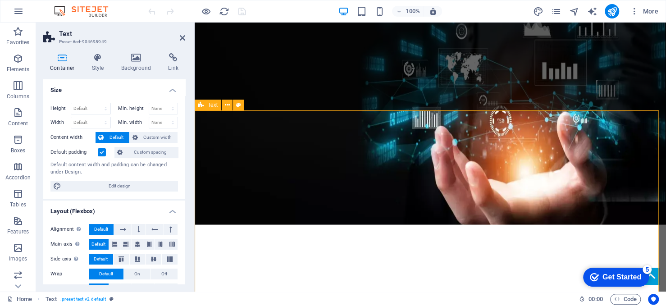
click at [184, 36] on icon at bounding box center [182, 37] width 5 height 7
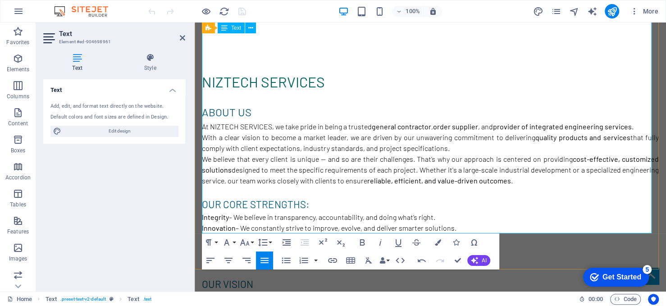
scroll to position [405, 0]
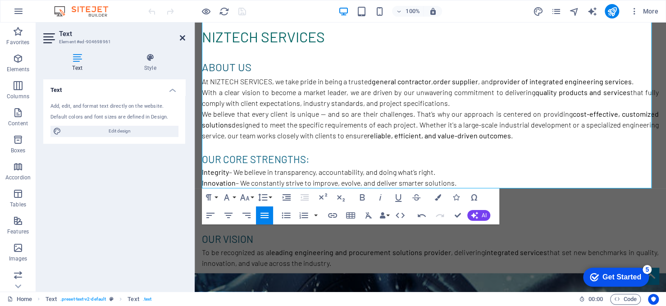
click at [180, 34] on icon at bounding box center [182, 37] width 5 height 7
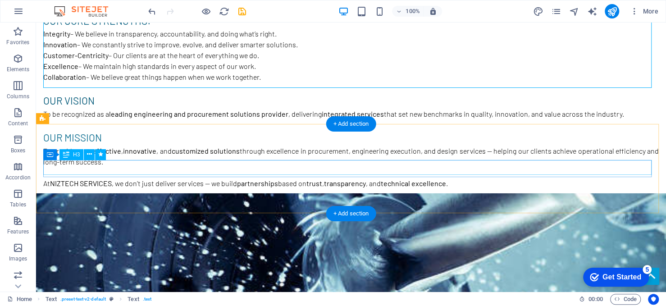
scroll to position [541, 0]
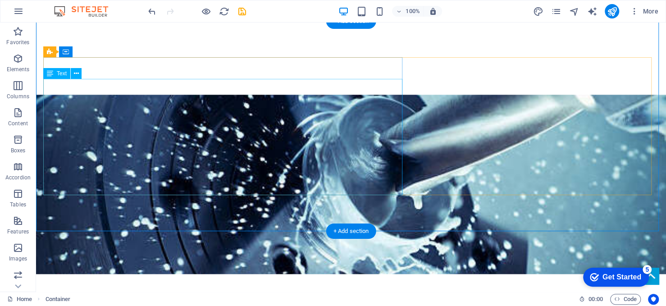
scroll to position [721, 0]
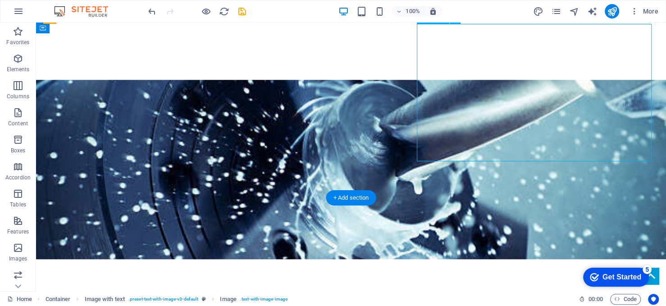
drag, startPoint x: 530, startPoint y: 130, endPoint x: 528, endPoint y: 139, distance: 8.7
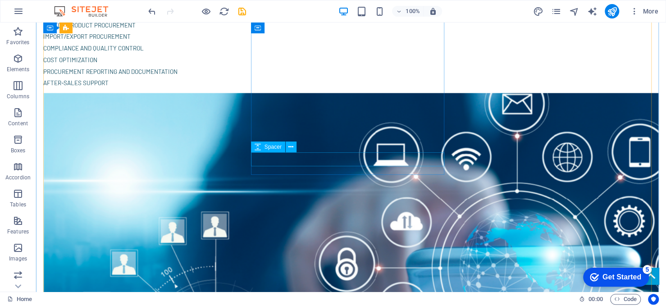
scroll to position [1126, 0]
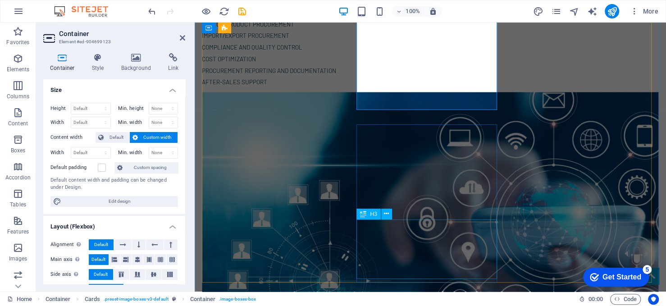
scroll to position [1182, 0]
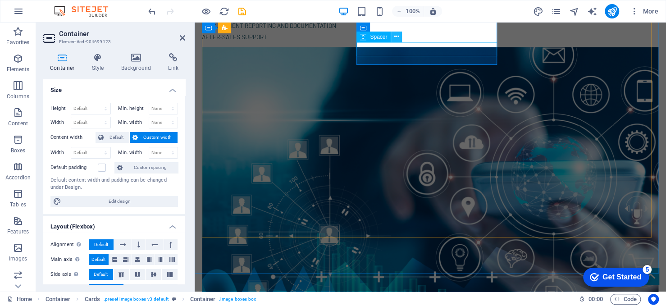
click at [398, 37] on icon at bounding box center [396, 36] width 5 height 9
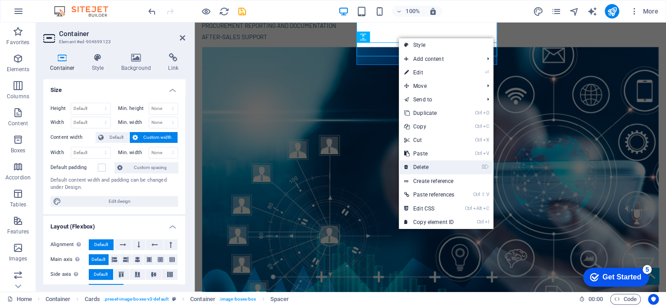
click at [428, 162] on link "⌦ Delete" at bounding box center [429, 167] width 61 height 14
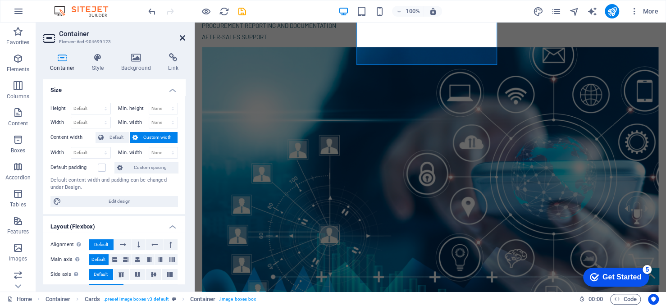
click at [181, 38] on icon at bounding box center [182, 37] width 5 height 7
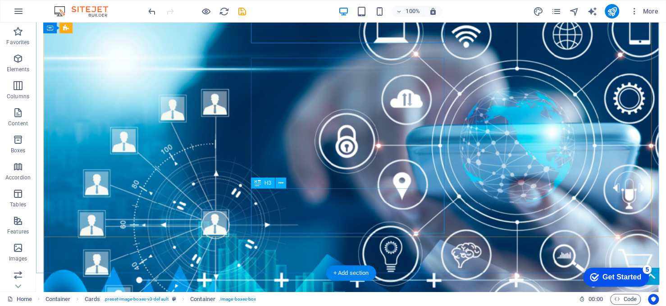
scroll to position [1252, 0]
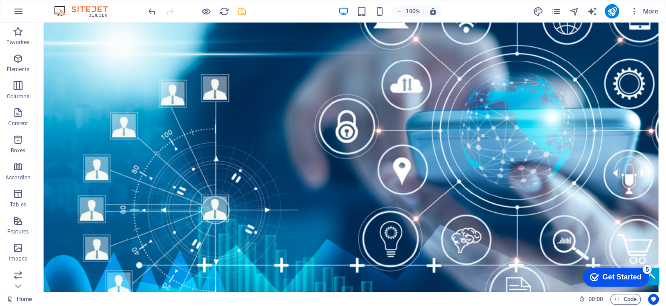
click at [239, 8] on icon "save" at bounding box center [242, 11] width 10 height 10
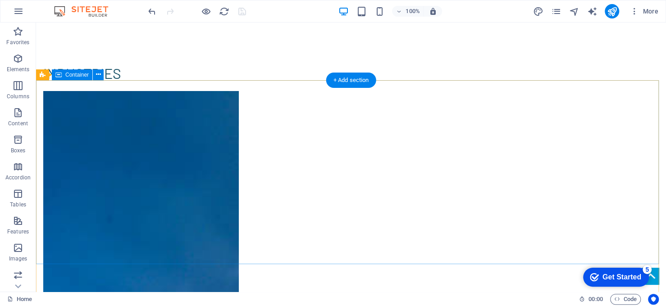
scroll to position [1900, 0]
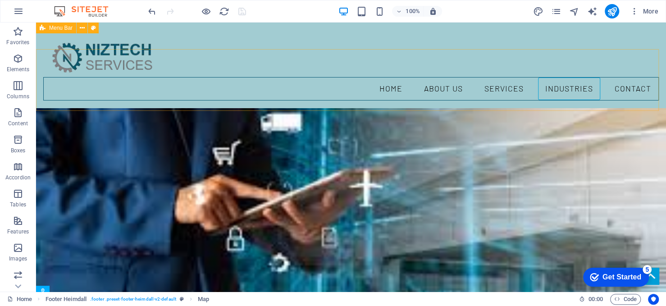
scroll to position [1433, 0]
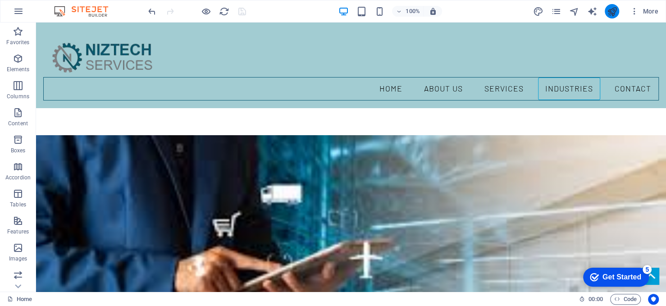
click at [614, 13] on icon "publish" at bounding box center [611, 11] width 10 height 10
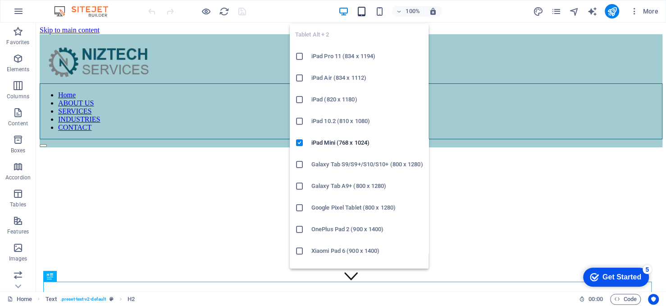
click at [364, 10] on icon "button" at bounding box center [361, 11] width 10 height 10
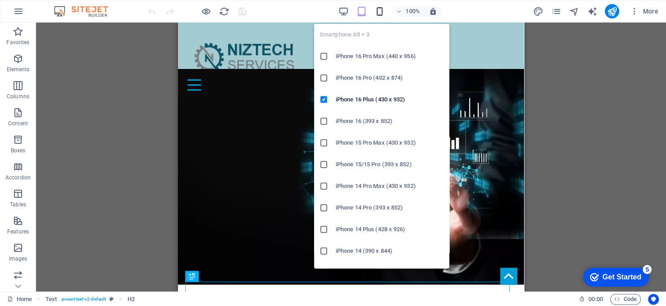
click at [381, 10] on icon "button" at bounding box center [379, 11] width 10 height 10
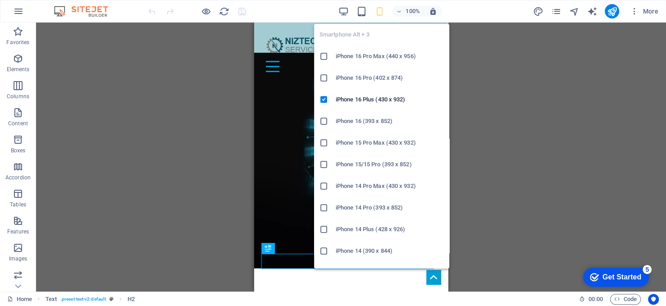
click at [381, 56] on h6 "iPhone 16 Pro Max (440 x 956)" at bounding box center [390, 56] width 108 height 11
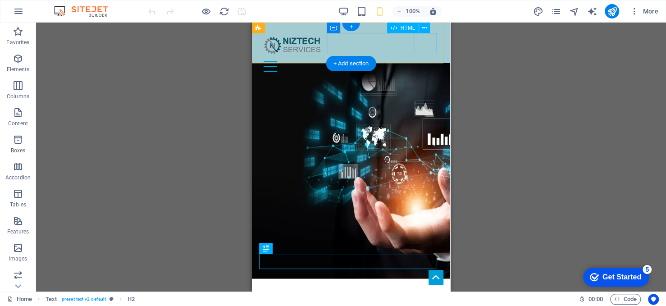
click at [429, 56] on div at bounding box center [351, 66] width 184 height 20
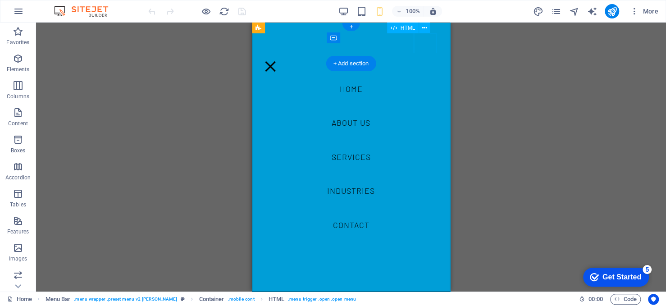
click at [282, 56] on div at bounding box center [270, 66] width 23 height 20
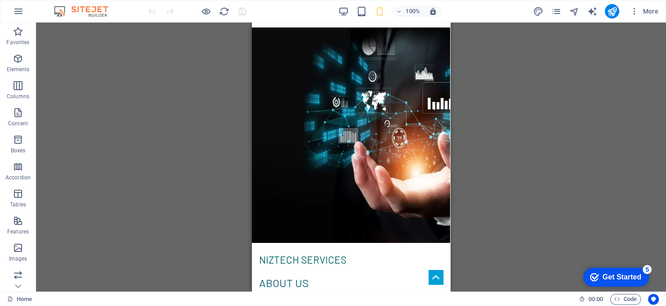
scroll to position [59, 0]
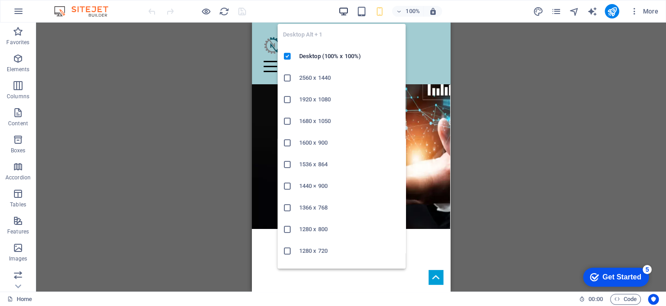
click at [344, 12] on icon "button" at bounding box center [343, 11] width 10 height 10
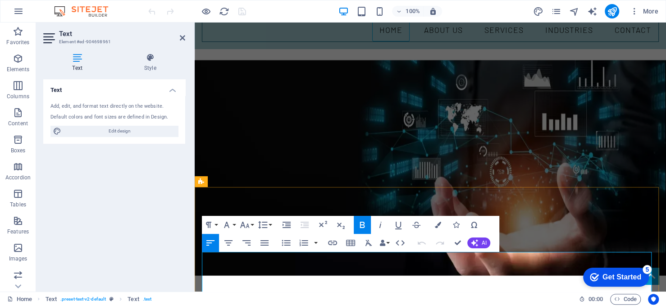
scroll to position [104, 0]
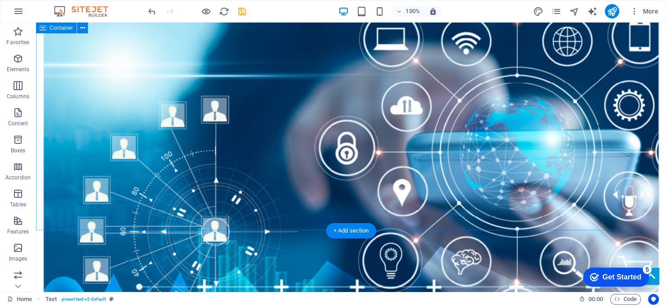
scroll to position [1005, 0]
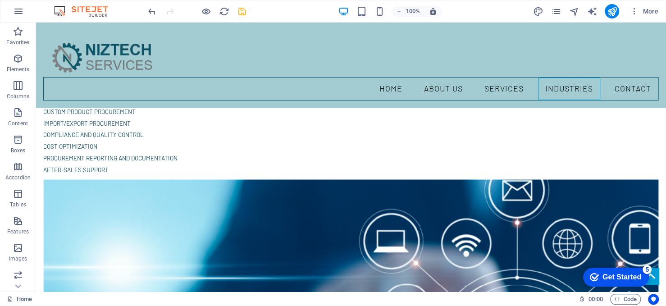
click at [246, 10] on icon "save" at bounding box center [242, 11] width 10 height 10
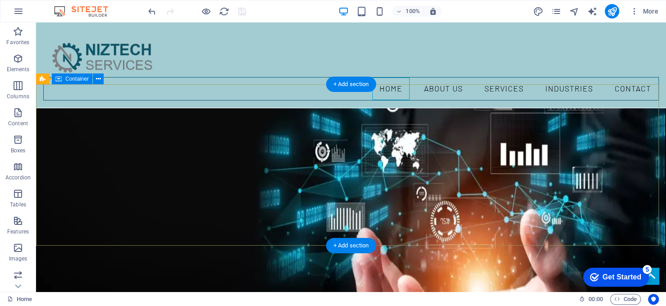
scroll to position [90, 0]
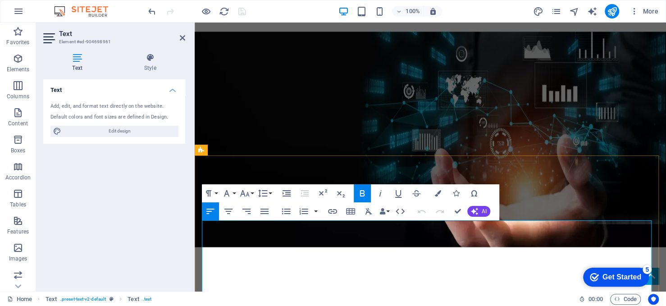
click at [239, 13] on div at bounding box center [196, 11] width 101 height 14
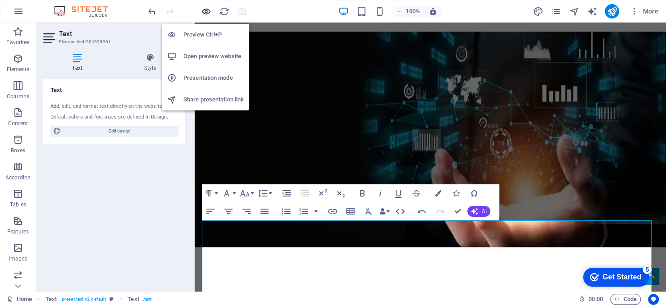
click at [203, 11] on icon "button" at bounding box center [206, 11] width 10 height 10
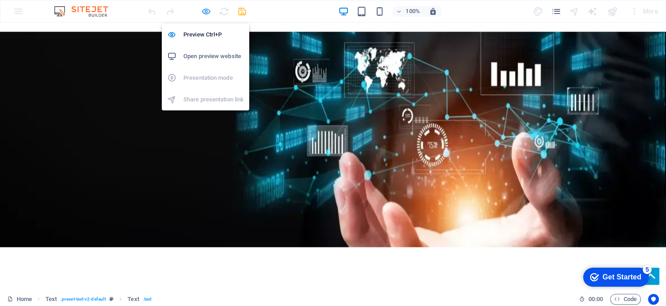
click at [203, 11] on icon "button" at bounding box center [206, 11] width 10 height 10
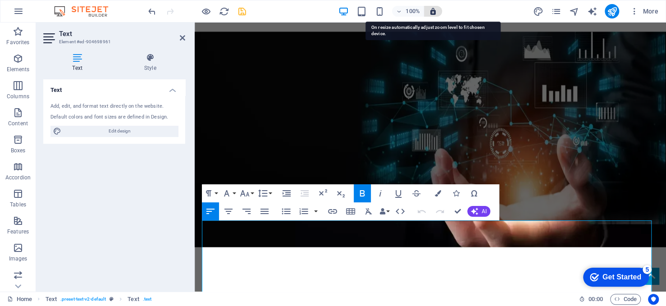
click at [434, 8] on icon "button" at bounding box center [433, 11] width 8 height 8
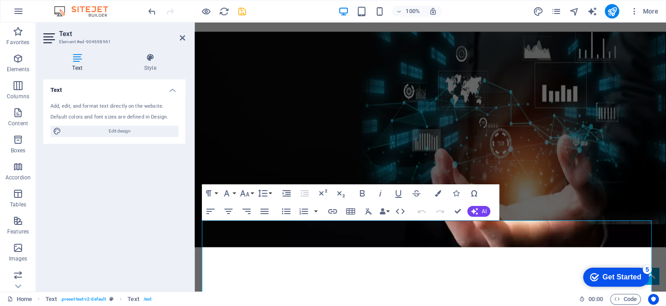
click at [186, 39] on aside "Text Element #ed-904698961 Text Style Text Add, edit, and format text directly …" at bounding box center [115, 157] width 159 height 269
click at [182, 37] on icon at bounding box center [182, 37] width 5 height 7
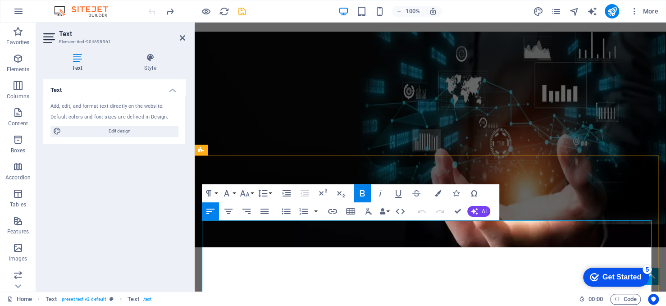
click at [183, 36] on icon at bounding box center [182, 37] width 5 height 7
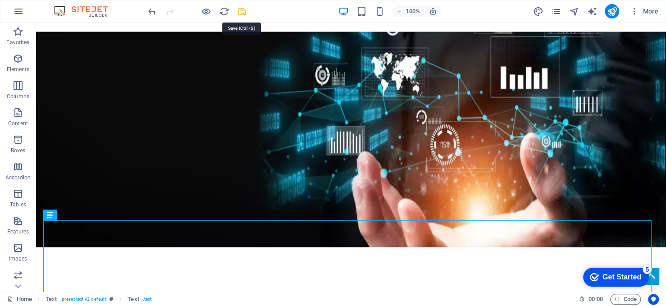
click at [240, 10] on icon "save" at bounding box center [242, 11] width 10 height 10
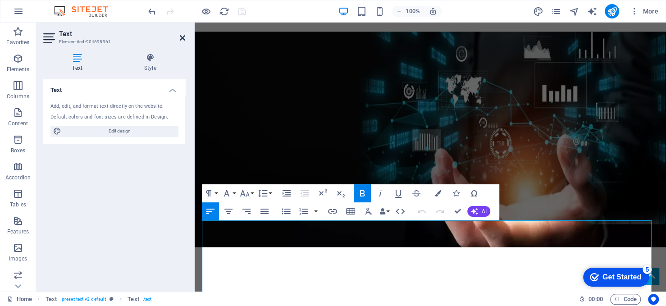
click at [182, 39] on icon at bounding box center [182, 37] width 5 height 7
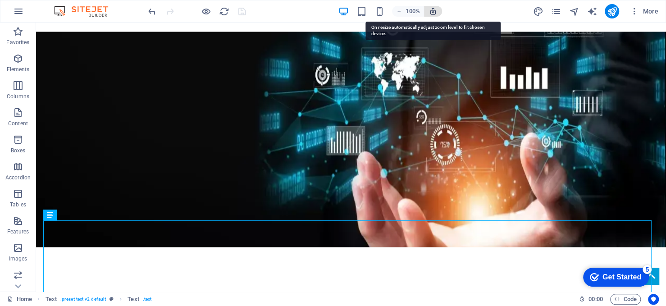
click at [434, 11] on icon "button" at bounding box center [433, 11] width 8 height 8
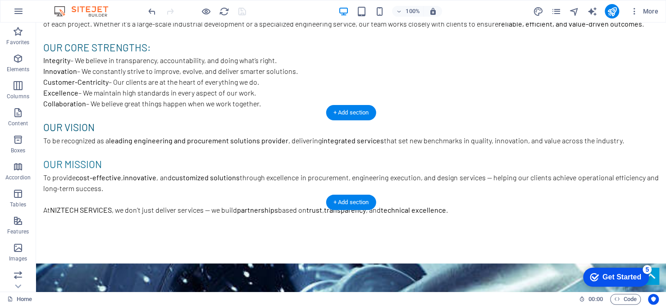
scroll to position [631, 0]
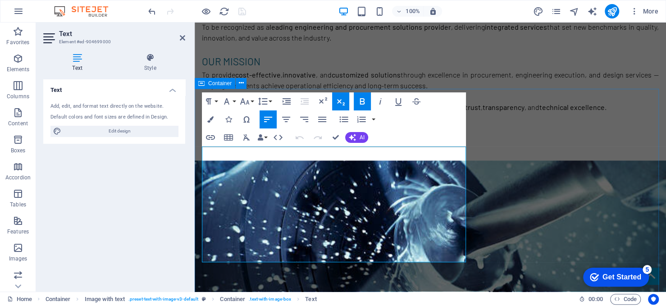
drag, startPoint x: 271, startPoint y: 259, endPoint x: 197, endPoint y: 154, distance: 128.4
click at [208, 118] on icon "button" at bounding box center [210, 119] width 6 height 6
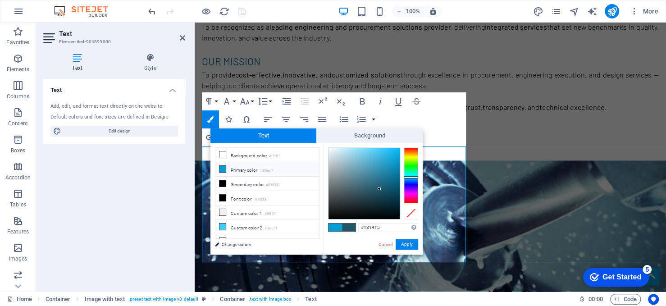
click at [335, 213] on div at bounding box center [363, 183] width 71 height 71
click at [329, 217] on div at bounding box center [363, 183] width 71 height 71
type input "#000000"
click at [409, 245] on button "Apply" at bounding box center [407, 244] width 23 height 11
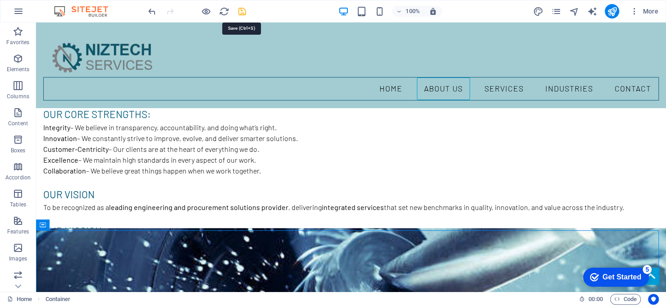
click at [240, 7] on icon "save" at bounding box center [242, 11] width 10 height 10
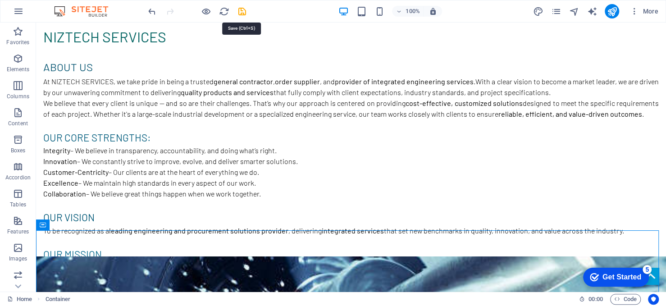
scroll to position [153, 0]
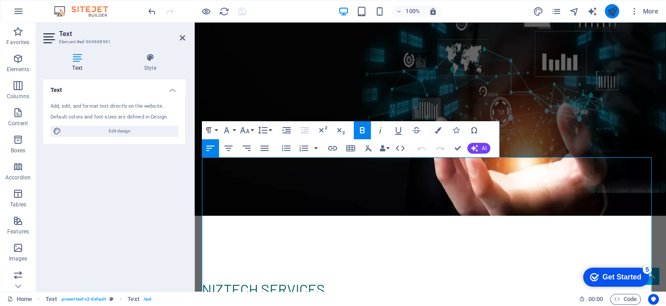
click at [609, 10] on icon "publish" at bounding box center [611, 11] width 10 height 10
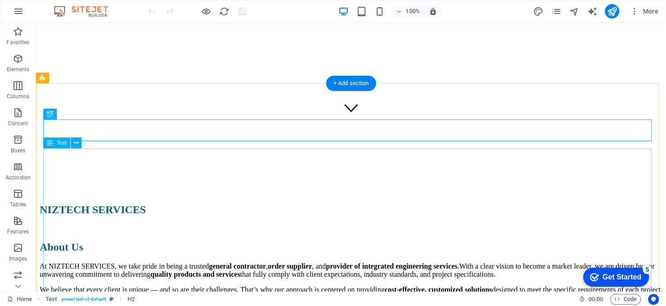
scroll to position [180, 0]
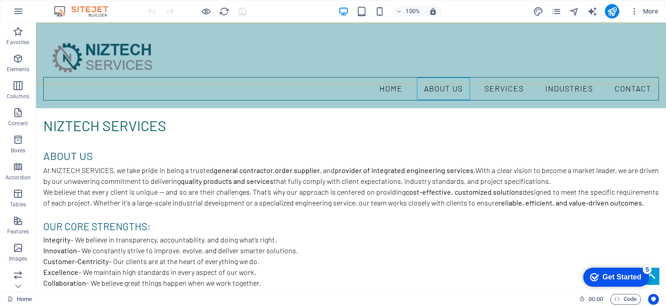
scroll to position [45, 0]
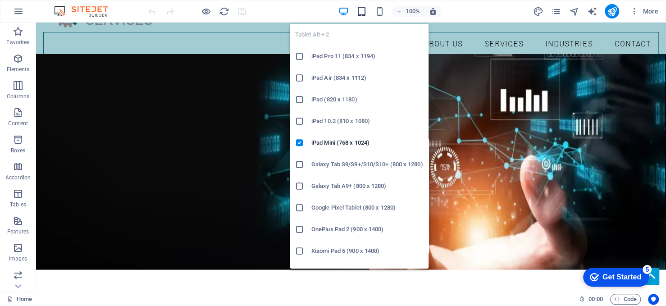
click at [358, 13] on icon "button" at bounding box center [361, 11] width 10 height 10
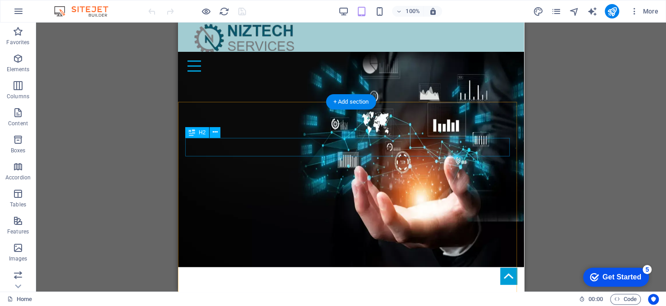
scroll to position [0, 0]
